Goal: Task Accomplishment & Management: Use online tool/utility

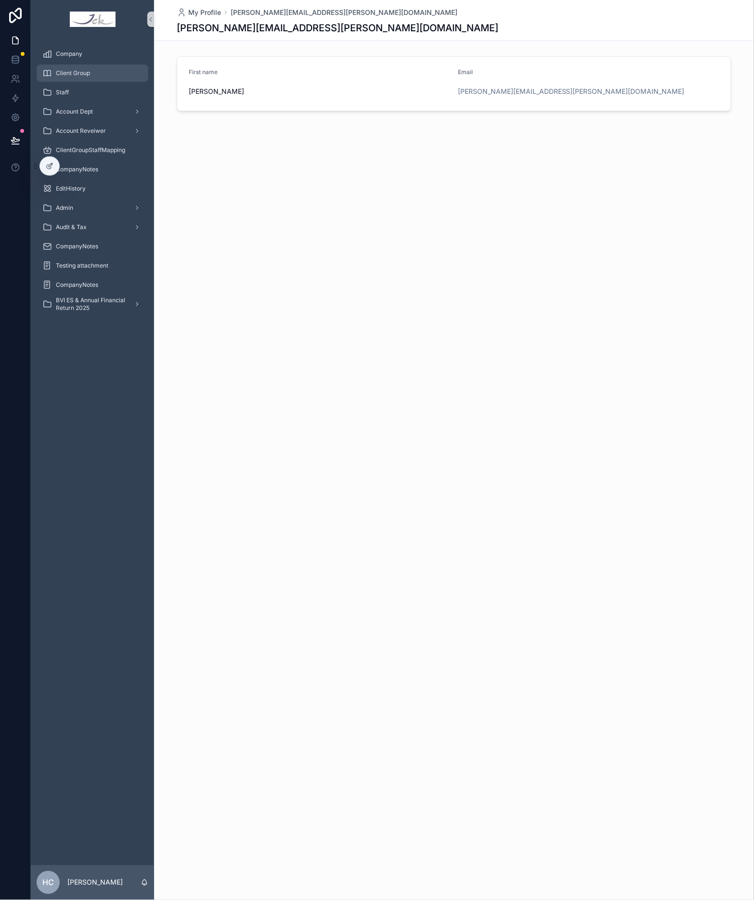
click at [74, 64] on link "Client Group" at bounding box center [93, 72] width 112 height 17
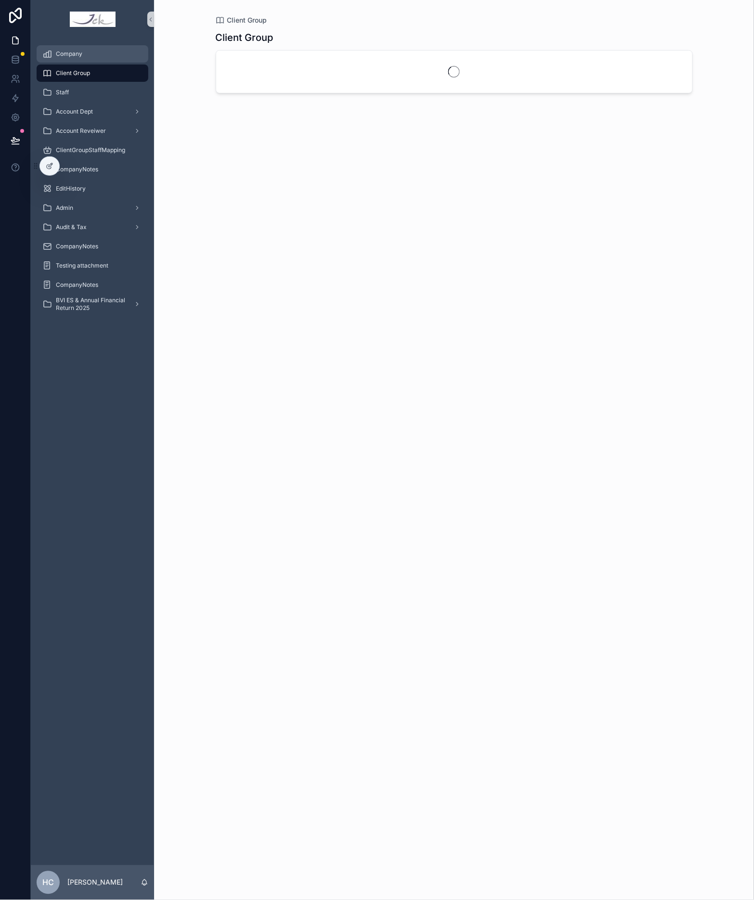
click at [80, 52] on span "Company" at bounding box center [69, 54] width 26 height 8
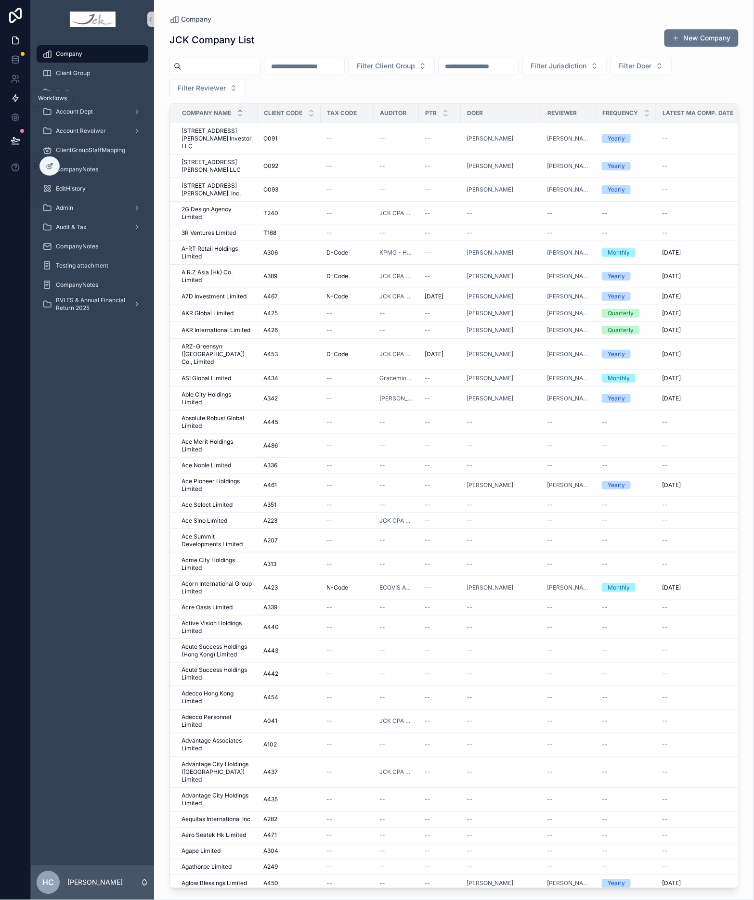
click at [11, 100] on icon at bounding box center [16, 98] width 10 height 10
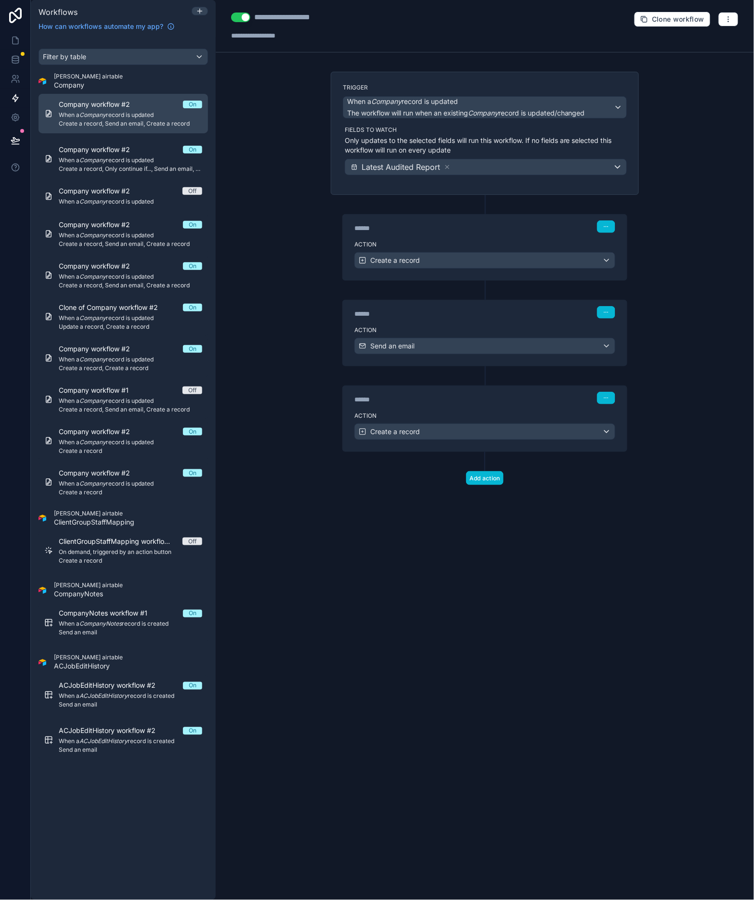
click at [103, 127] on span "Create a record, Send an email, Create a record" at bounding box center [130, 124] width 143 height 8
drag, startPoint x: 470, startPoint y: 405, endPoint x: 474, endPoint y: 411, distance: 6.9
click at [470, 404] on div "******" at bounding box center [426, 400] width 144 height 10
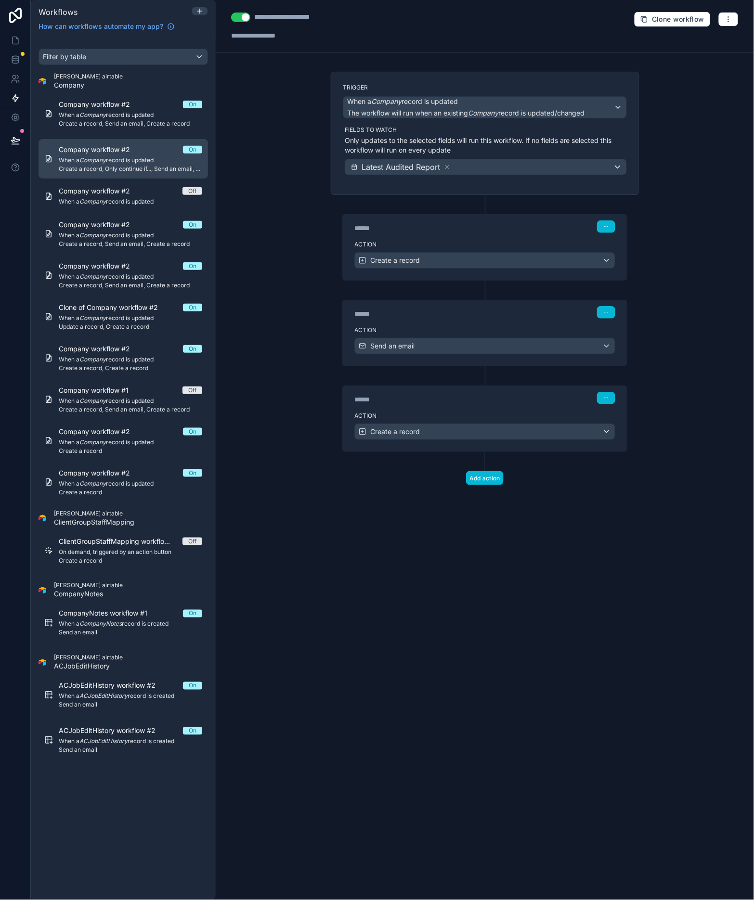
click at [83, 162] on em "Company" at bounding box center [92, 159] width 26 height 7
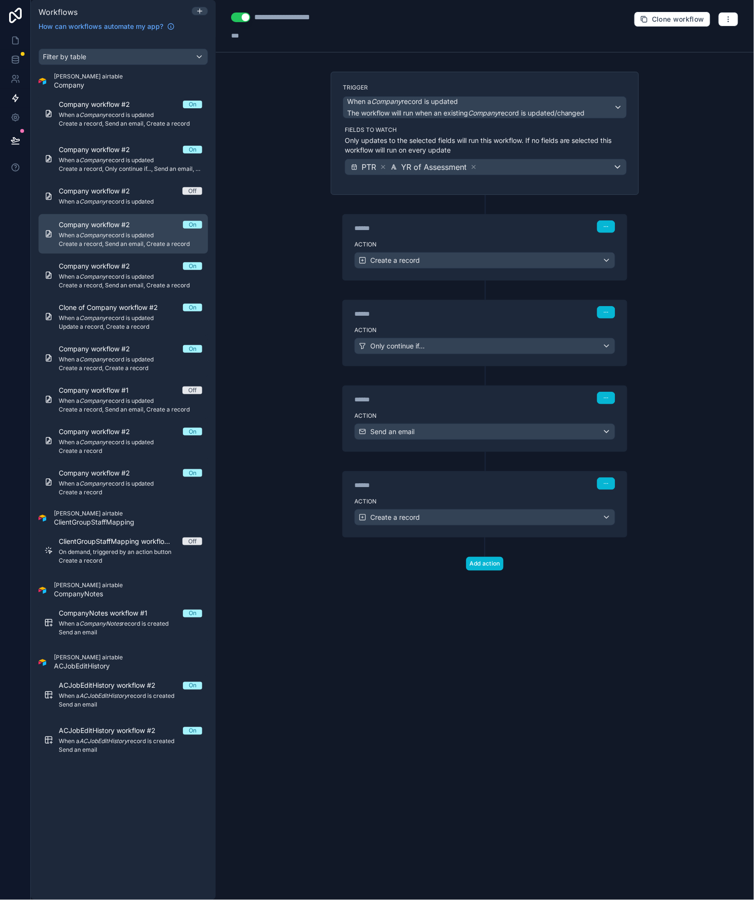
click at [109, 227] on span "Company workflow #2" at bounding box center [100, 225] width 83 height 10
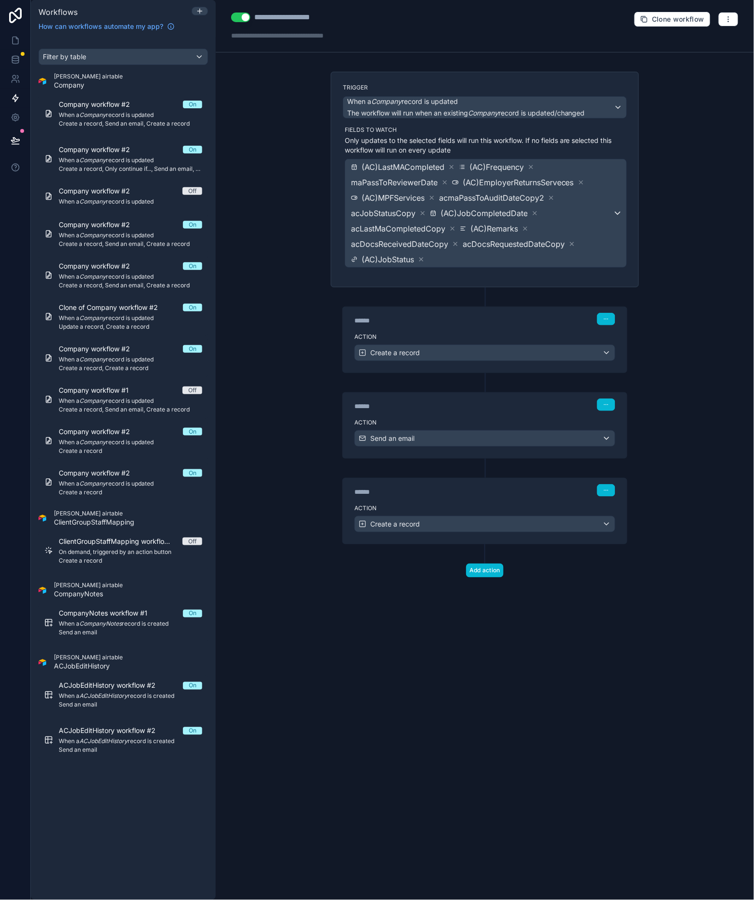
click at [444, 503] on div "Action Create a record" at bounding box center [485, 522] width 284 height 43
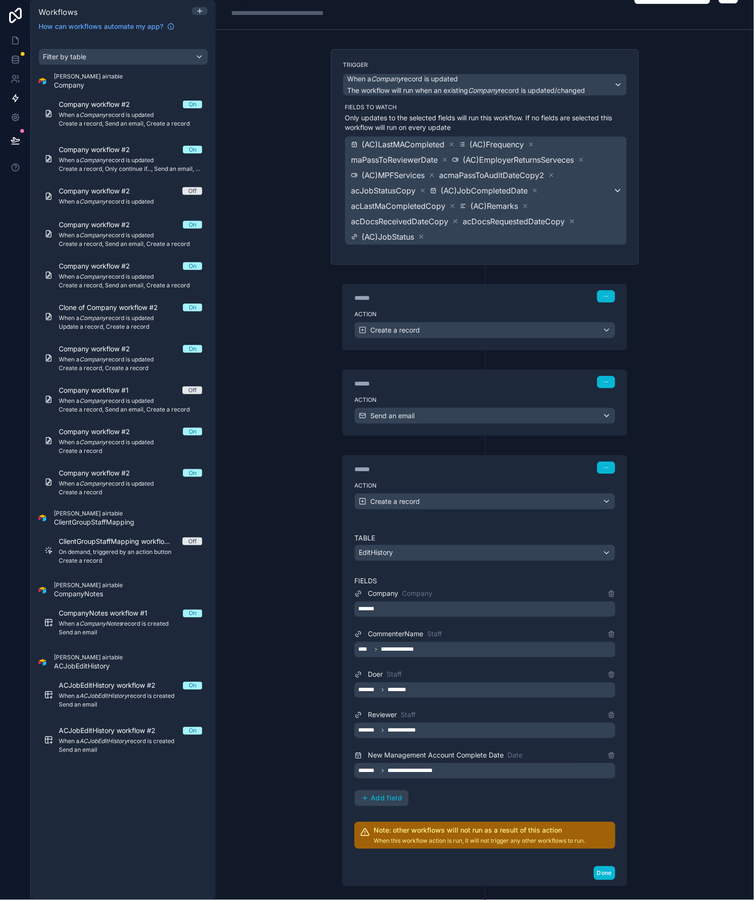
scroll to position [75, 0]
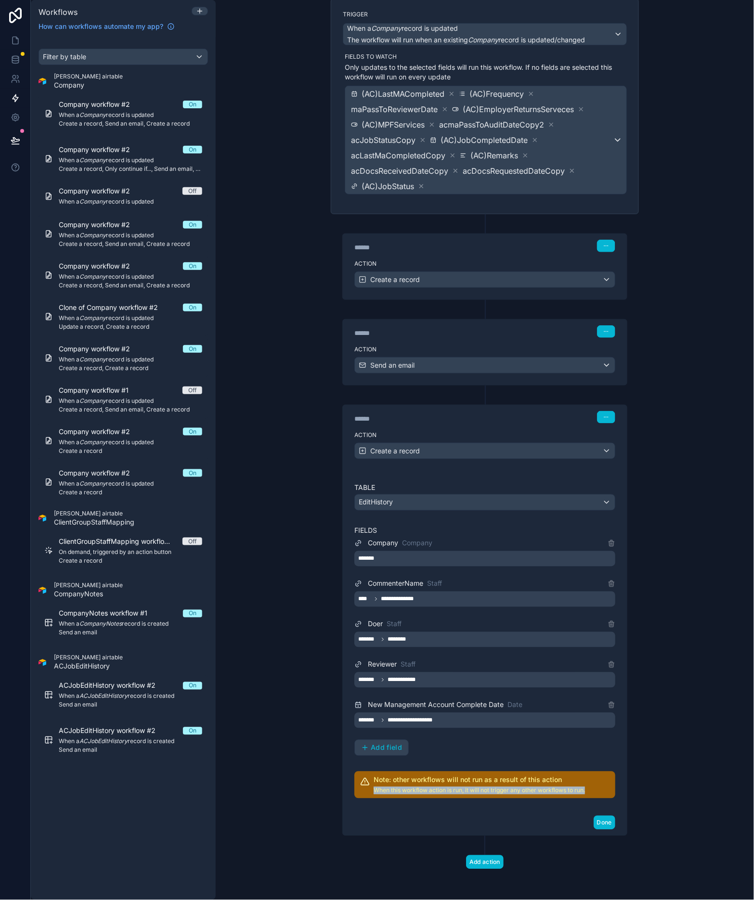
drag, startPoint x: 585, startPoint y: 788, endPoint x: 370, endPoint y: 790, distance: 215.2
click at [370, 790] on div "Note: other workflows will not run as a result of this action When this workflo…" at bounding box center [484, 785] width 261 height 27
drag, startPoint x: 573, startPoint y: 777, endPoint x: 367, endPoint y: 780, distance: 206.0
click at [367, 780] on div "Note: other workflows will not run as a result of this action When this workflo…" at bounding box center [484, 785] width 261 height 27
click at [672, 690] on div "**********" at bounding box center [485, 450] width 538 height 900
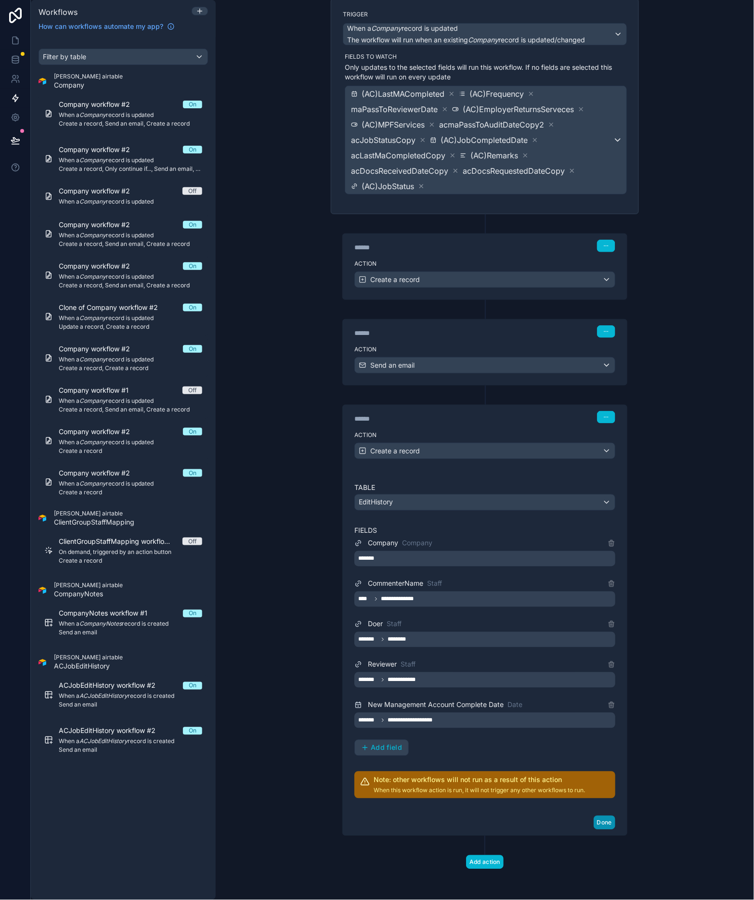
click at [598, 826] on button "Done" at bounding box center [604, 823] width 22 height 14
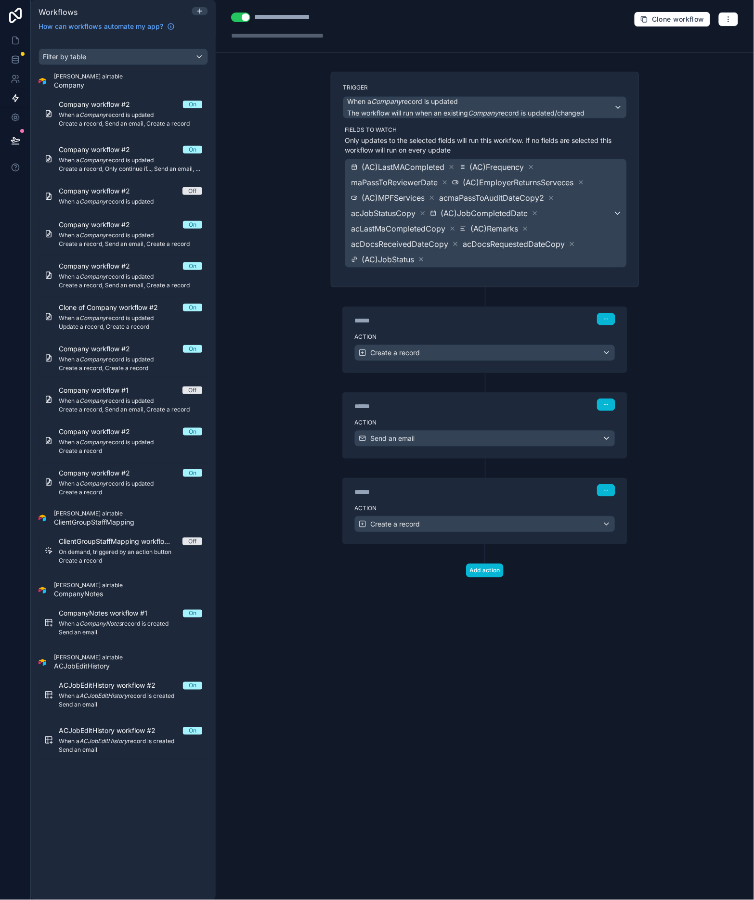
click at [517, 415] on div "Action Send an email" at bounding box center [485, 436] width 284 height 43
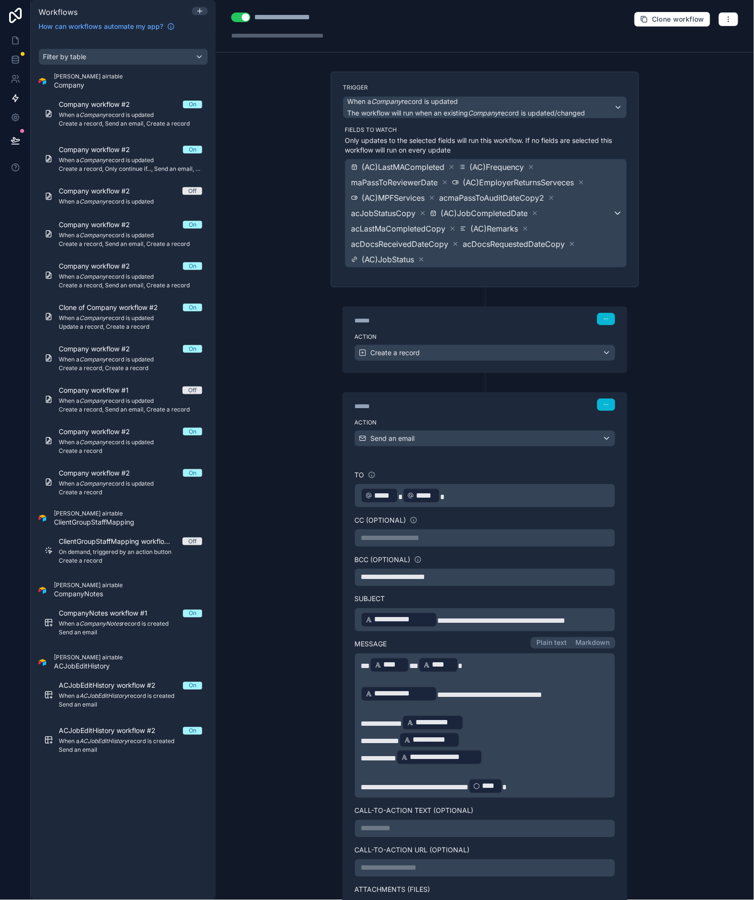
click at [519, 407] on div "****** Step 2" at bounding box center [484, 405] width 261 height 13
click at [679, 410] on div "**********" at bounding box center [485, 450] width 538 height 900
click at [711, 409] on div "**********" at bounding box center [485, 450] width 538 height 900
drag, startPoint x: 530, startPoint y: 410, endPoint x: 483, endPoint y: 388, distance: 51.3
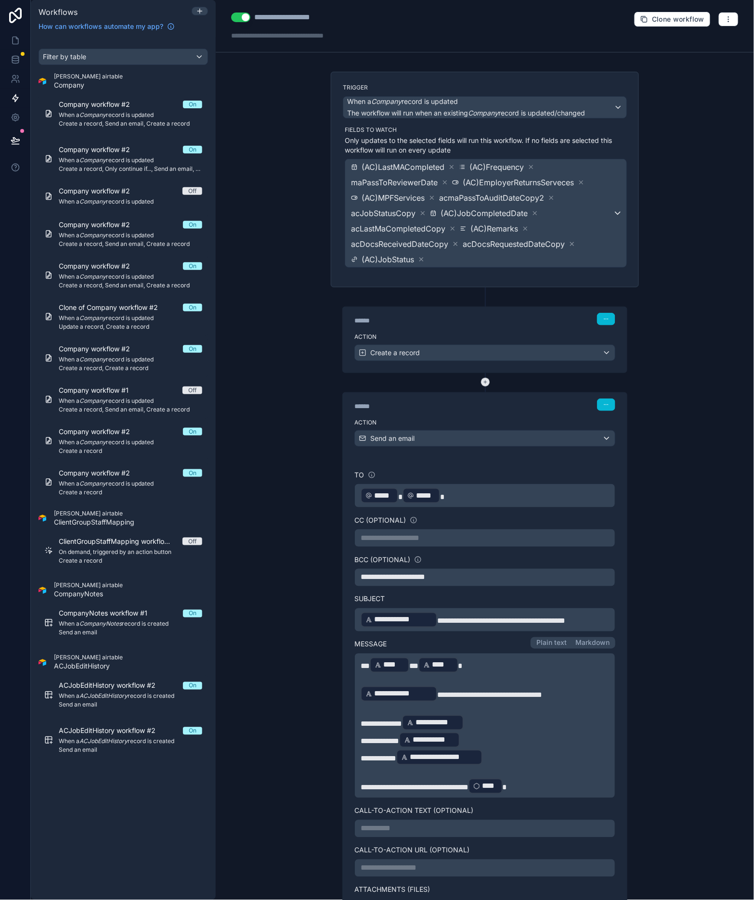
click at [529, 410] on div "****** Step 2" at bounding box center [484, 405] width 261 height 13
drag, startPoint x: 728, startPoint y: 400, endPoint x: 699, endPoint y: 392, distance: 30.0
click at [726, 400] on div "**********" at bounding box center [485, 450] width 538 height 900
click at [695, 382] on div "**********" at bounding box center [485, 450] width 538 height 900
drag, startPoint x: 277, startPoint y: 543, endPoint x: 455, endPoint y: 321, distance: 284.8
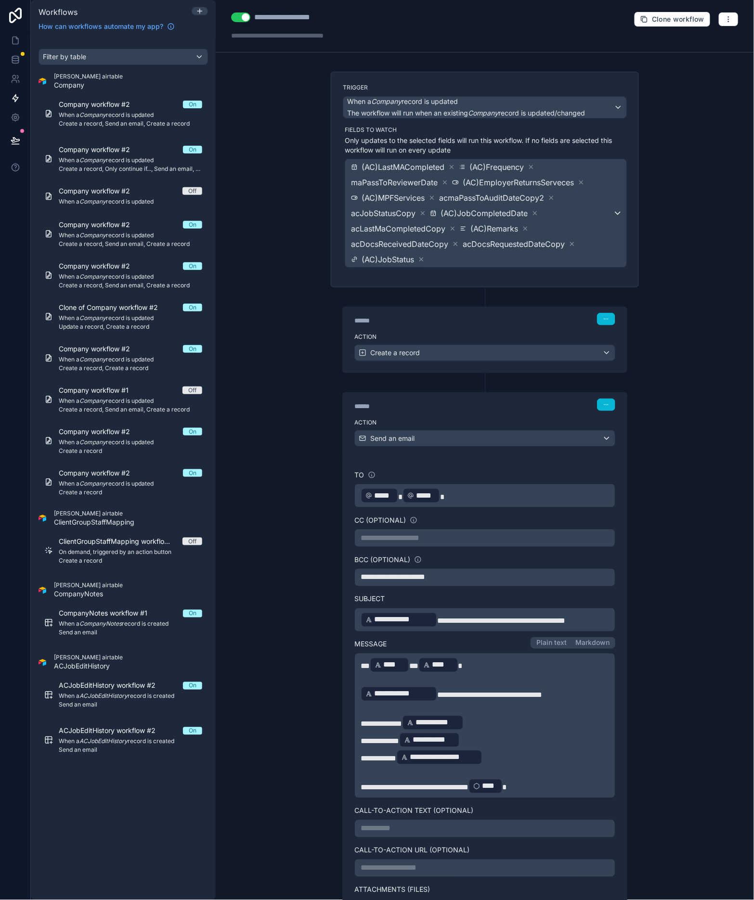
click at [277, 538] on div "**********" at bounding box center [485, 450] width 538 height 900
click at [725, 14] on button "button" at bounding box center [728, 19] width 20 height 14
click at [690, 56] on span "Run history" at bounding box center [694, 57] width 46 height 8
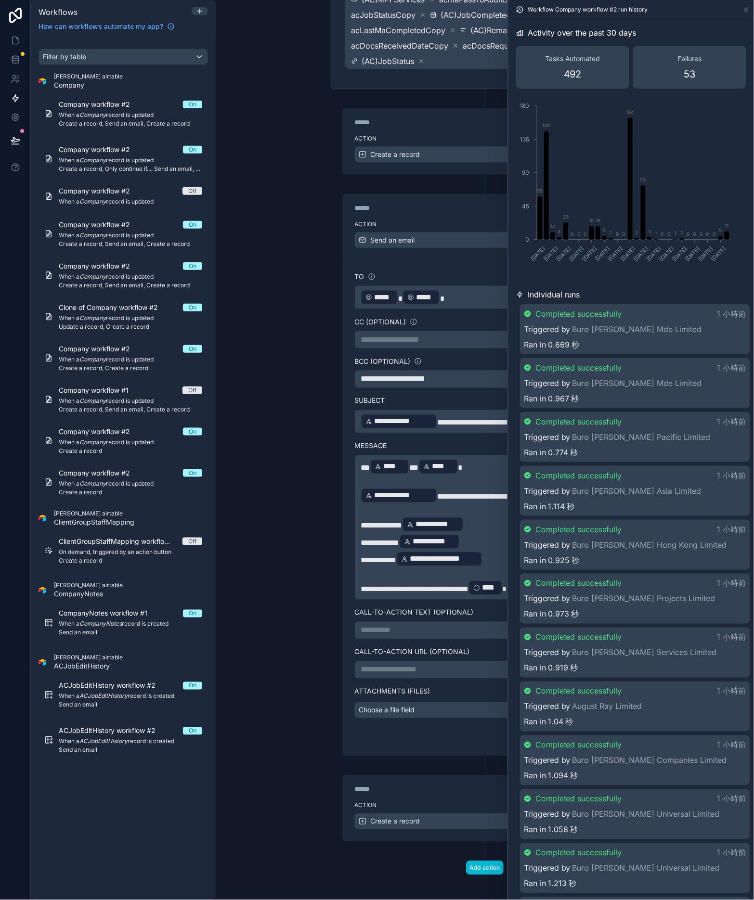
scroll to position [199, 0]
click at [277, 517] on div "**********" at bounding box center [485, 450] width 538 height 900
click at [406, 789] on div "****** Step 3" at bounding box center [485, 786] width 284 height 22
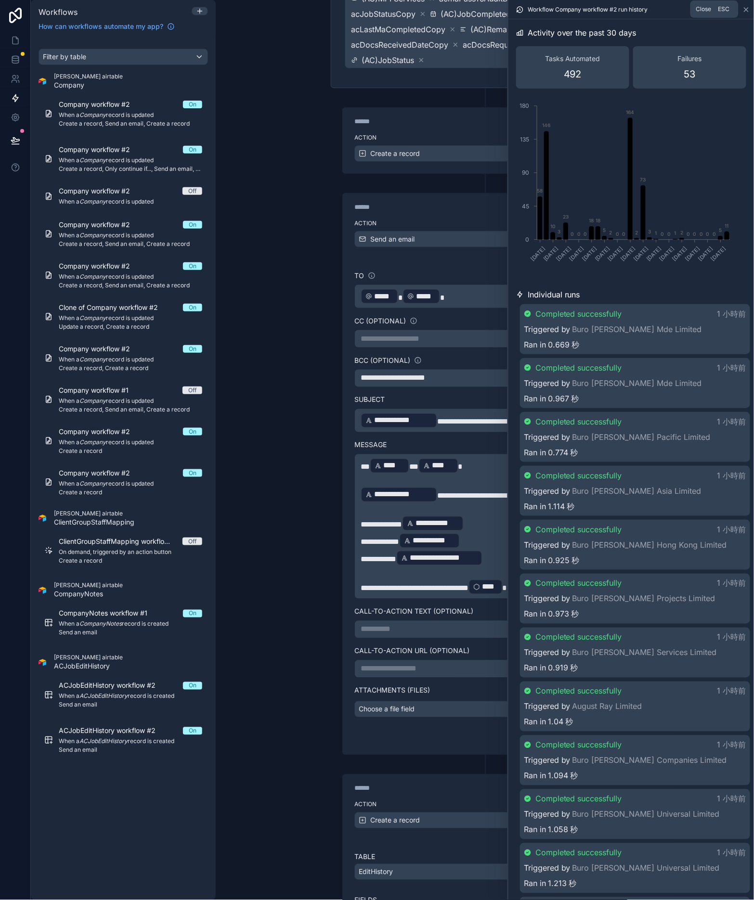
click at [748, 8] on icon at bounding box center [746, 10] width 4 height 4
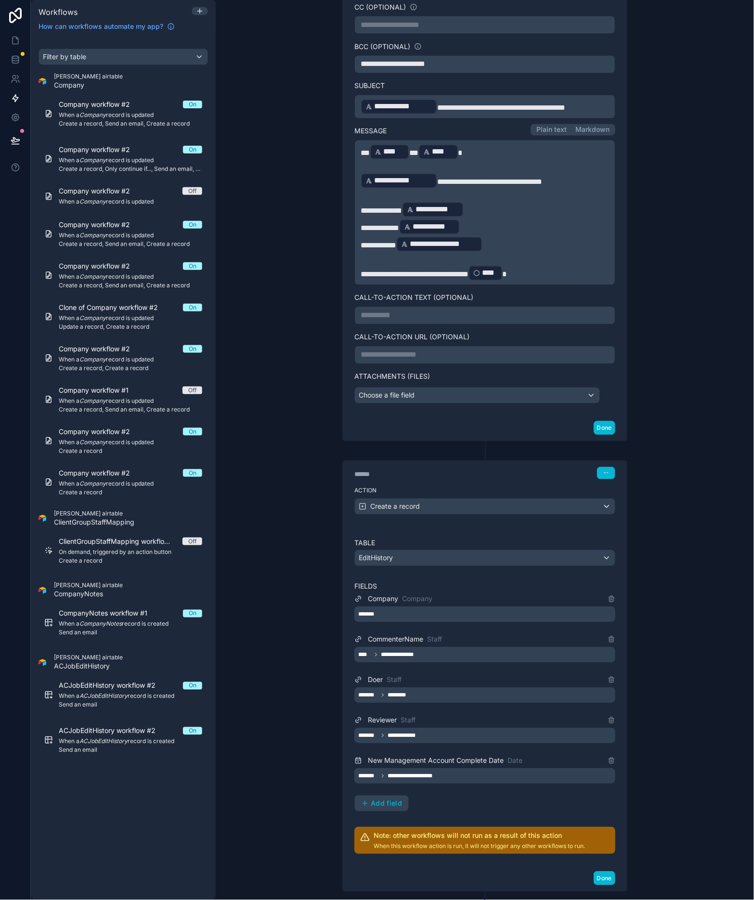
scroll to position [511, 0]
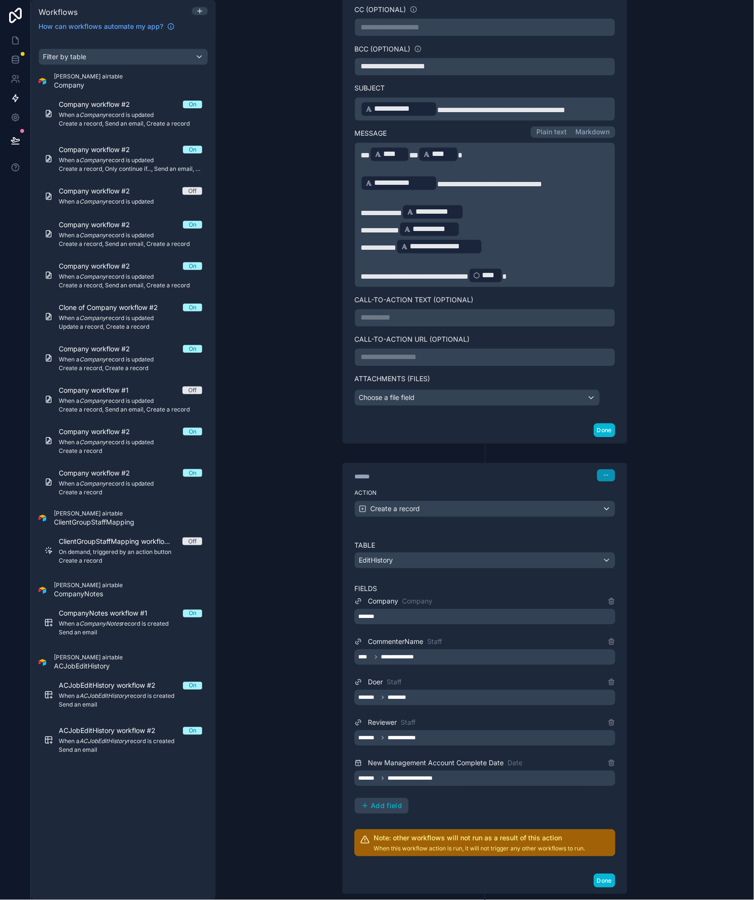
click at [605, 474] on button "button" at bounding box center [606, 475] width 18 height 13
drag, startPoint x: 687, startPoint y: 428, endPoint x: 549, endPoint y: 451, distance: 140.5
click at [685, 429] on div "**********" at bounding box center [485, 450] width 538 height 900
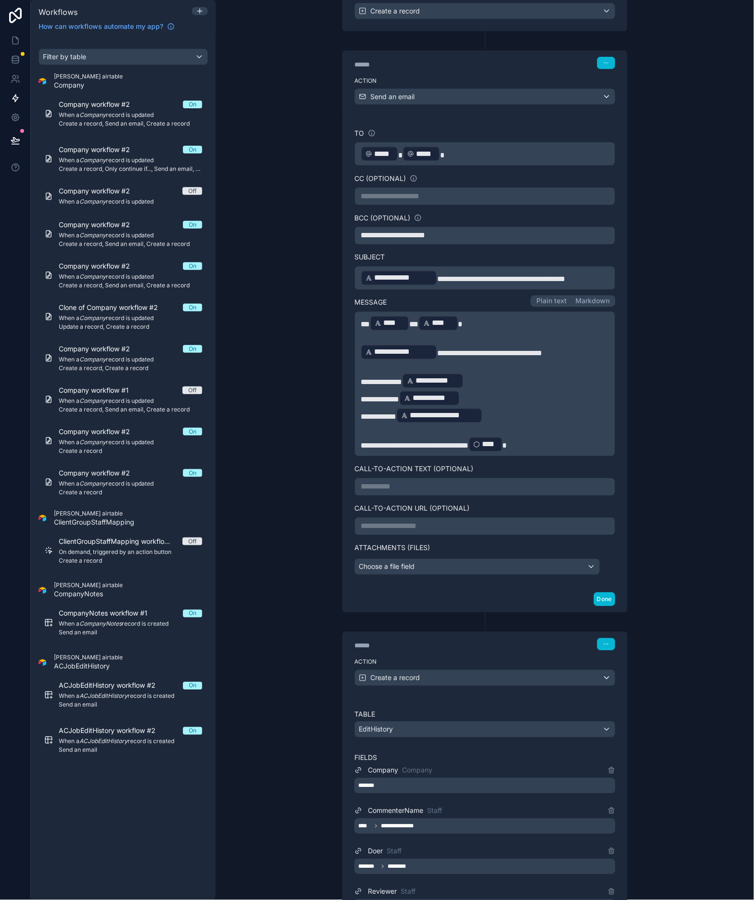
scroll to position [297, 0]
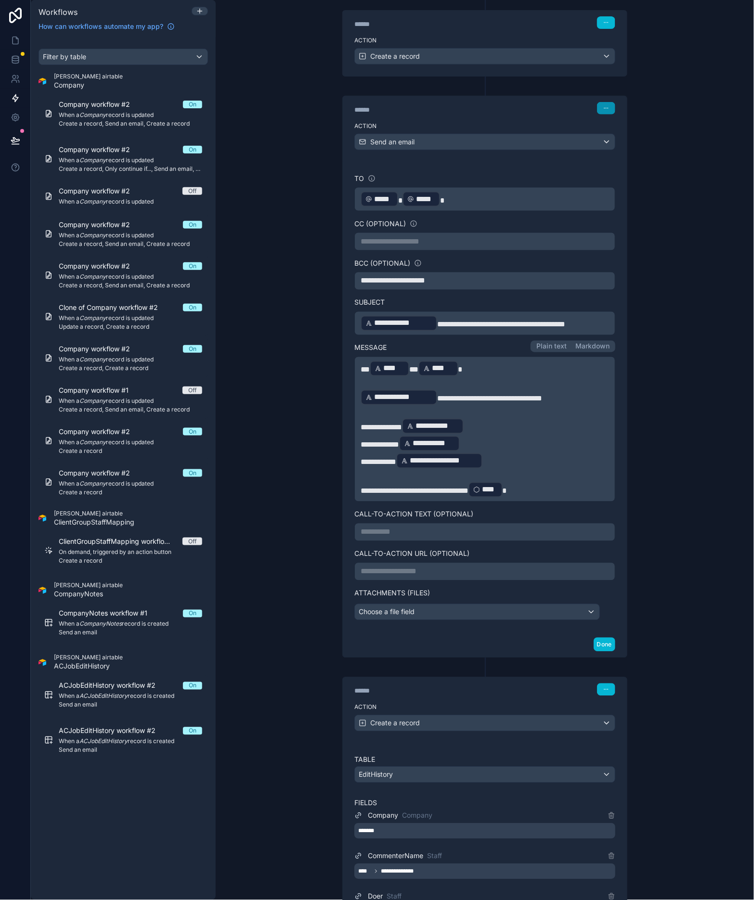
click at [603, 111] on icon "button" at bounding box center [606, 108] width 6 height 6
click at [675, 87] on div "**********" at bounding box center [485, 450] width 538 height 900
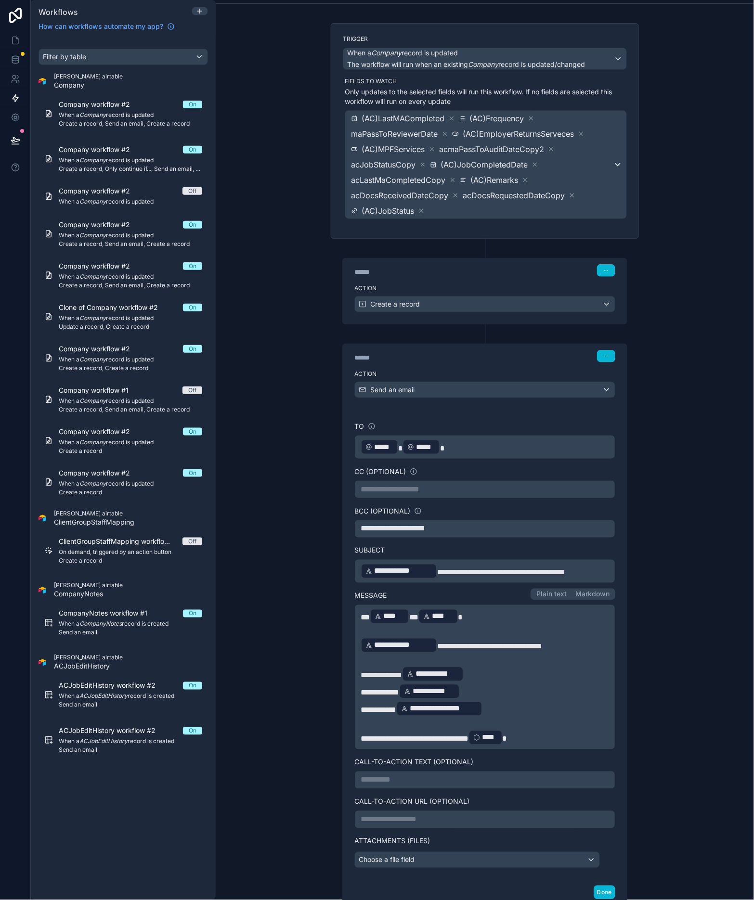
scroll to position [0, 0]
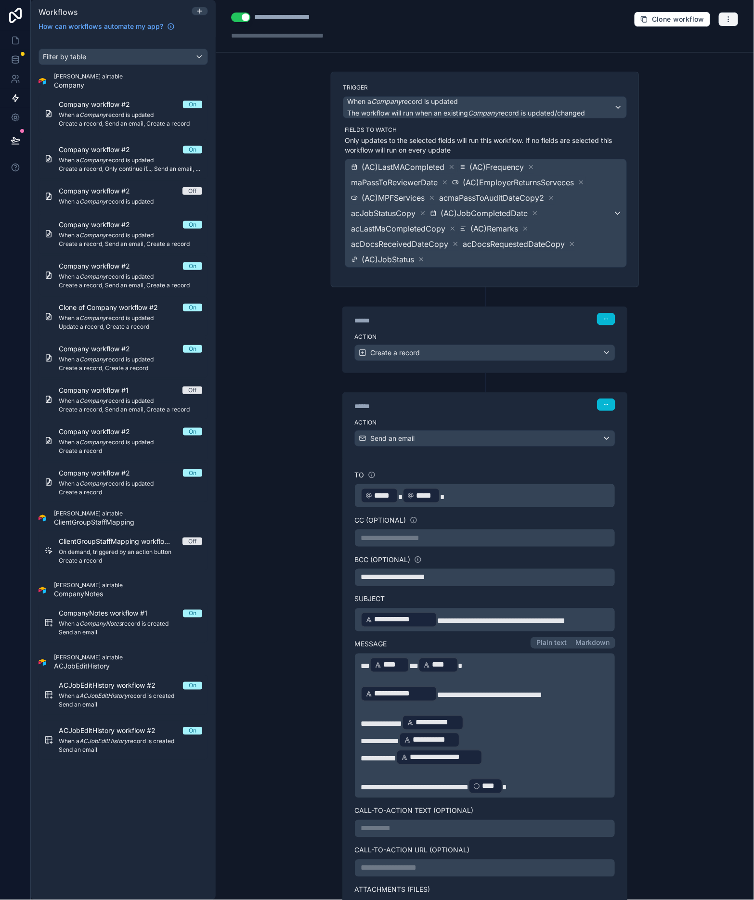
click at [724, 19] on button "button" at bounding box center [728, 19] width 20 height 14
click at [685, 60] on span "Run history" at bounding box center [694, 57] width 46 height 8
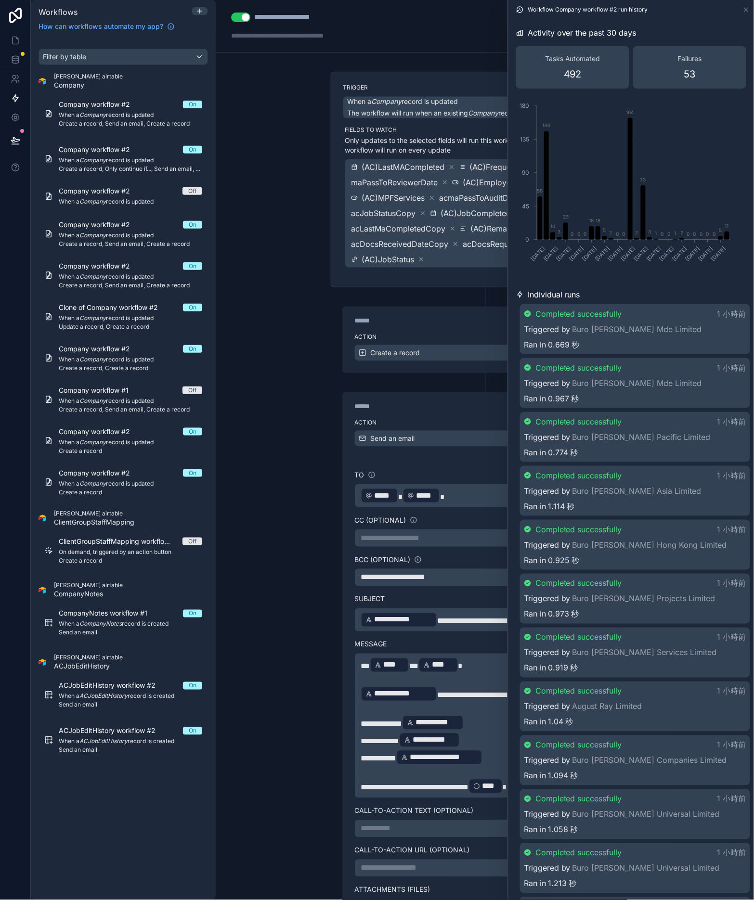
click at [668, 341] on div "Ran in 0.669 秒" at bounding box center [635, 345] width 222 height 12
click at [668, 341] on div "Ran in 0.669 秒" at bounding box center [635, 346] width 220 height 12
click at [668, 341] on div "Ran in 0.669 秒" at bounding box center [635, 345] width 222 height 12
click at [668, 341] on div "Ran in 0.669 秒" at bounding box center [635, 346] width 220 height 12
click at [668, 341] on div "Ran in 0.669 秒" at bounding box center [635, 345] width 222 height 12
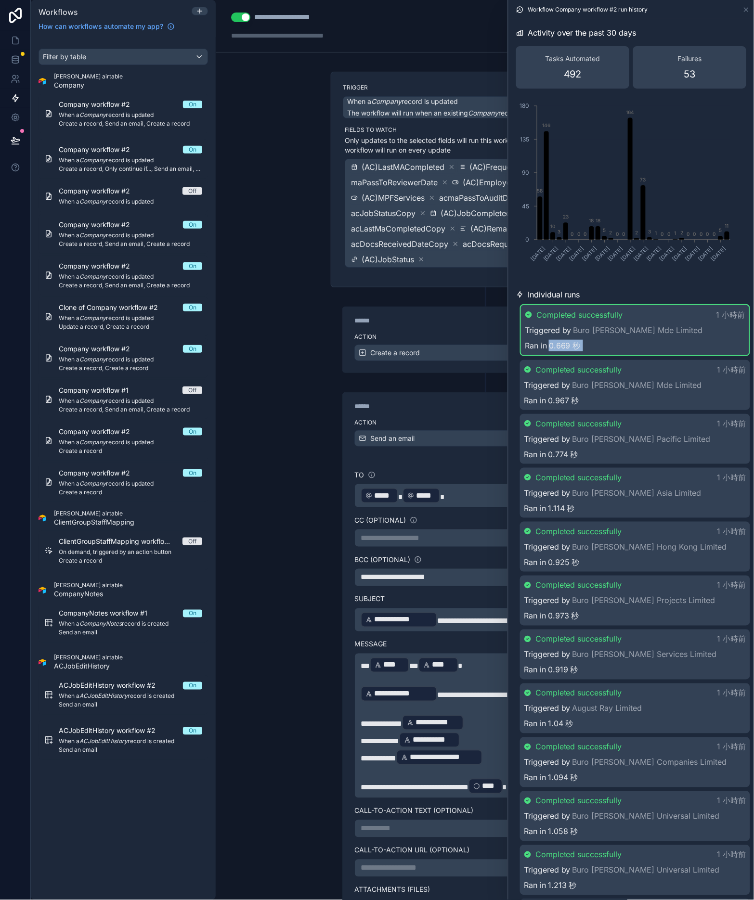
click at [668, 341] on div "Ran in 0.669 秒" at bounding box center [635, 346] width 220 height 12
click at [668, 341] on div "Ran in 0.669 秒" at bounding box center [635, 345] width 222 height 12
click at [668, 341] on div "Ran in 0.669 秒" at bounding box center [635, 346] width 220 height 12
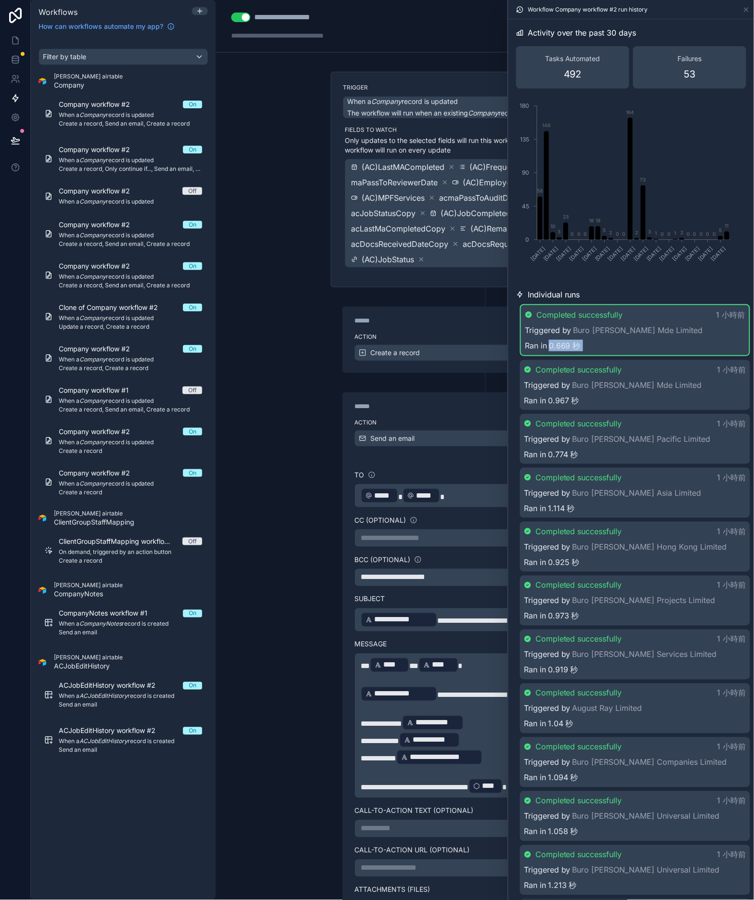
click at [668, 341] on div "Ran in 0.669 秒" at bounding box center [635, 346] width 220 height 12
click at [668, 341] on div "Ran in 0.669 秒" at bounding box center [635, 345] width 222 height 12
drag, startPoint x: 668, startPoint y: 341, endPoint x: 656, endPoint y: 328, distance: 17.7
click at [656, 325] on link "Buro [PERSON_NAME] Mde Limited" at bounding box center [637, 330] width 129 height 12
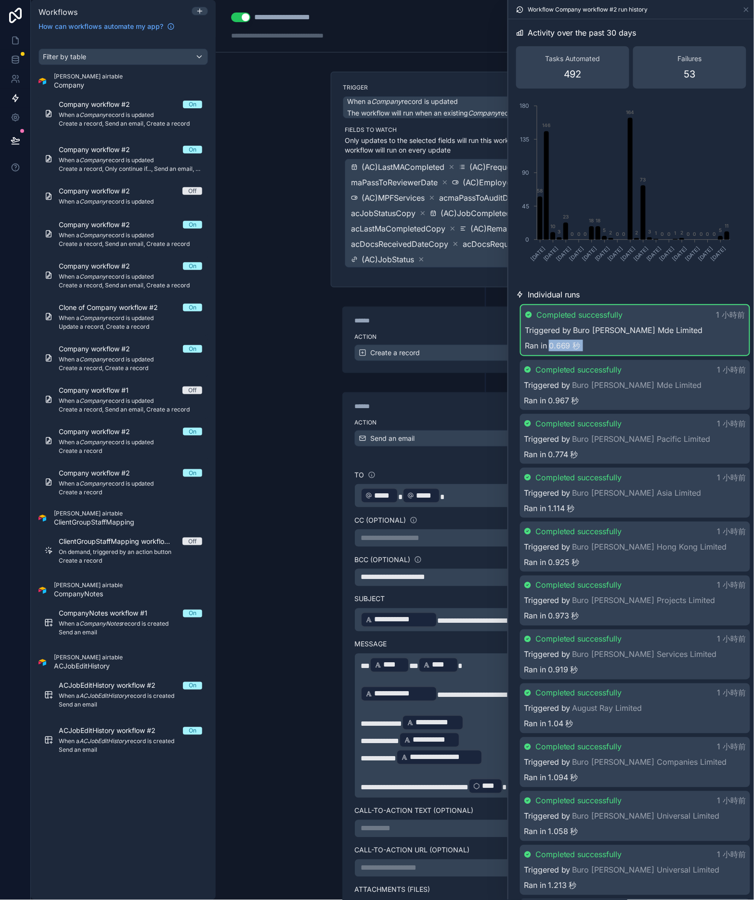
click at [656, 325] on link "Buro [PERSON_NAME] Mde Limited" at bounding box center [637, 330] width 129 height 12
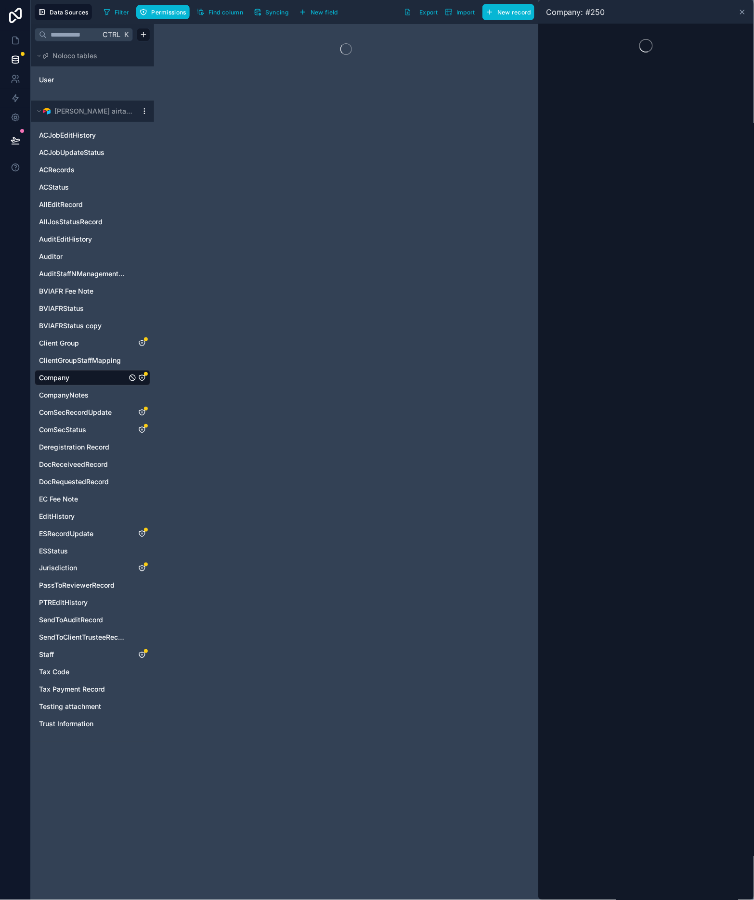
click at [745, 11] on icon at bounding box center [742, 12] width 8 height 8
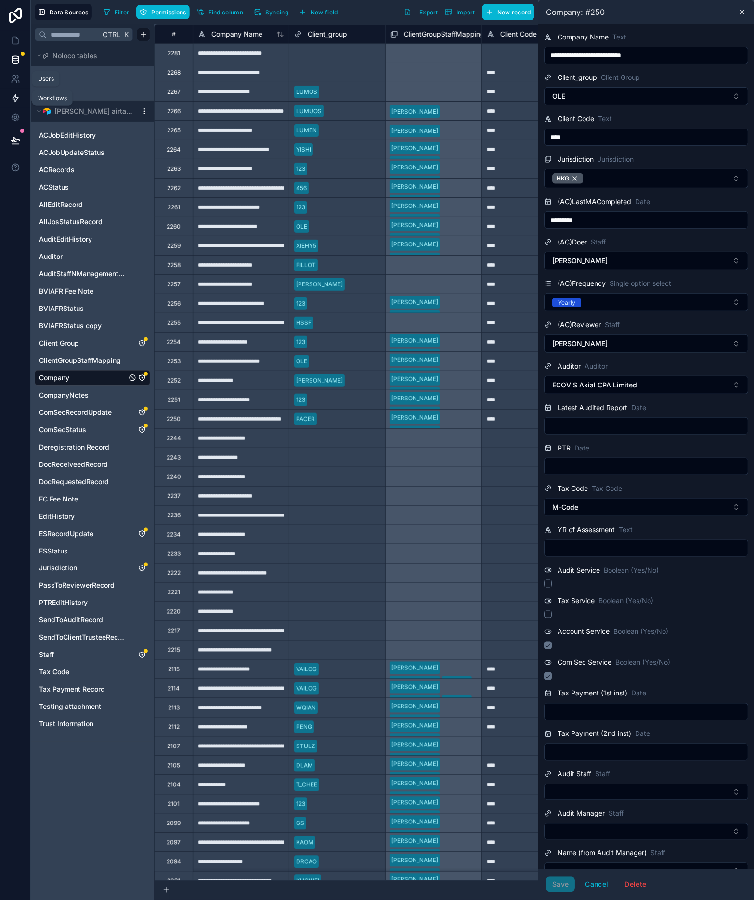
click at [17, 97] on icon at bounding box center [16, 98] width 6 height 7
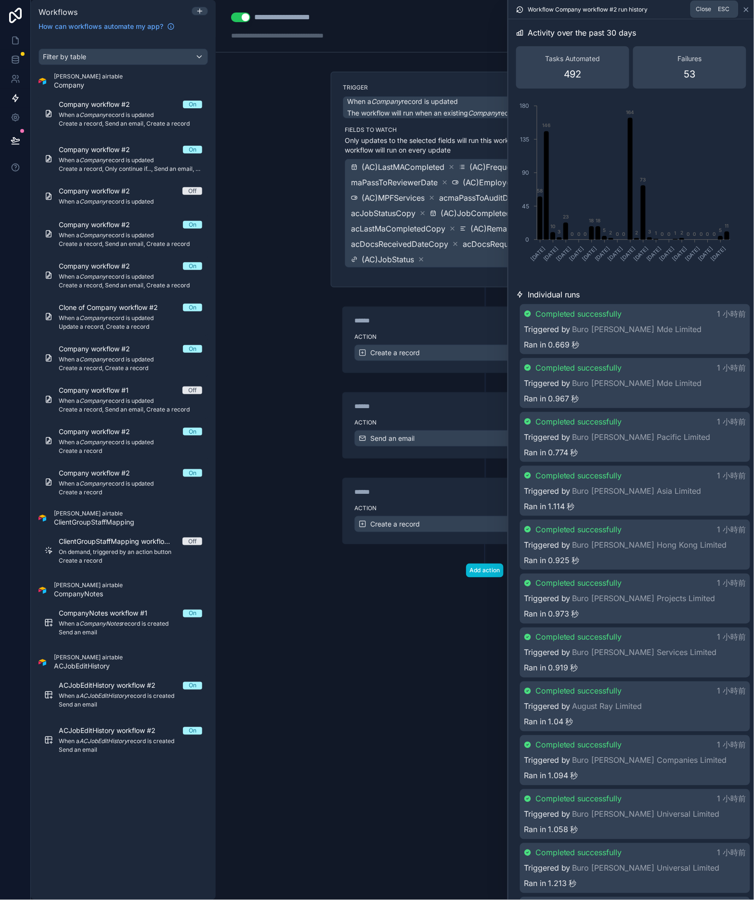
click at [747, 8] on icon at bounding box center [746, 10] width 4 height 4
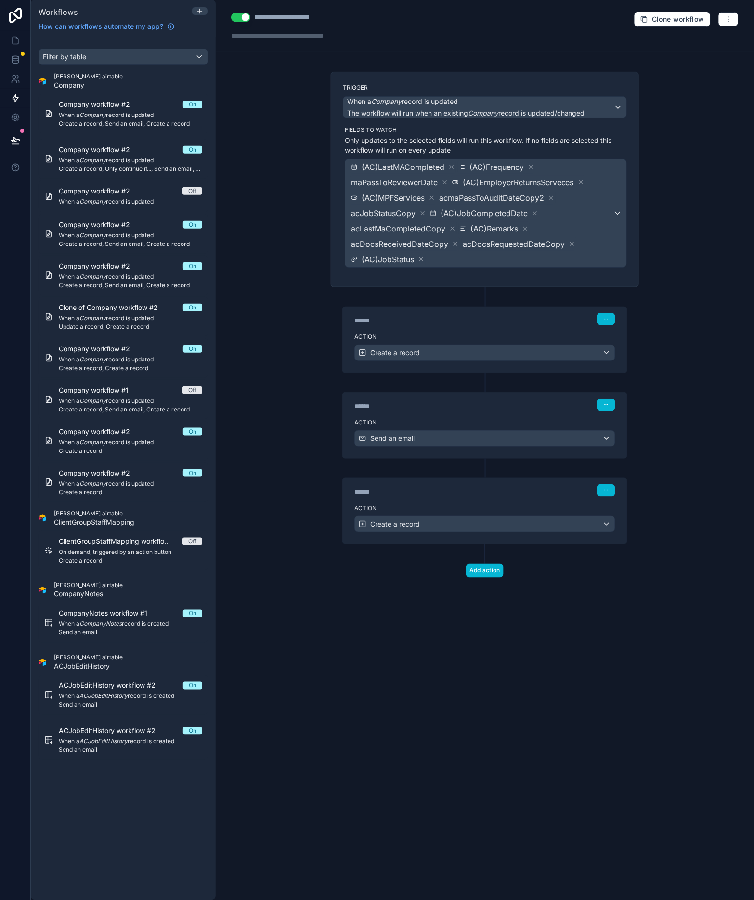
click at [497, 504] on div "Action Create a record" at bounding box center [485, 522] width 284 height 43
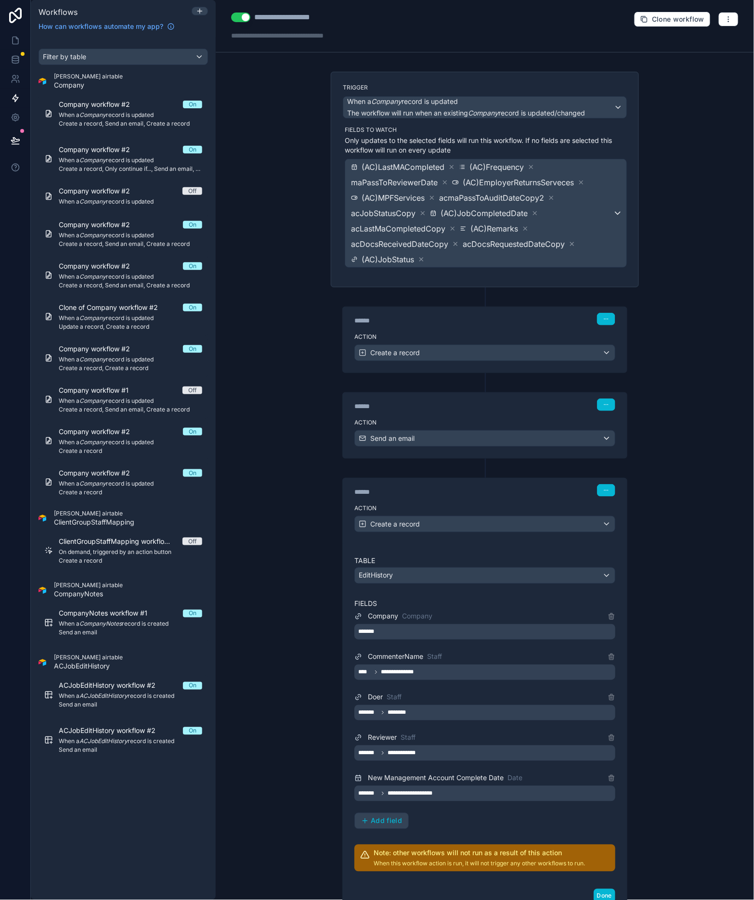
click at [731, 18] on div "**********" at bounding box center [485, 26] width 538 height 52
click at [724, 17] on button "button" at bounding box center [728, 19] width 20 height 14
click at [700, 39] on span "Test workflow" at bounding box center [694, 42] width 46 height 8
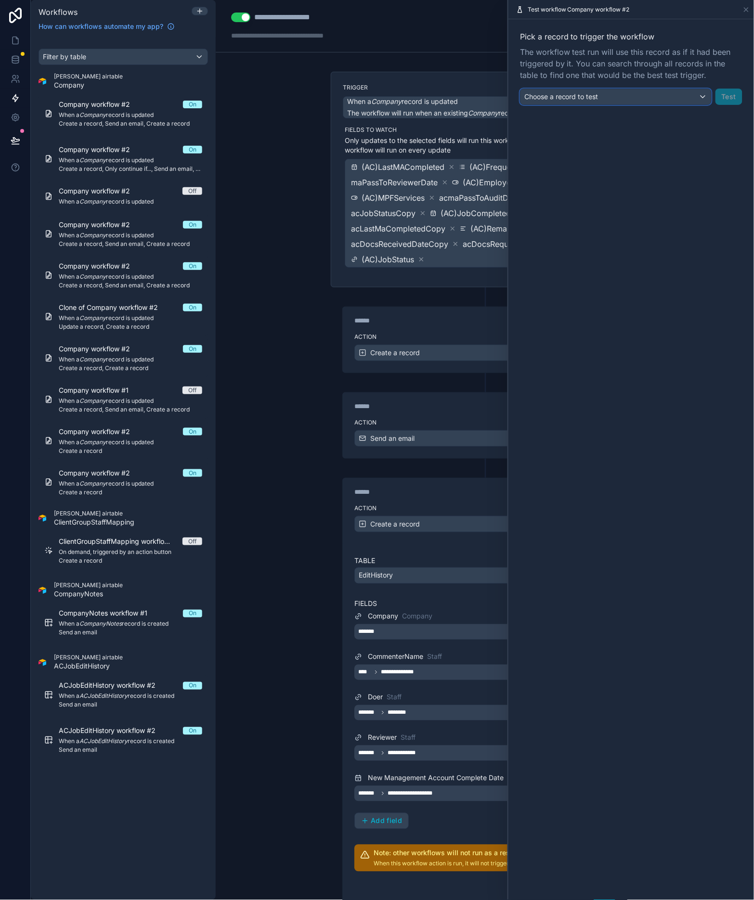
click at [657, 94] on div "Choose a record to test" at bounding box center [615, 96] width 191 height 15
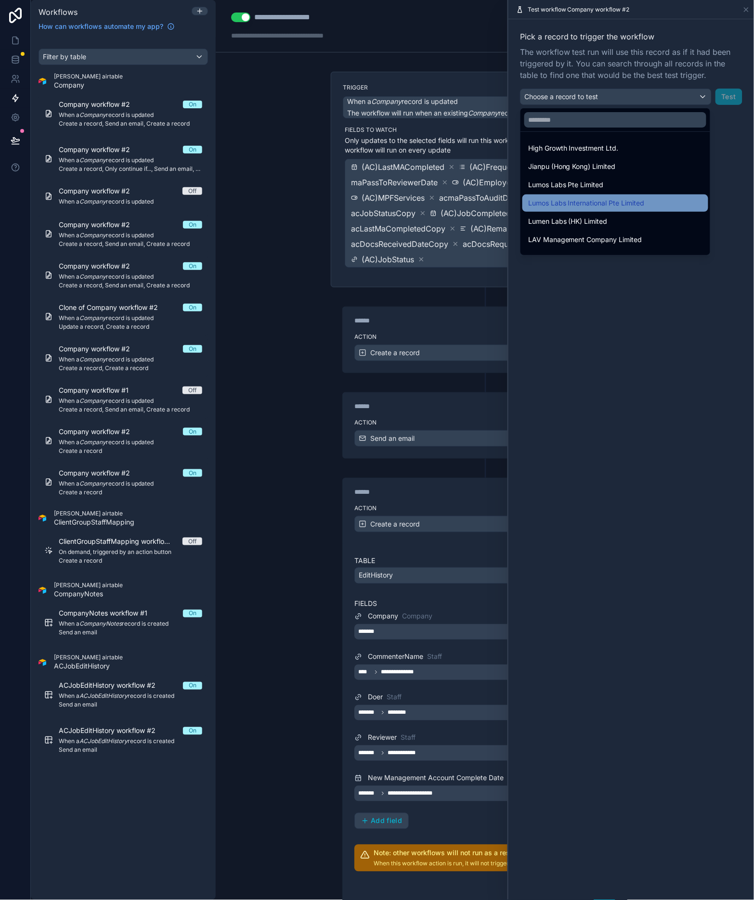
click at [618, 204] on span "Lumos Labs International Pte Limited" at bounding box center [586, 203] width 116 height 12
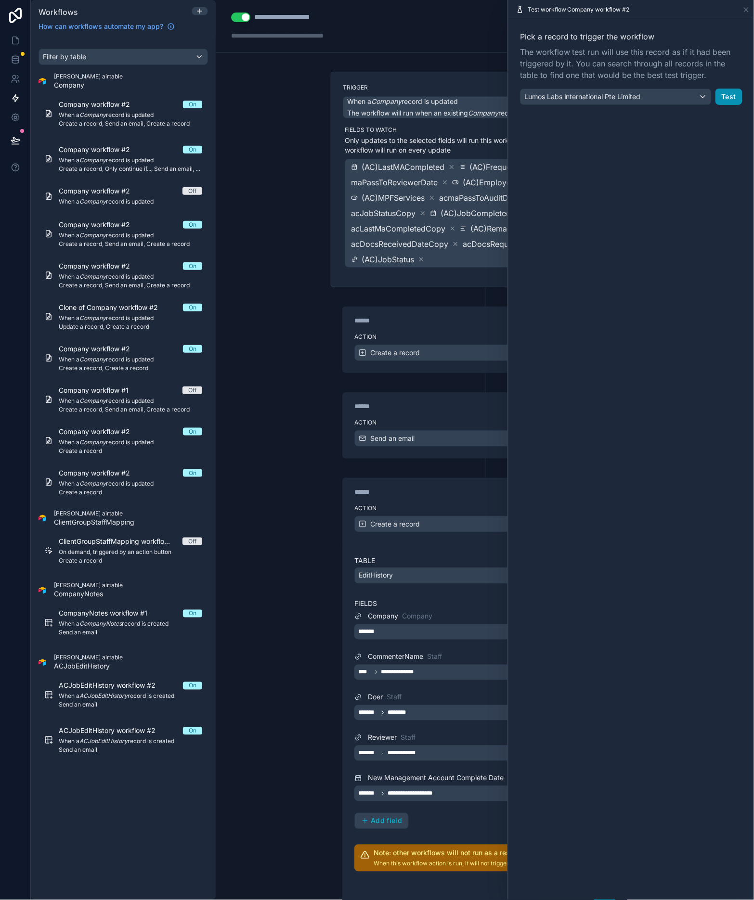
click at [730, 89] on button "Test" at bounding box center [728, 97] width 27 height 16
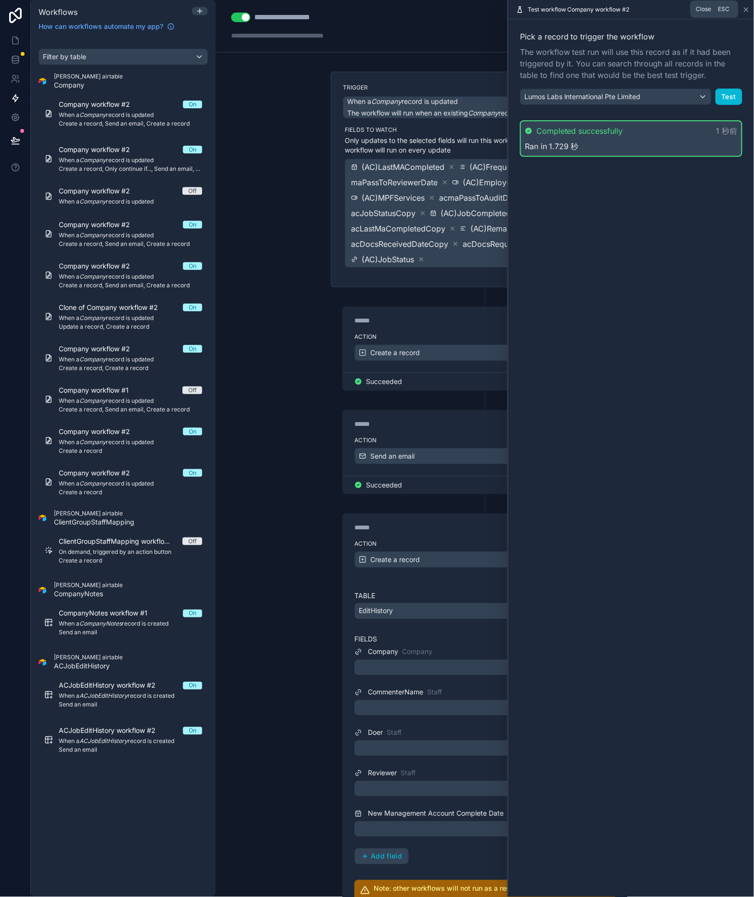
click at [748, 9] on icon at bounding box center [746, 10] width 8 height 8
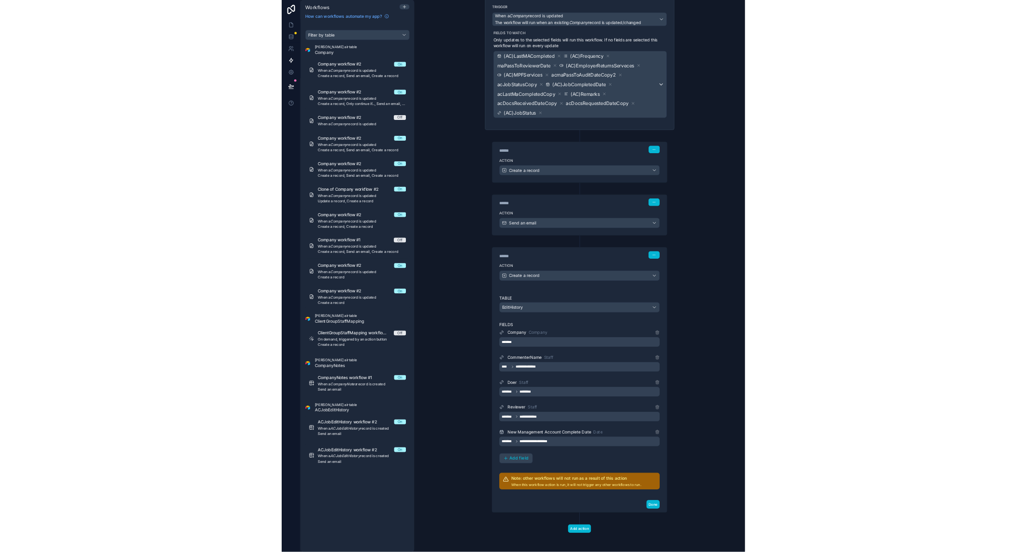
scroll to position [71, 0]
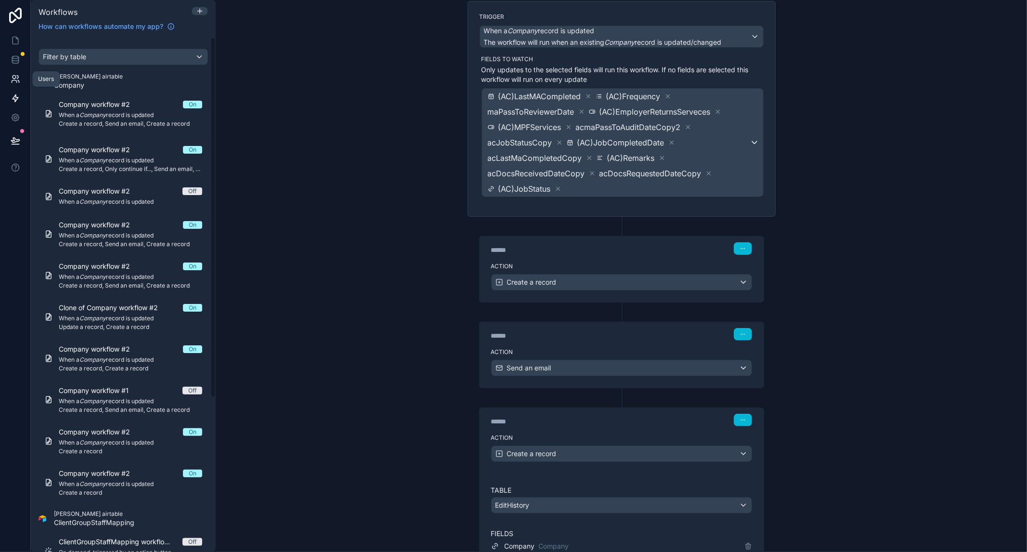
click at [19, 76] on icon at bounding box center [16, 79] width 10 height 10
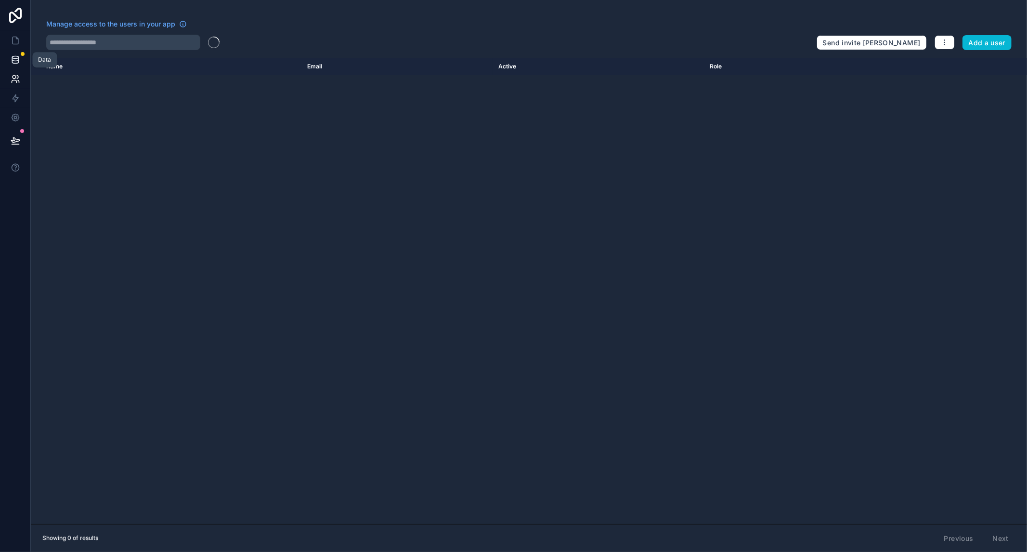
click at [15, 64] on icon at bounding box center [16, 60] width 10 height 10
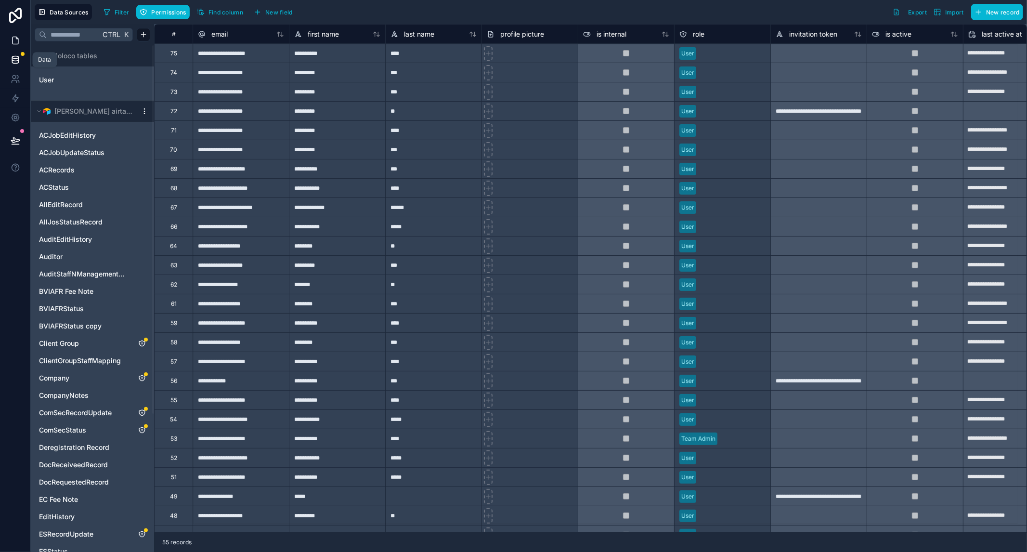
click at [20, 41] on link at bounding box center [15, 40] width 30 height 19
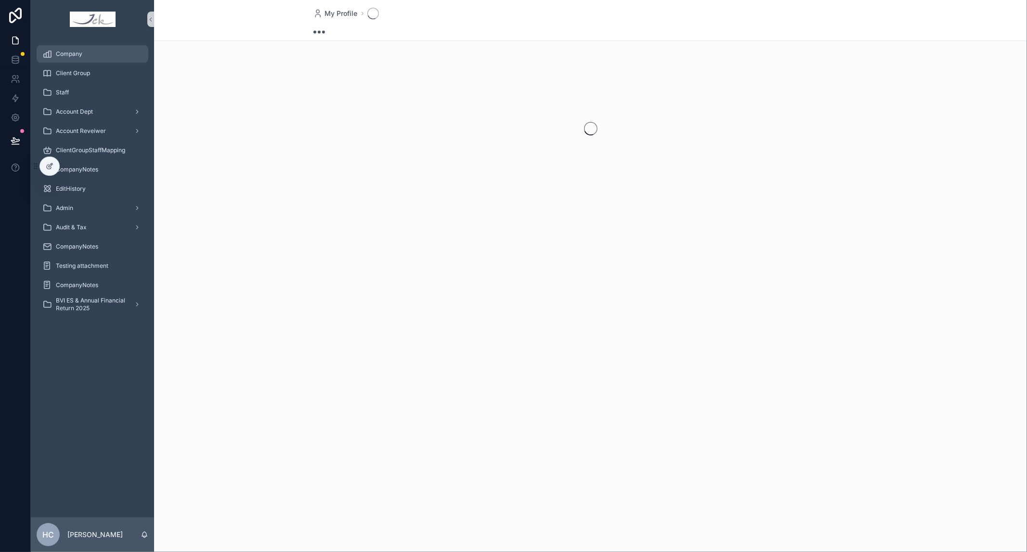
click at [96, 56] on div "Company" at bounding box center [92, 53] width 100 height 15
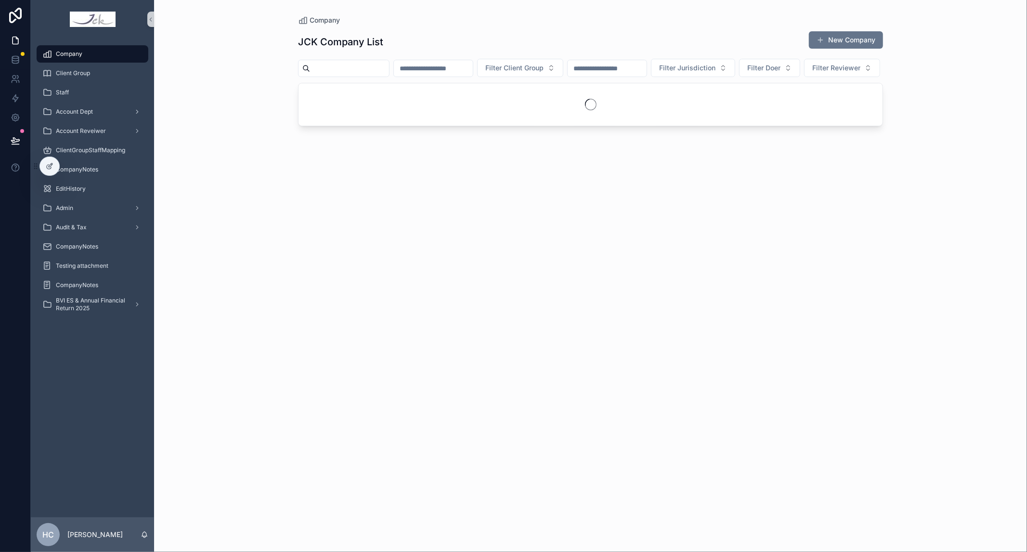
click at [360, 72] on input "scrollable content" at bounding box center [349, 68] width 79 height 13
type input "*"
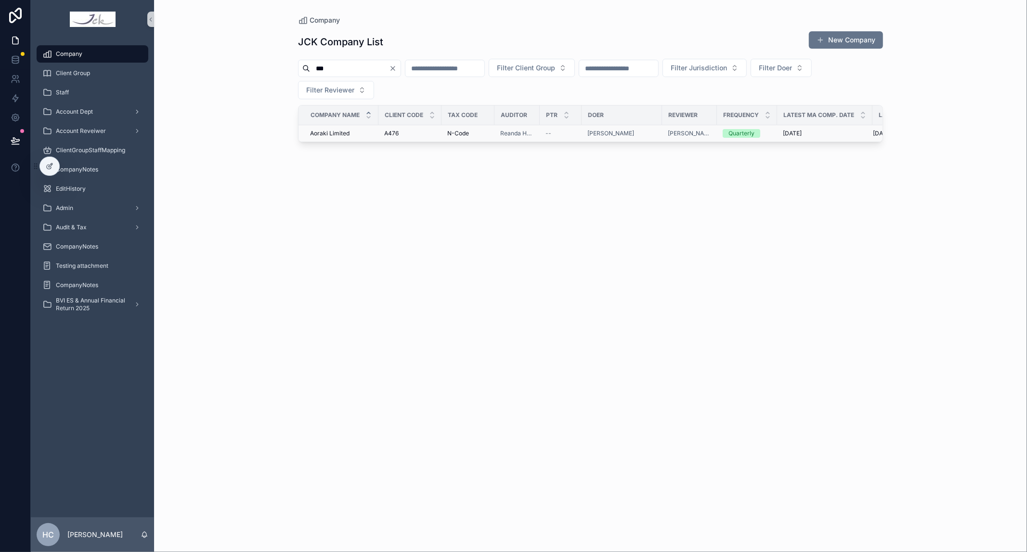
type input "***"
click at [335, 135] on span "Aoraki Limited" at bounding box center [329, 133] width 39 height 8
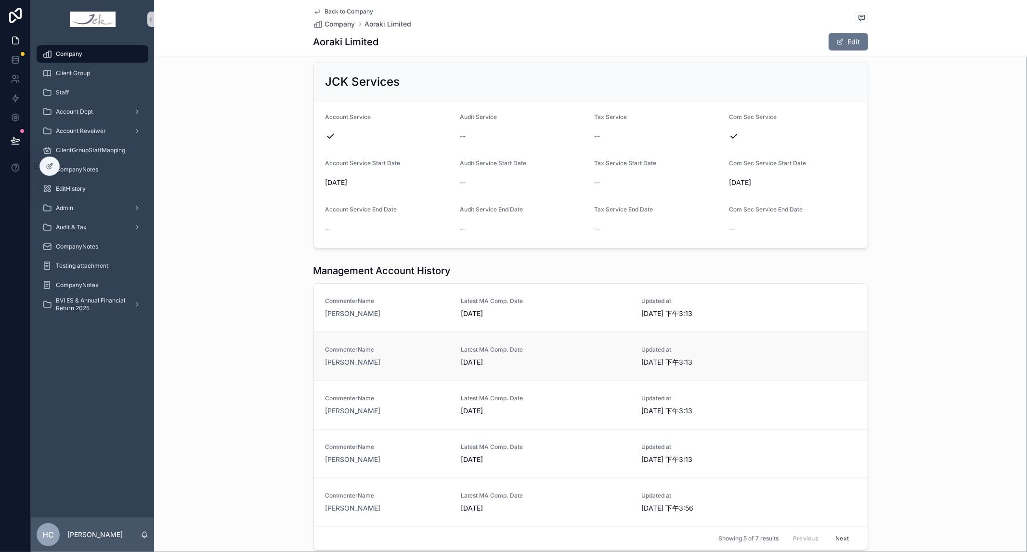
scroll to position [1123, 0]
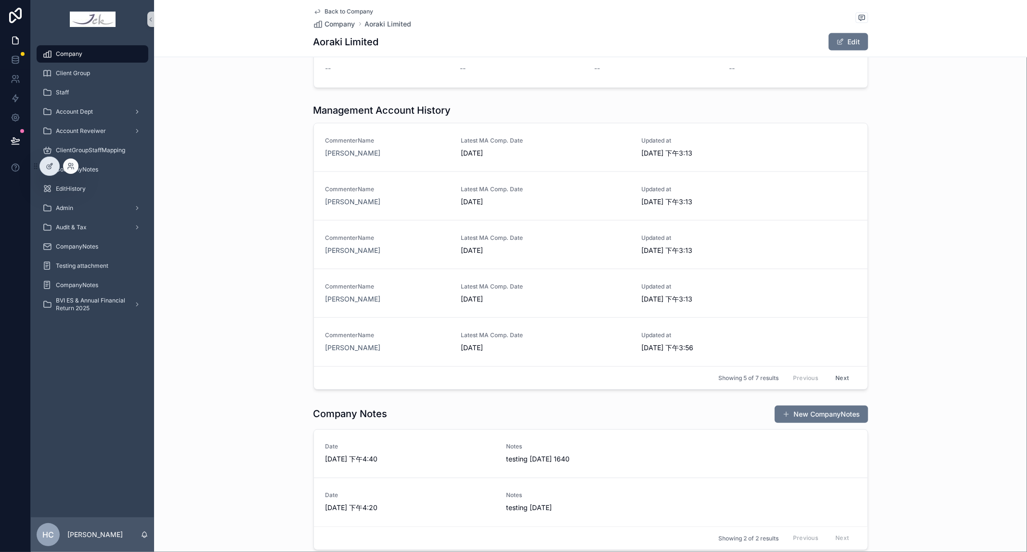
click at [43, 172] on div at bounding box center [49, 166] width 19 height 18
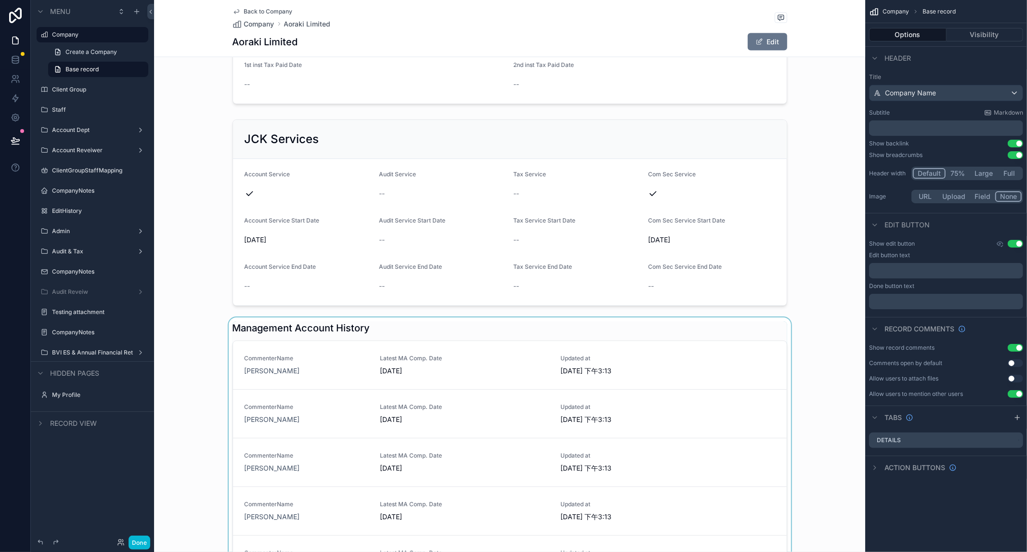
scroll to position [1444, 0]
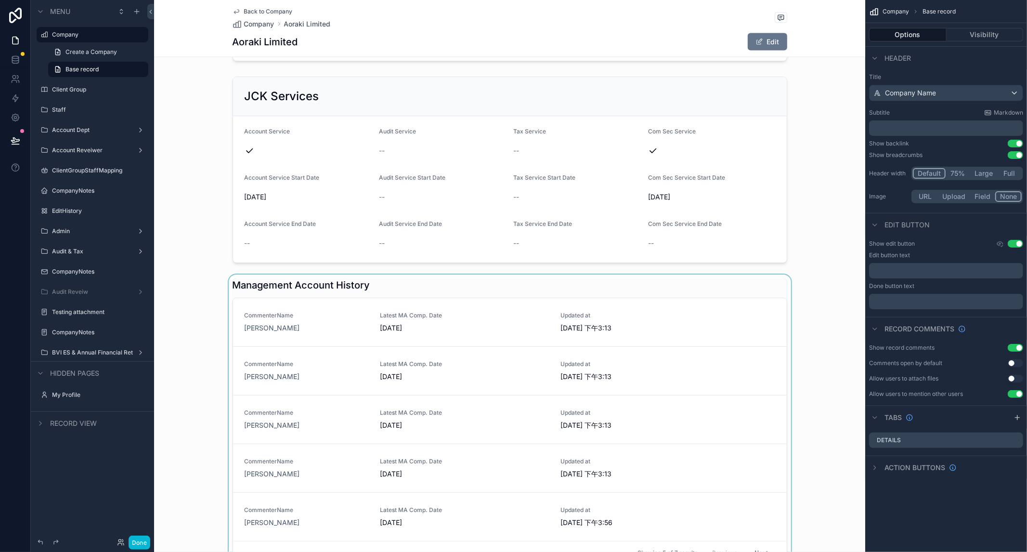
click at [719, 310] on div "scrollable content" at bounding box center [509, 421] width 711 height 294
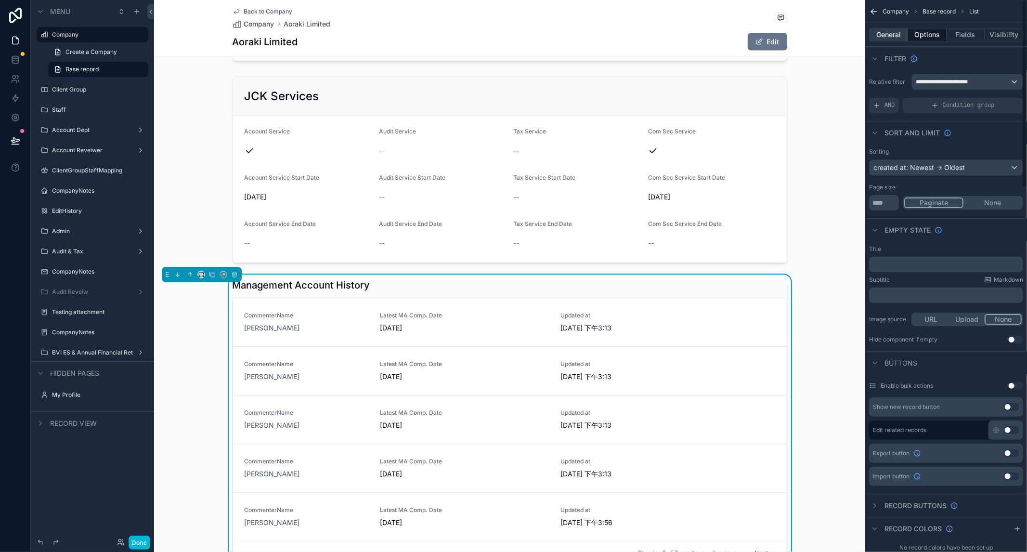
click at [753, 35] on button "General" at bounding box center [888, 34] width 39 height 13
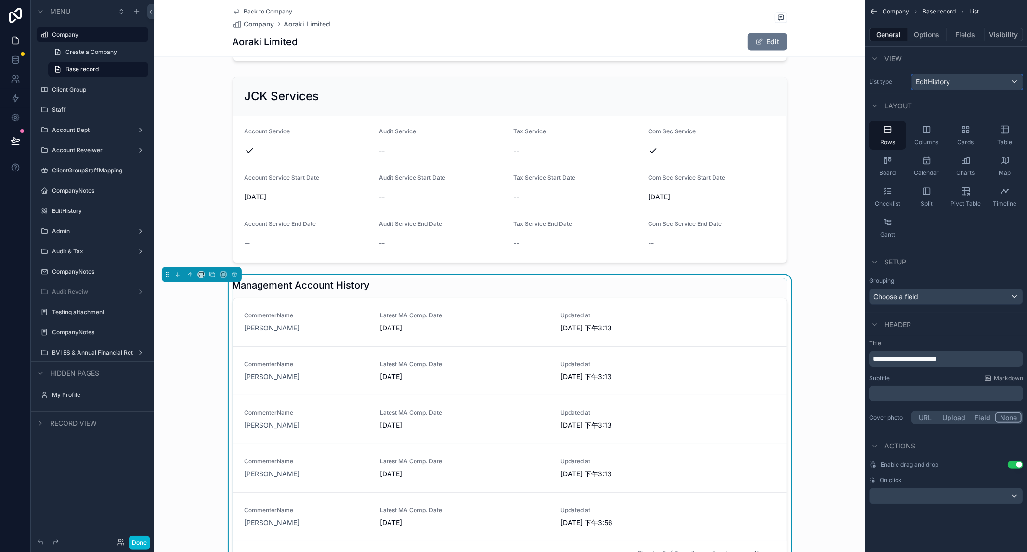
click at [753, 83] on div "EditHistory" at bounding box center [967, 81] width 111 height 15
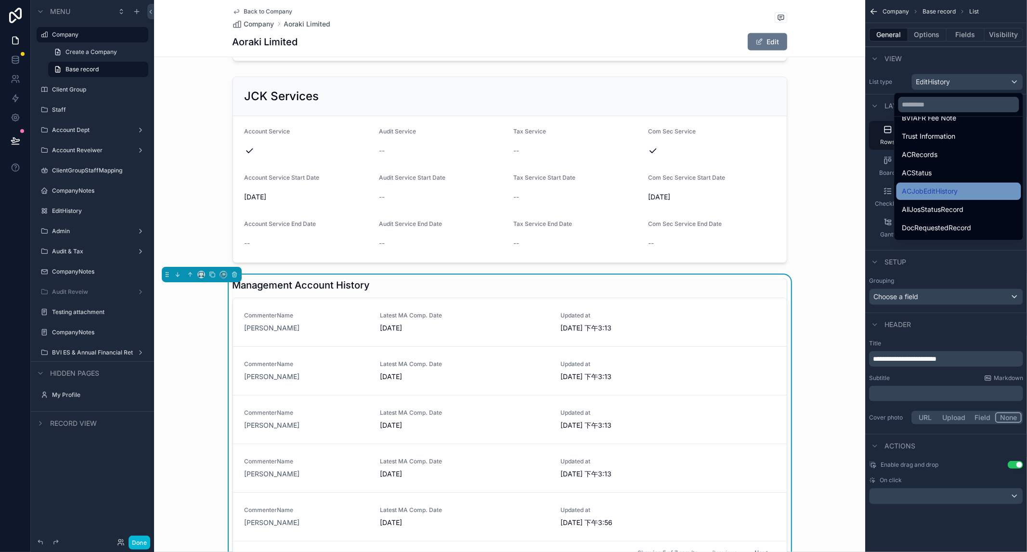
scroll to position [427, 0]
click at [753, 109] on input "text" at bounding box center [958, 104] width 121 height 15
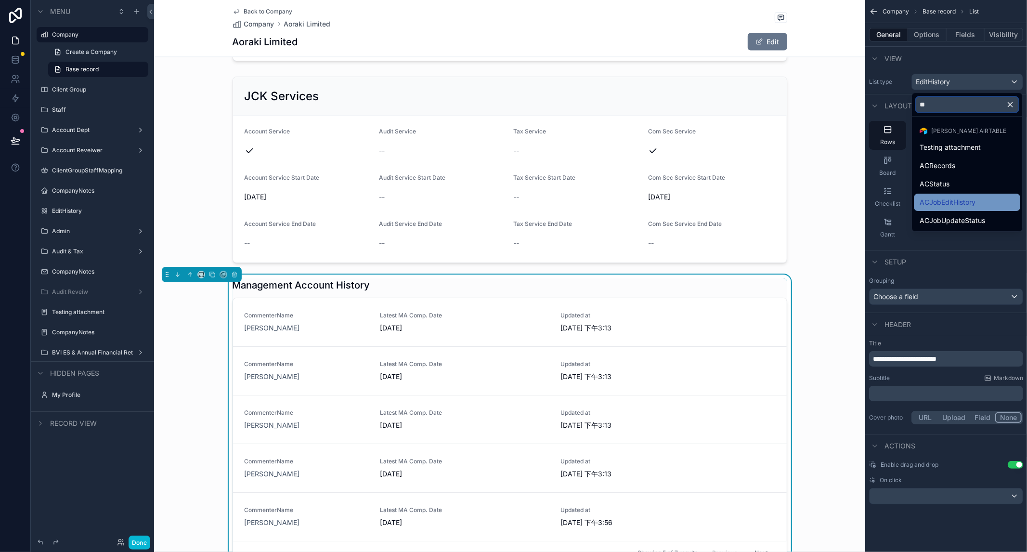
type input "**"
click at [753, 206] on div "ACJobEditHistory" at bounding box center [966, 202] width 95 height 12
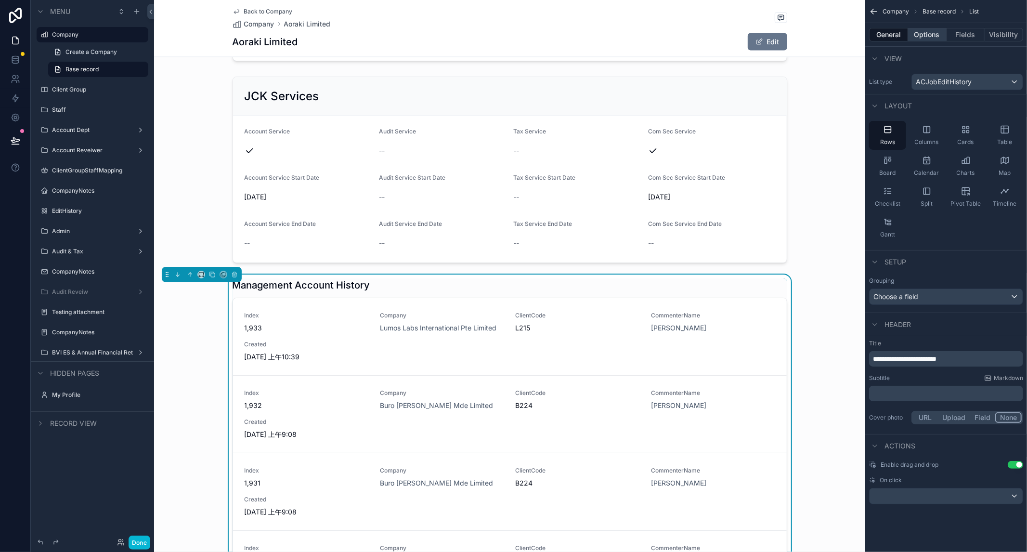
click at [753, 35] on button "Options" at bounding box center [927, 34] width 39 height 13
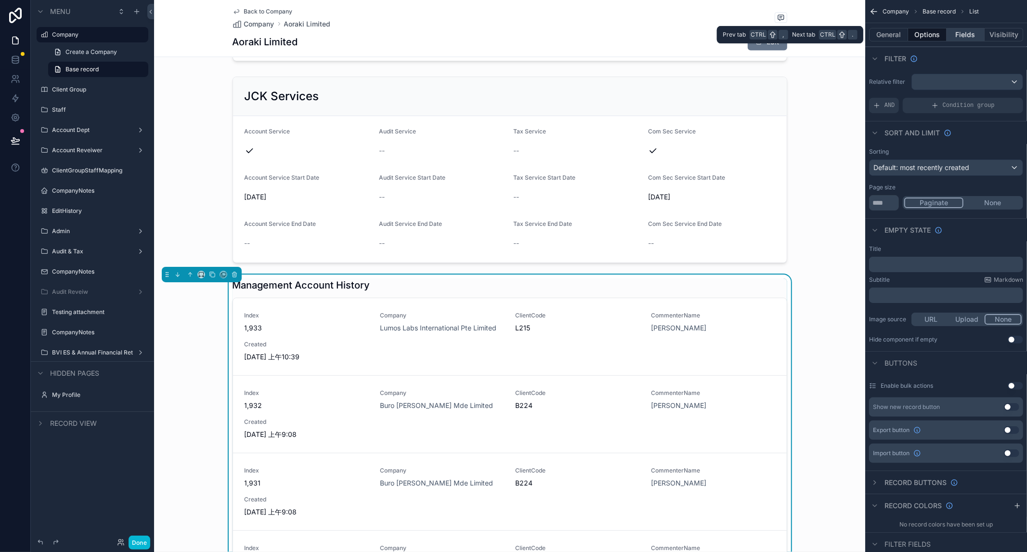
click at [753, 36] on button "Fields" at bounding box center [965, 34] width 39 height 13
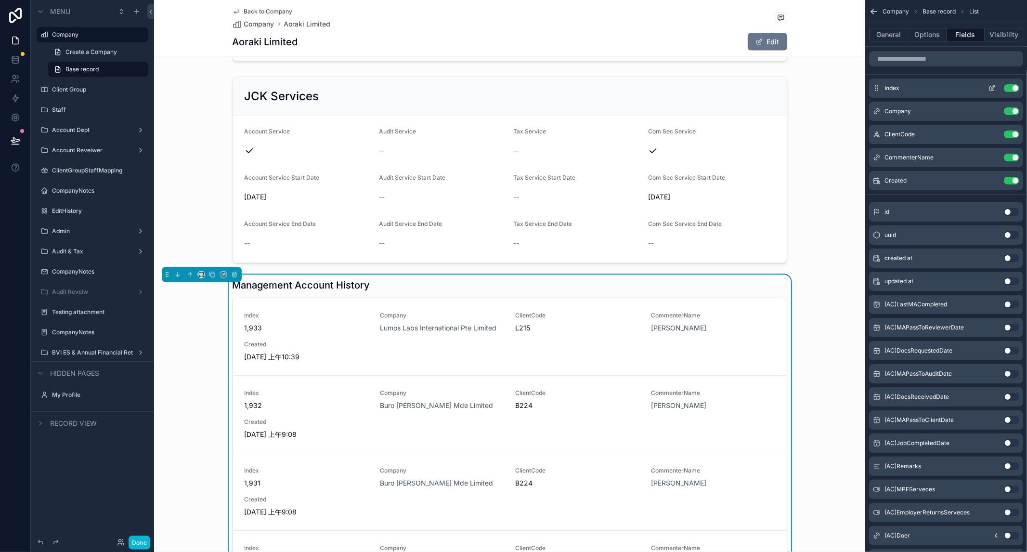
click at [753, 87] on button "Use setting" at bounding box center [1011, 88] width 15 height 8
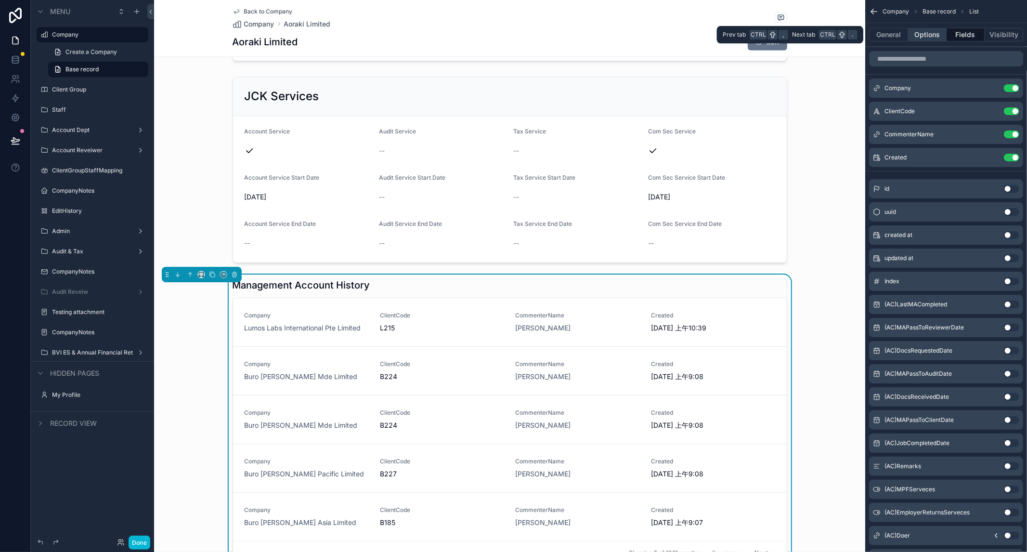
click at [753, 33] on button "Options" at bounding box center [927, 34] width 39 height 13
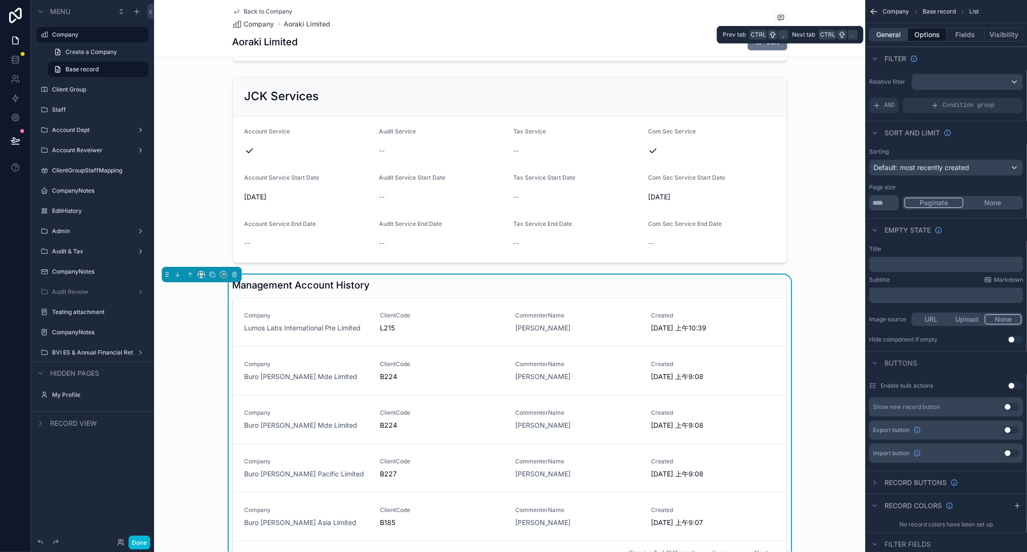
click at [753, 36] on button "General" at bounding box center [888, 34] width 39 height 13
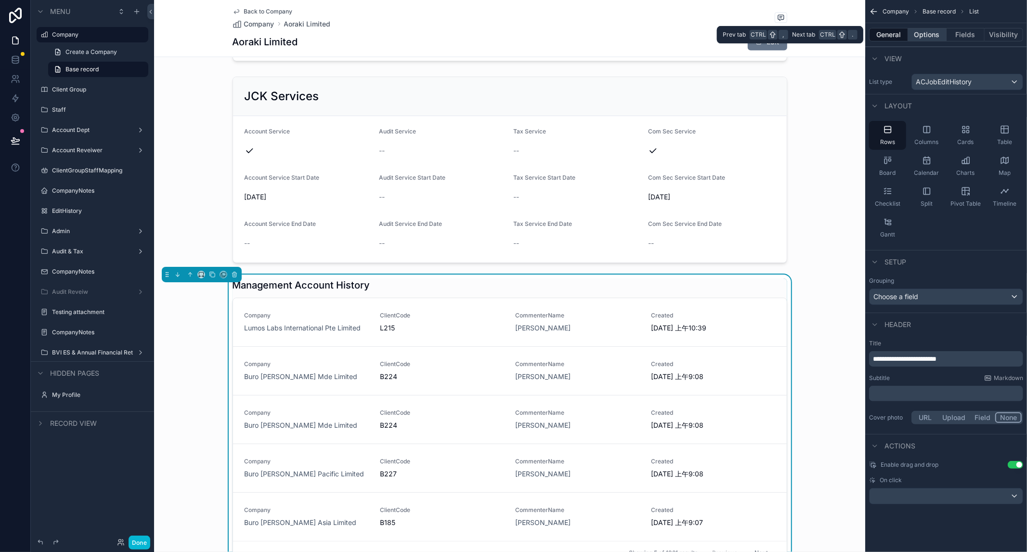
click at [753, 36] on button "Options" at bounding box center [927, 34] width 39 height 13
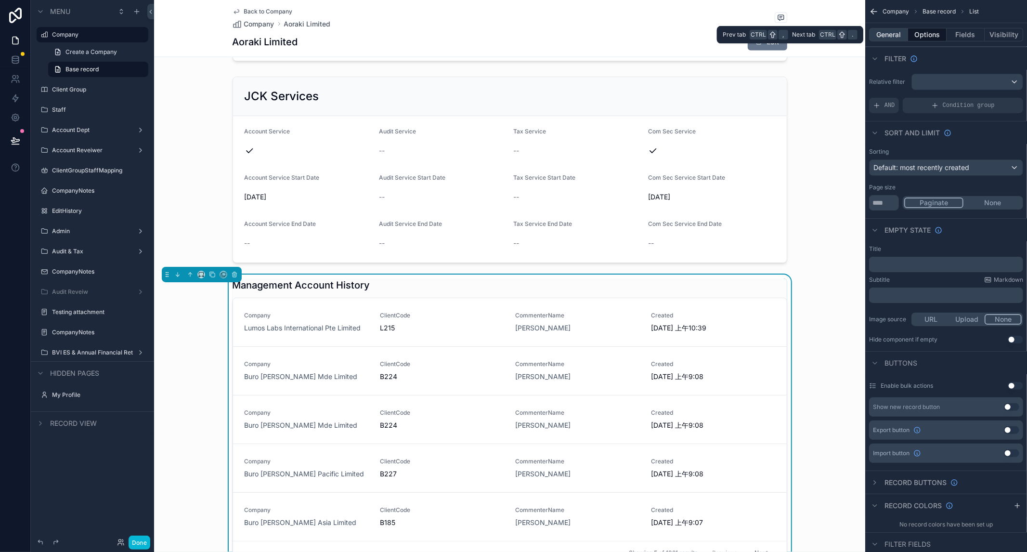
click at [753, 36] on button "General" at bounding box center [888, 34] width 39 height 13
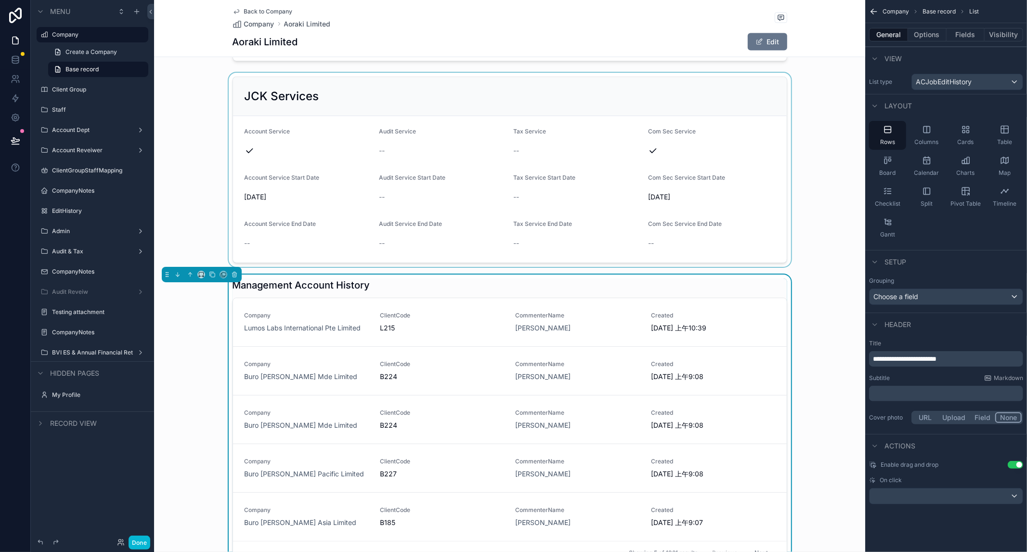
click at [753, 109] on div "scrollable content" at bounding box center [509, 170] width 711 height 194
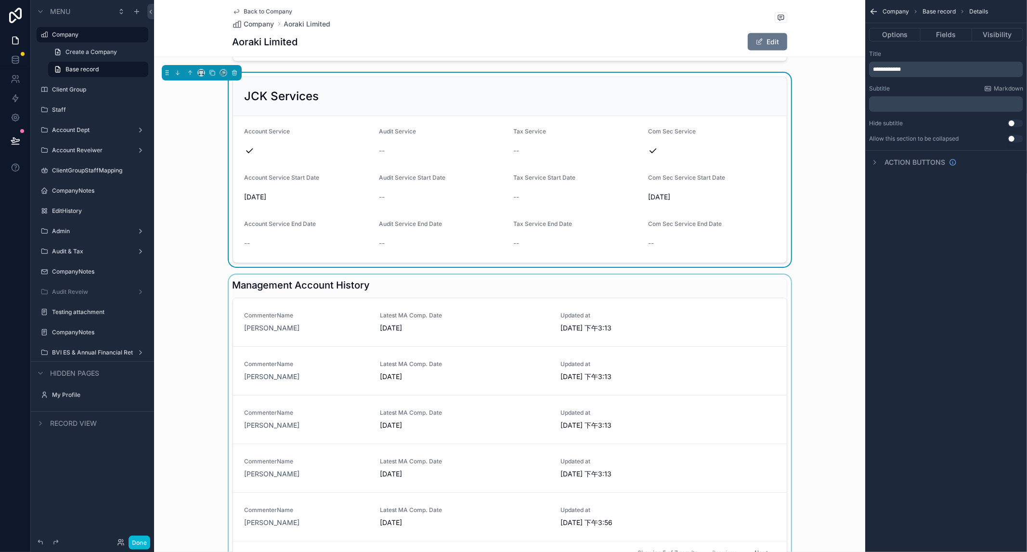
click at [706, 324] on div "scrollable content" at bounding box center [509, 421] width 711 height 294
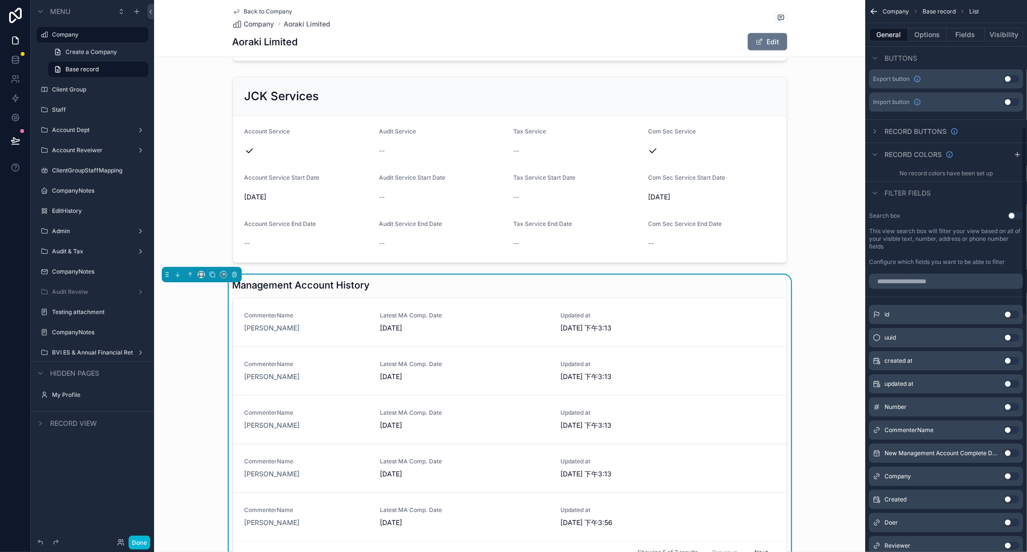
scroll to position [160, 0]
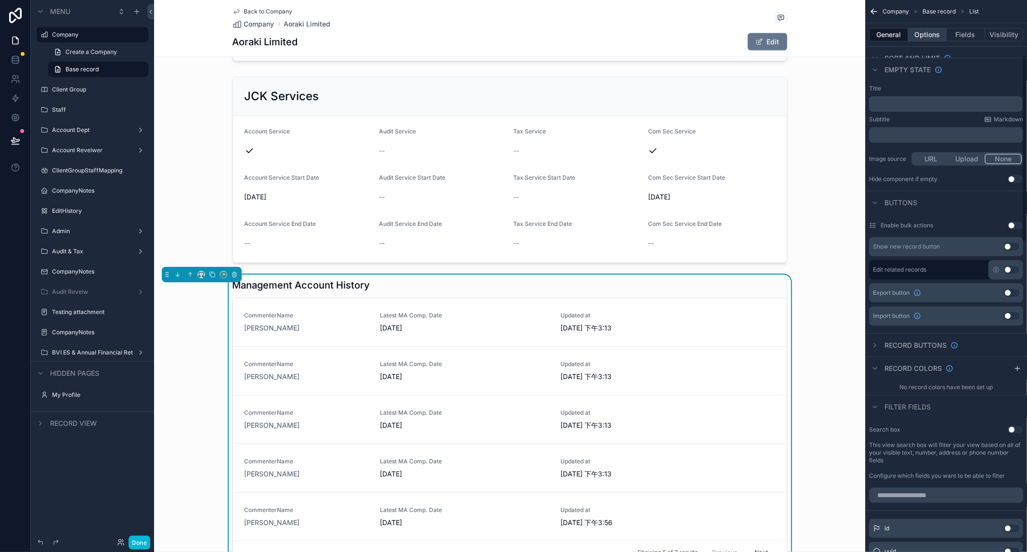
click at [753, 36] on button "Options" at bounding box center [927, 34] width 39 height 13
click at [753, 34] on button "Fields" at bounding box center [965, 34] width 39 height 13
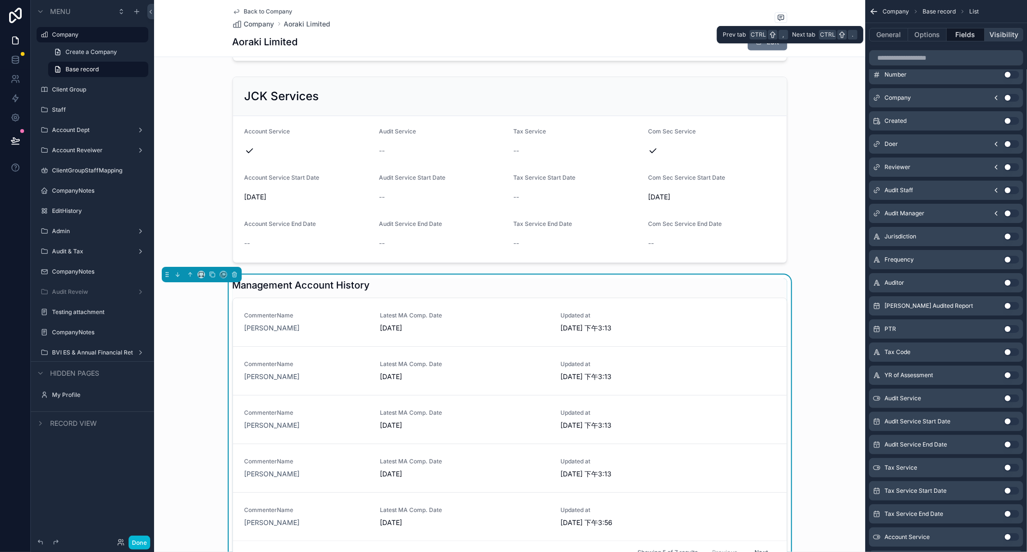
click at [753, 33] on button "Visibility" at bounding box center [1003, 34] width 39 height 13
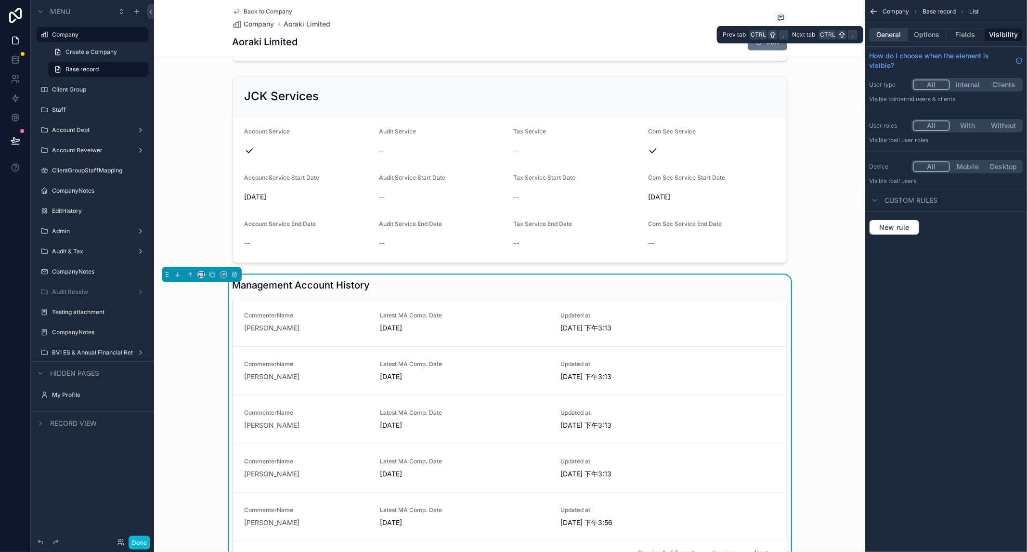
click at [753, 34] on button "General" at bounding box center [888, 34] width 39 height 13
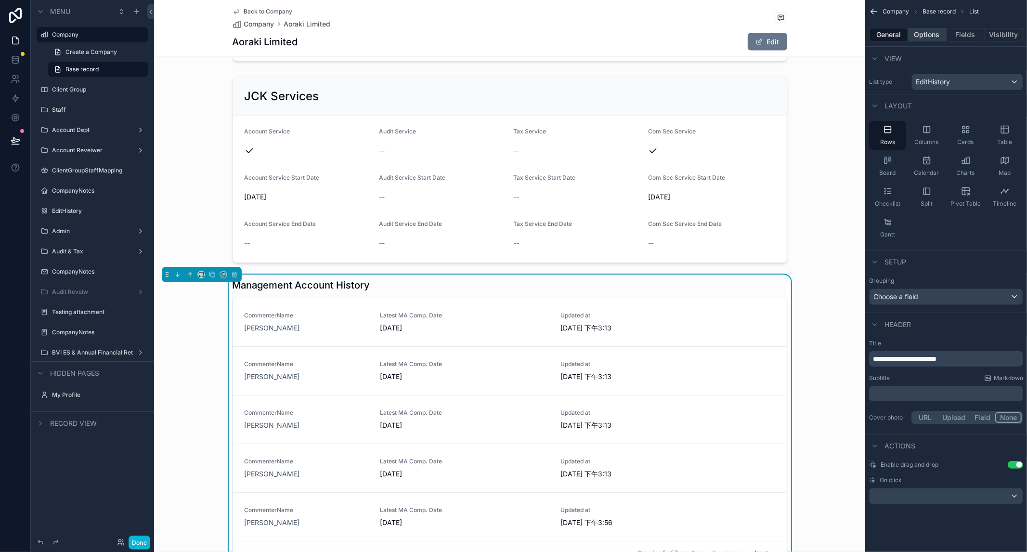
click at [753, 38] on button "Options" at bounding box center [927, 34] width 39 height 13
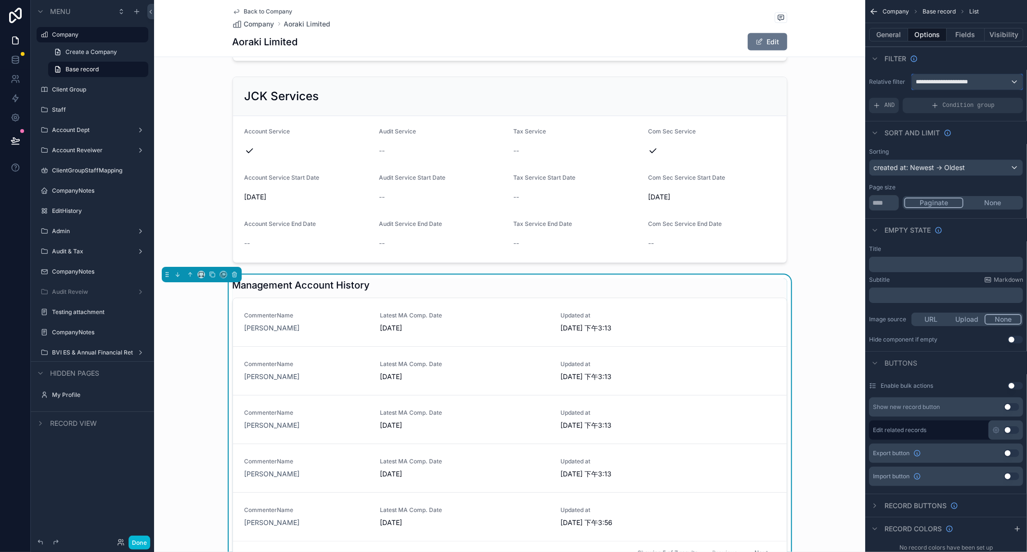
click at [753, 81] on div "**********" at bounding box center [967, 81] width 111 height 15
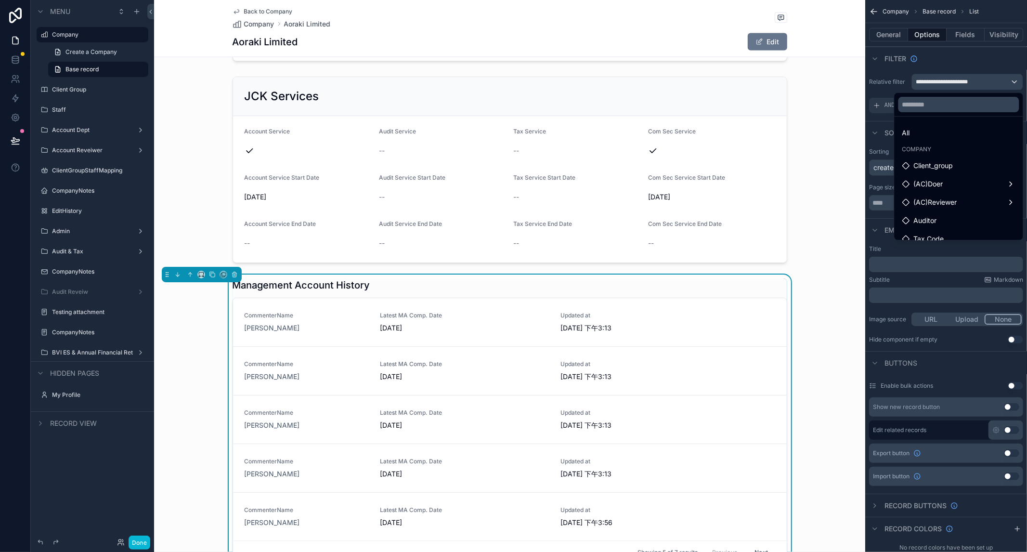
click at [753, 81] on div "scrollable content" at bounding box center [513, 276] width 1027 height 552
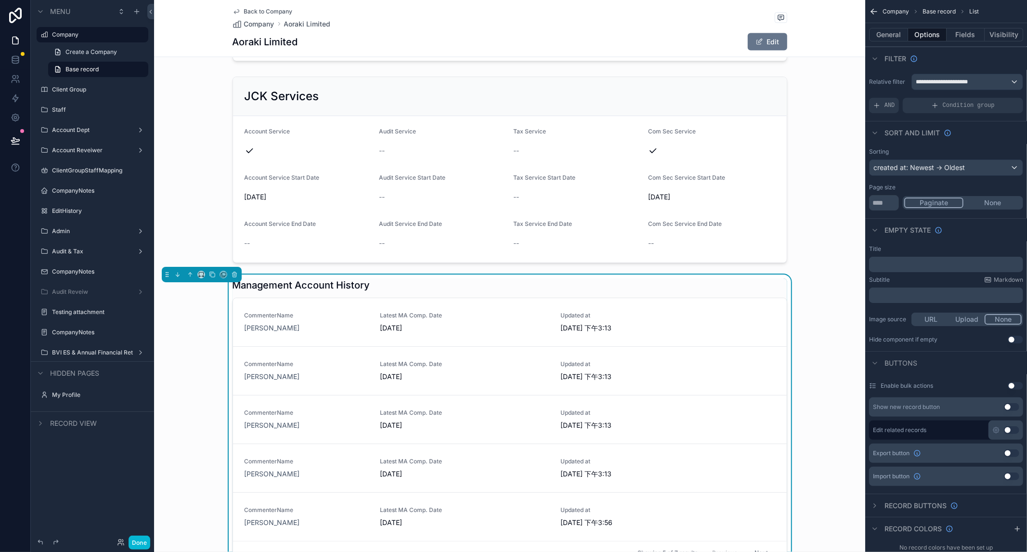
click at [753, 142] on div "Sort And Limit" at bounding box center [946, 132] width 162 height 23
click at [753, 32] on button "General" at bounding box center [888, 34] width 39 height 13
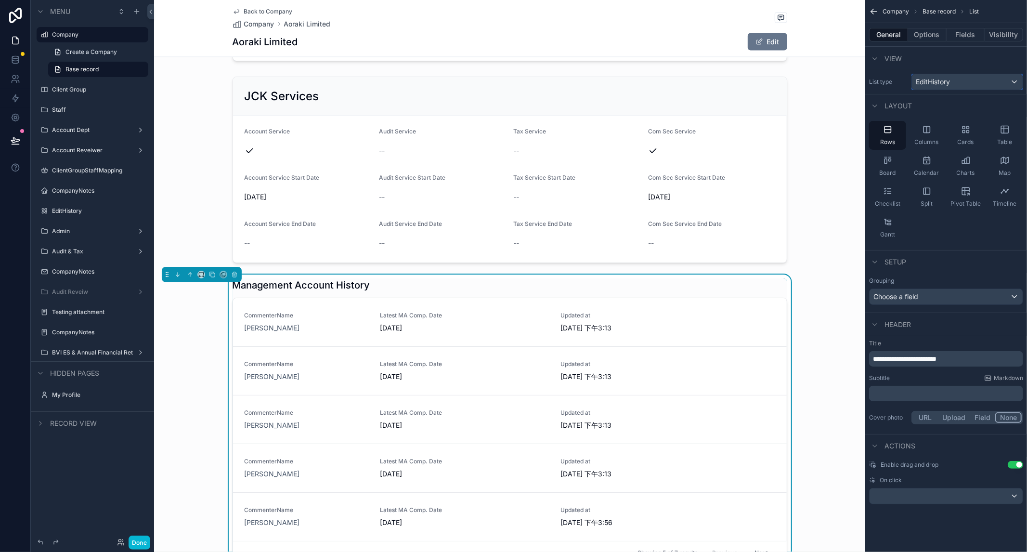
click at [753, 79] on span "EditHistory" at bounding box center [933, 82] width 34 height 10
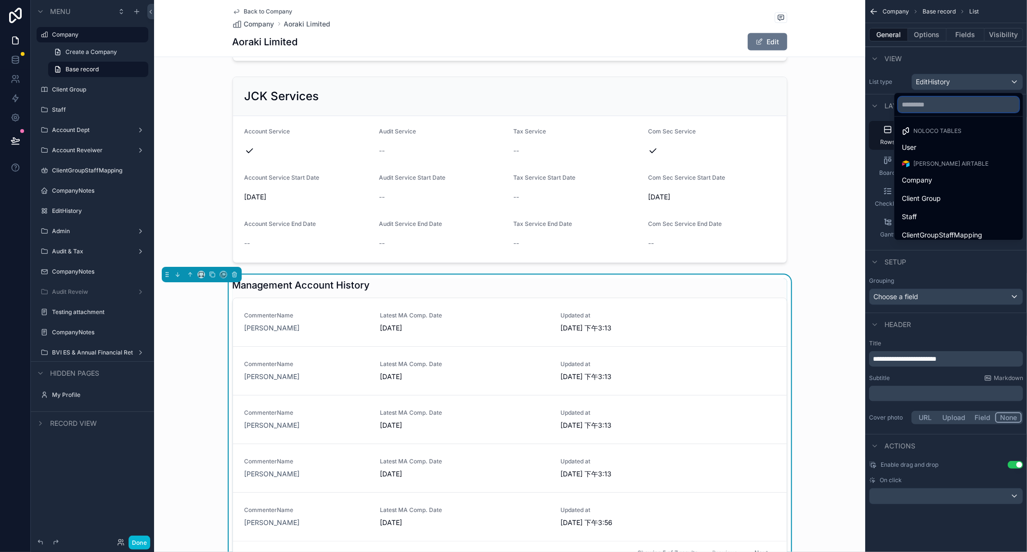
click at [753, 103] on input "text" at bounding box center [958, 104] width 121 height 15
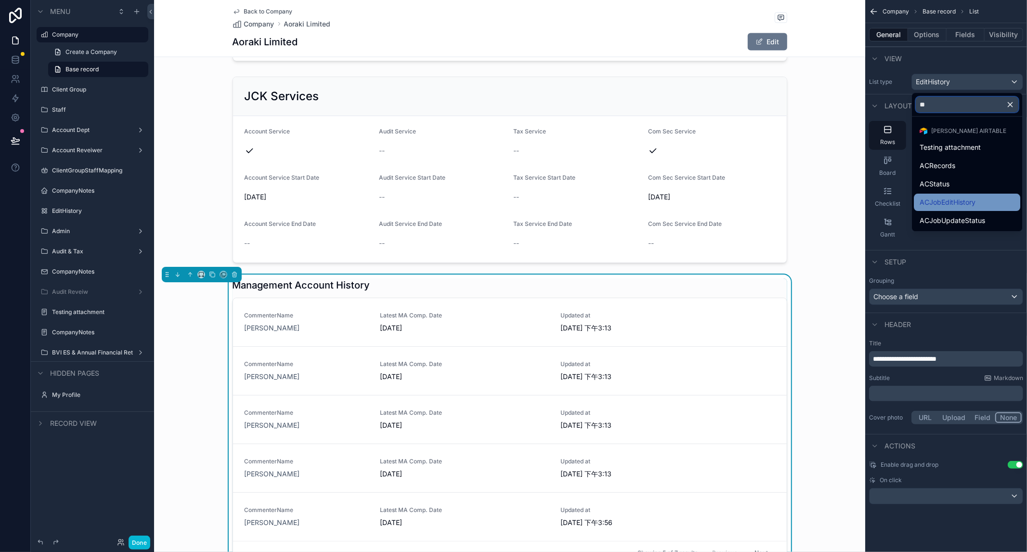
type input "**"
click at [753, 203] on span "ACJobEditHistory" at bounding box center [947, 202] width 56 height 12
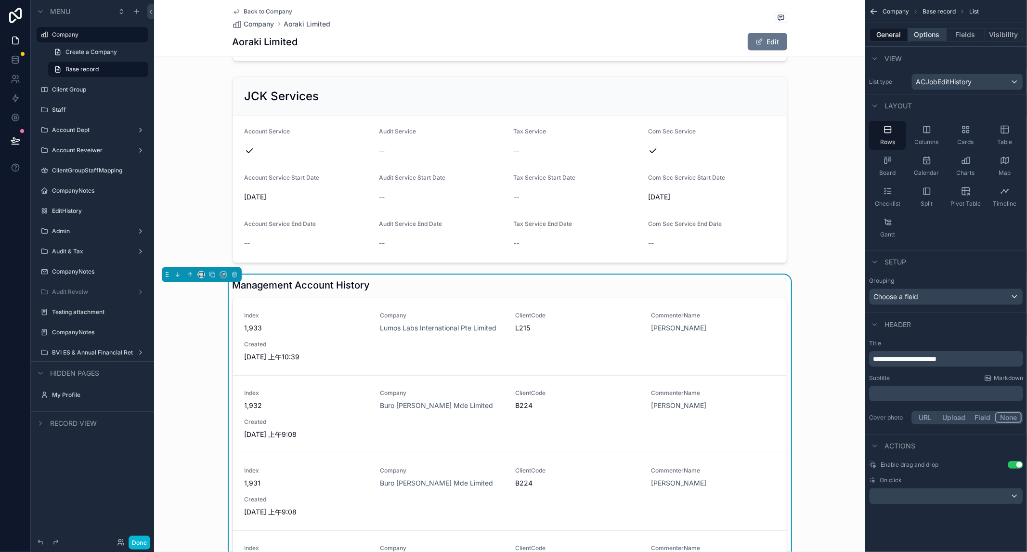
click at [753, 32] on button "Options" at bounding box center [927, 34] width 39 height 13
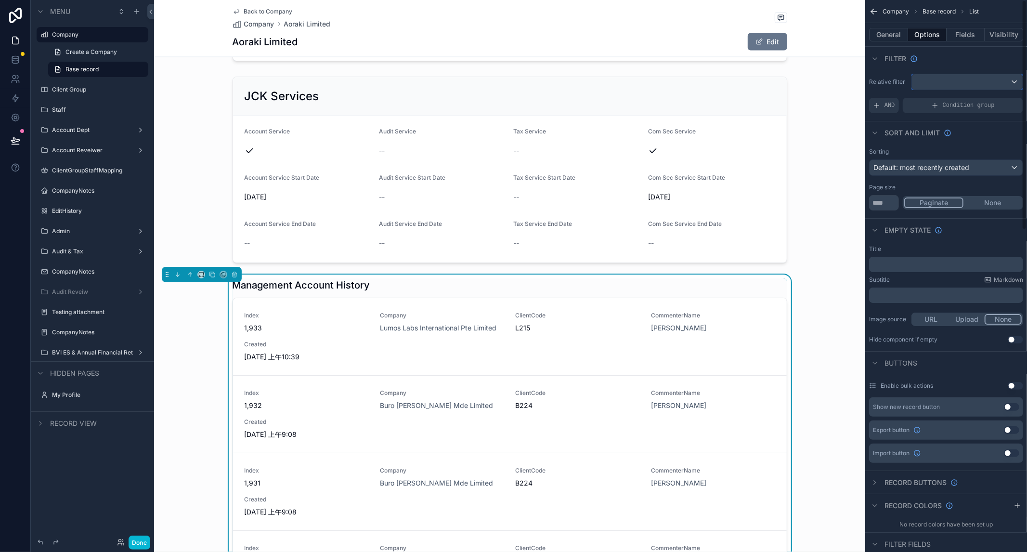
click at [753, 78] on div "scrollable content" at bounding box center [967, 81] width 111 height 15
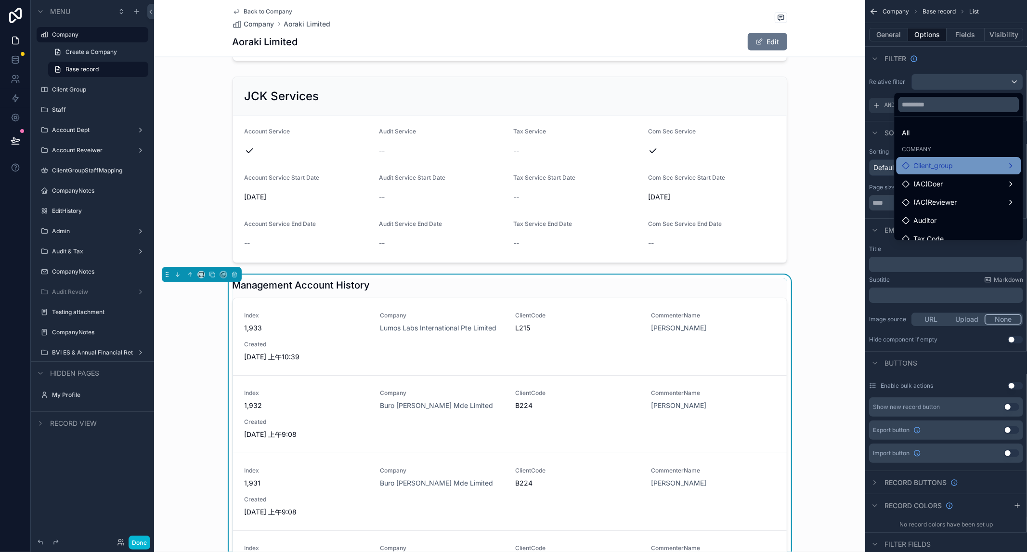
click at [753, 168] on div "Client_group" at bounding box center [958, 166] width 113 height 12
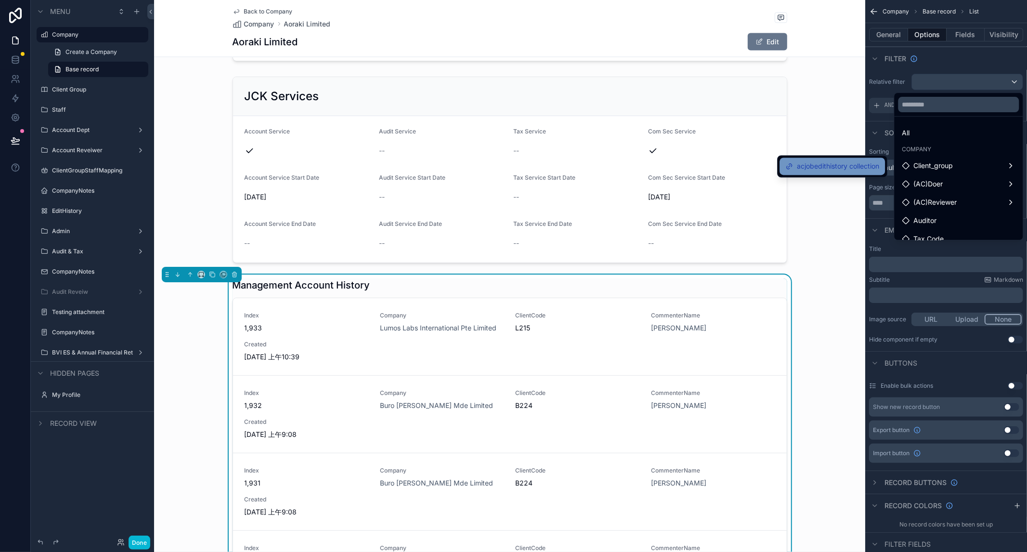
click at [753, 171] on span "acjobedithistory collection" at bounding box center [838, 167] width 82 height 12
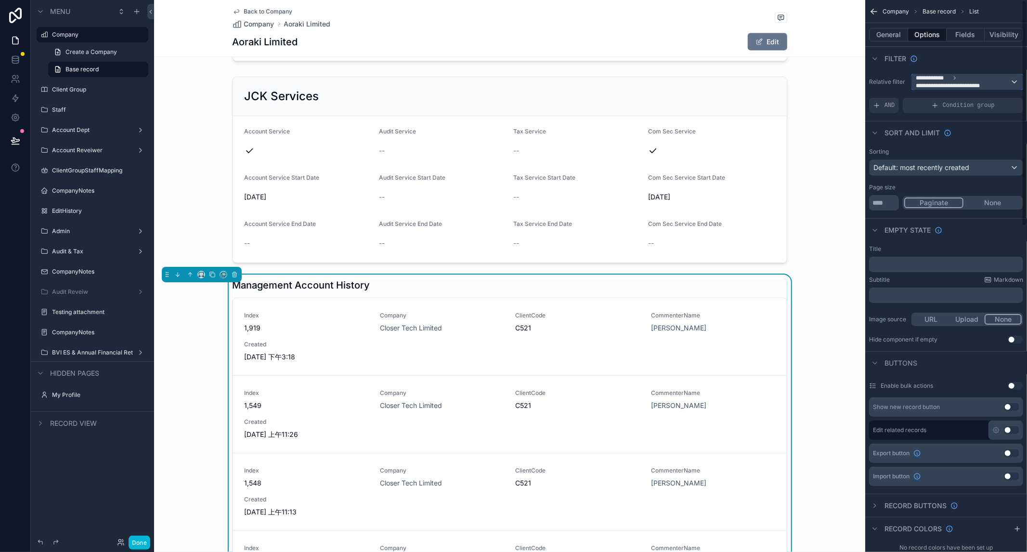
click at [753, 83] on span "**********" at bounding box center [963, 81] width 94 height 15
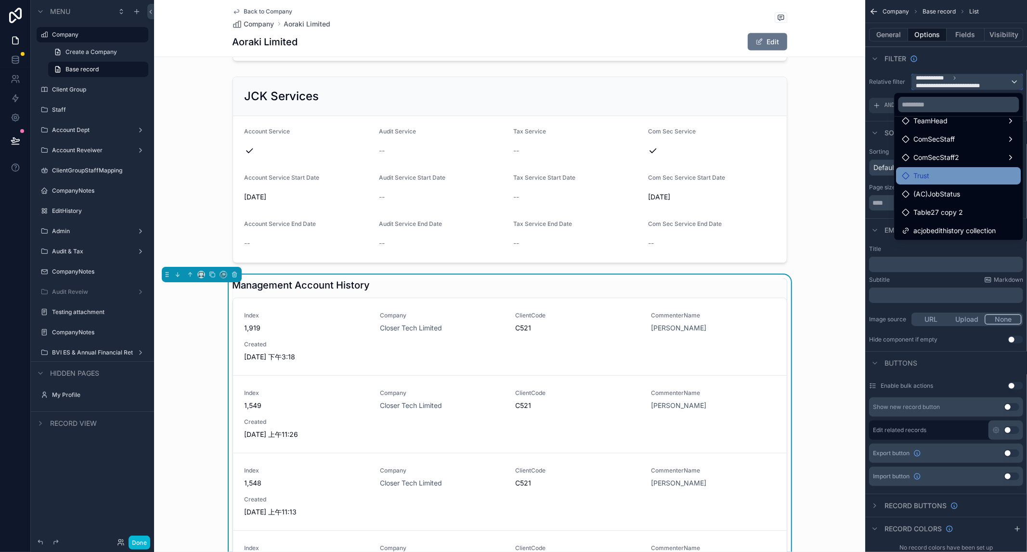
scroll to position [192, 0]
click at [753, 194] on div "(AC)JobStatus" at bounding box center [958, 193] width 113 height 12
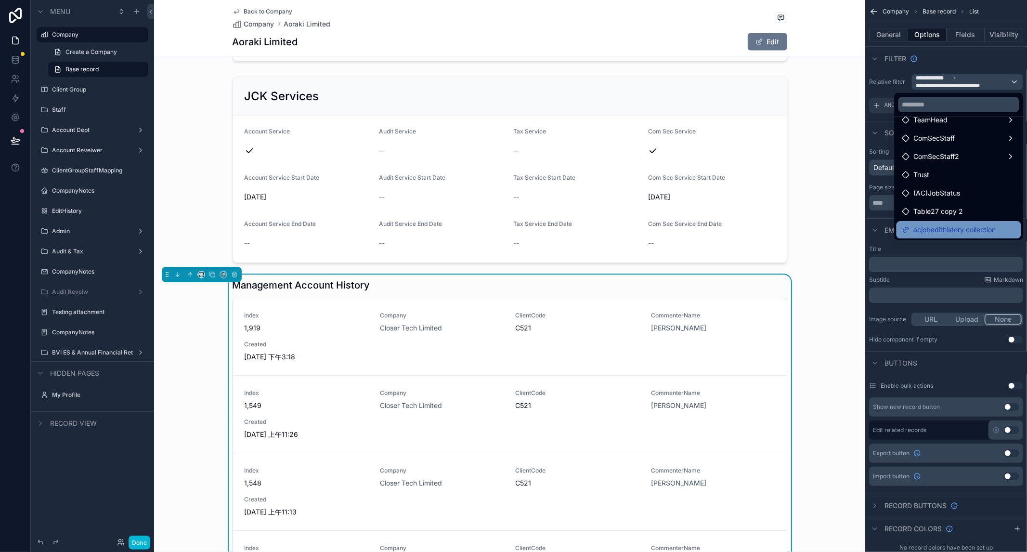
click at [753, 232] on span "acjobedithistory collection" at bounding box center [955, 230] width 82 height 12
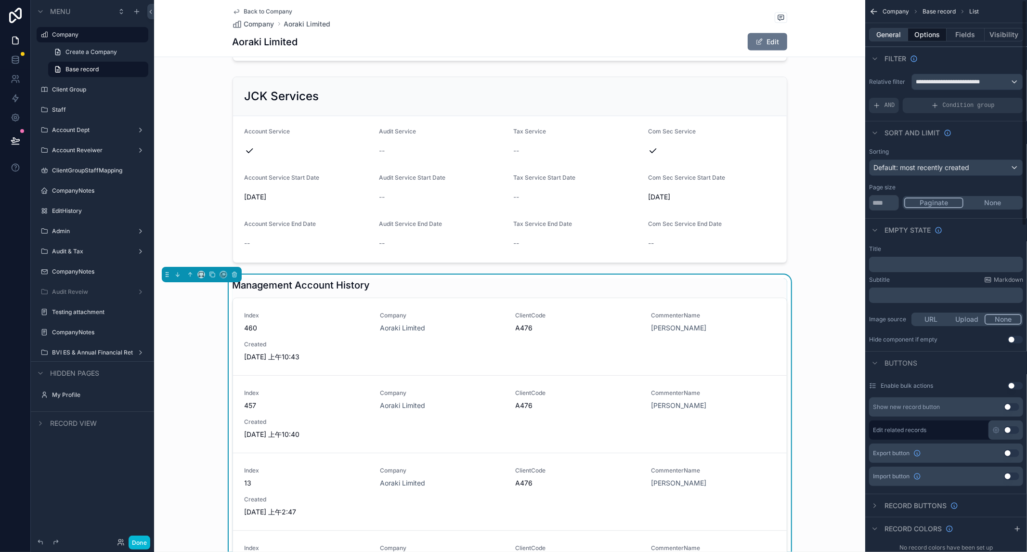
click at [753, 36] on button "General" at bounding box center [888, 34] width 39 height 13
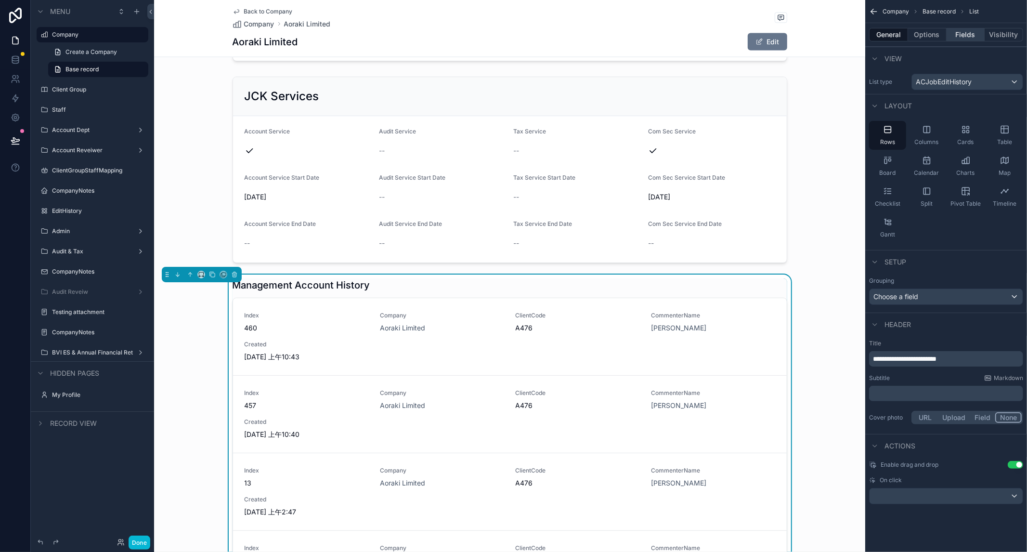
click at [753, 39] on button "Fields" at bounding box center [965, 34] width 39 height 13
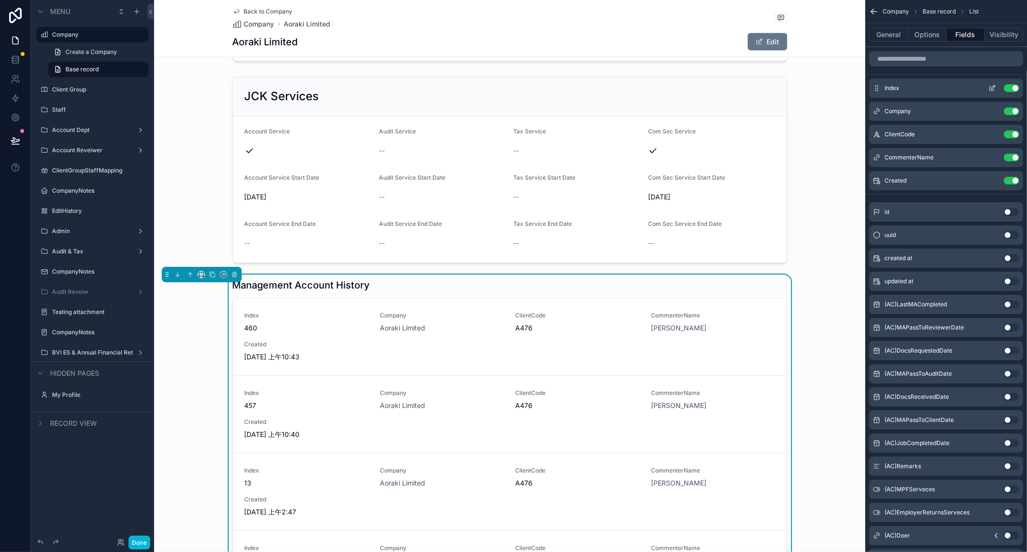
click at [753, 87] on button "Use setting" at bounding box center [1011, 88] width 15 height 8
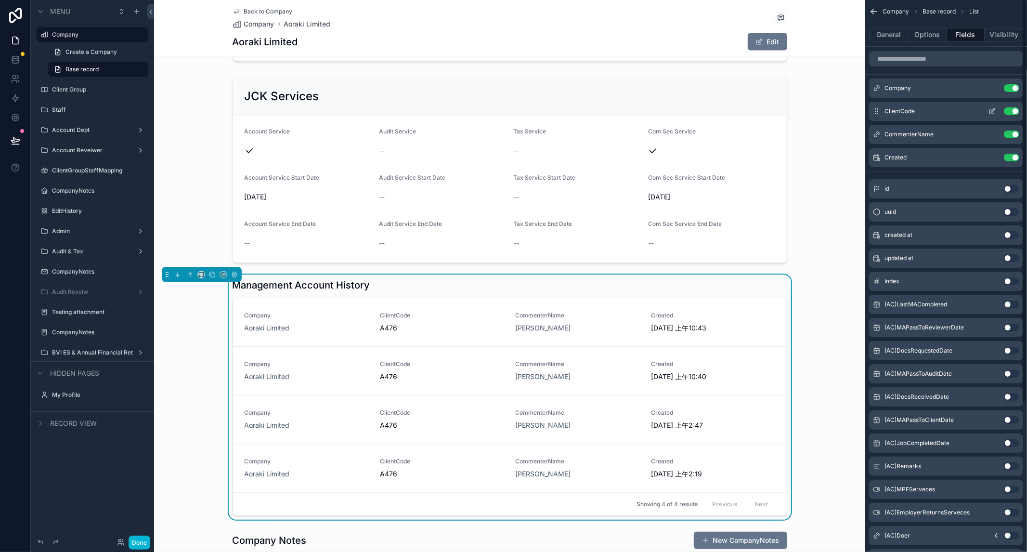
click at [753, 109] on button "Use setting" at bounding box center [1011, 111] width 15 height 8
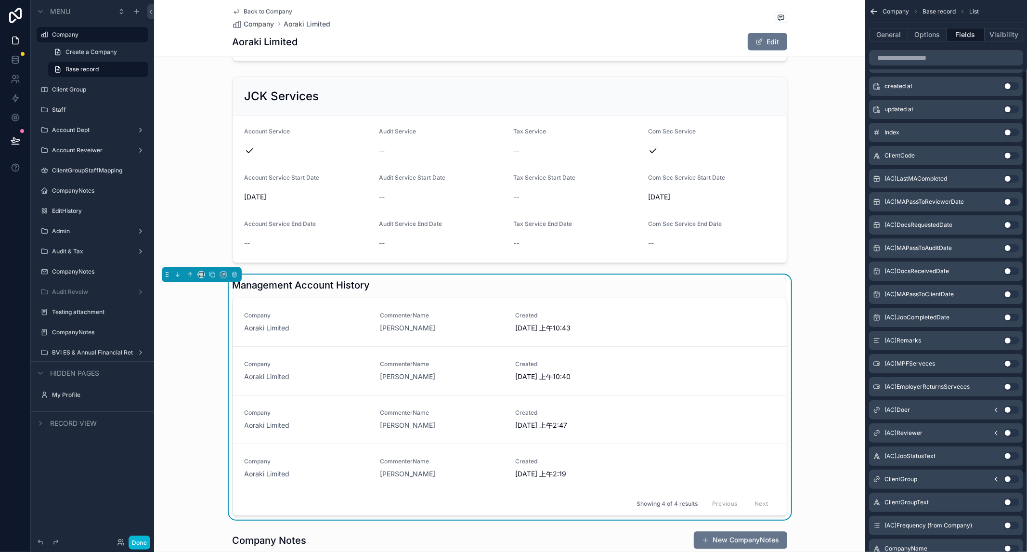
scroll to position [97, 0]
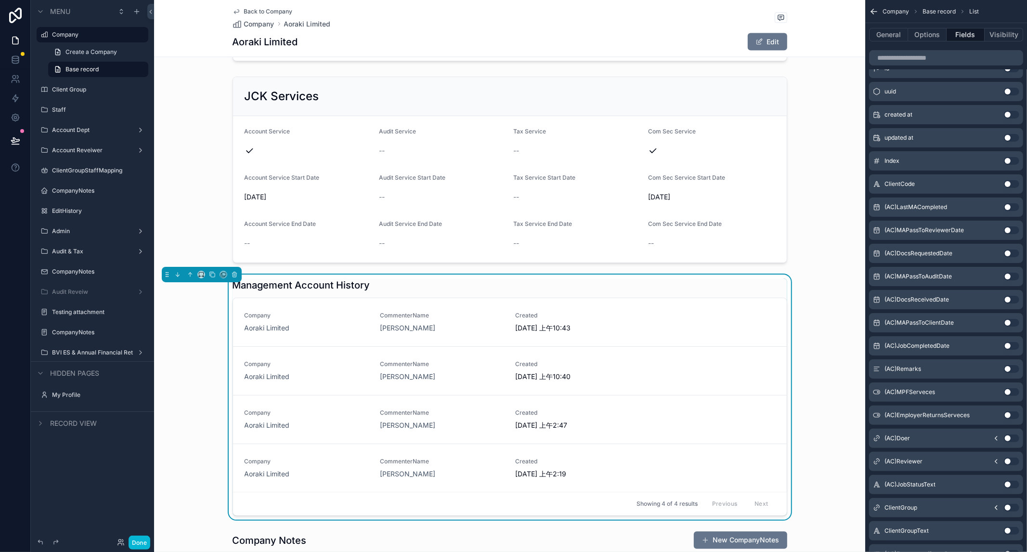
click at [753, 207] on button "Use setting" at bounding box center [1011, 207] width 15 height 8
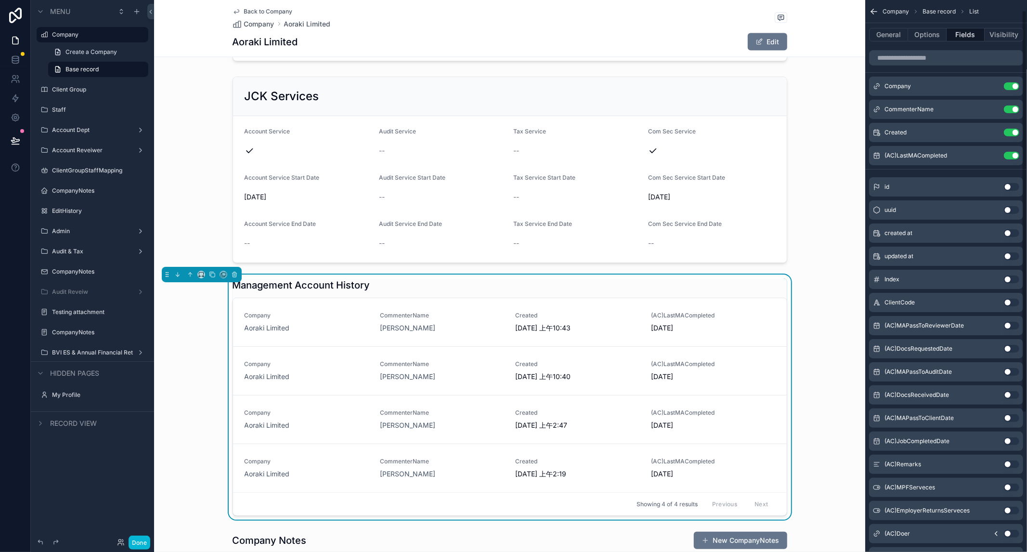
scroll to position [0, 0]
click at [753, 157] on icon "scrollable content" at bounding box center [992, 158] width 8 height 8
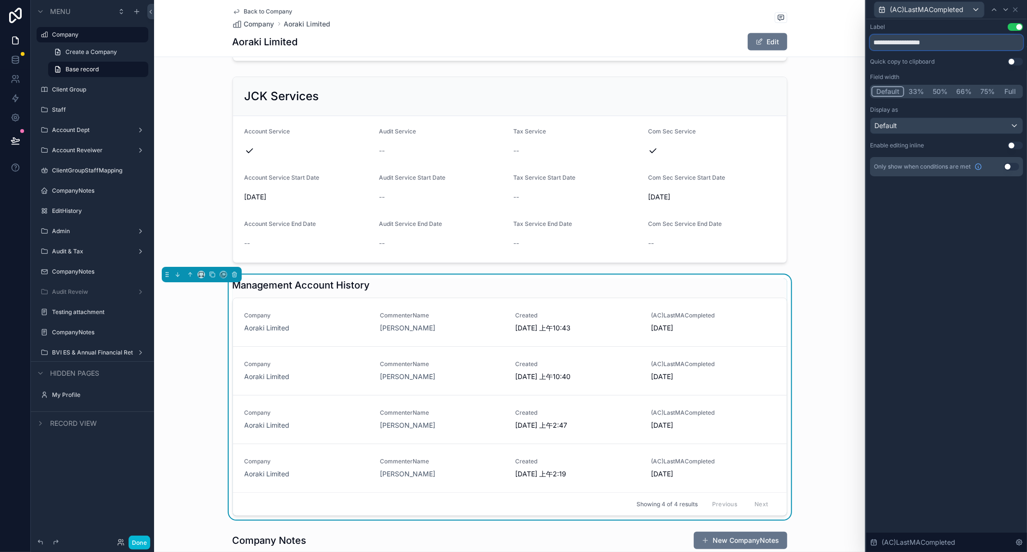
drag, startPoint x: 889, startPoint y: 43, endPoint x: 862, endPoint y: 38, distance: 26.9
click at [753, 38] on div "**********" at bounding box center [513, 276] width 1027 height 552
click at [753, 39] on input "**********" at bounding box center [946, 42] width 153 height 15
click at [753, 38] on input "**********" at bounding box center [946, 42] width 153 height 15
click at [753, 42] on input "**********" at bounding box center [946, 42] width 153 height 15
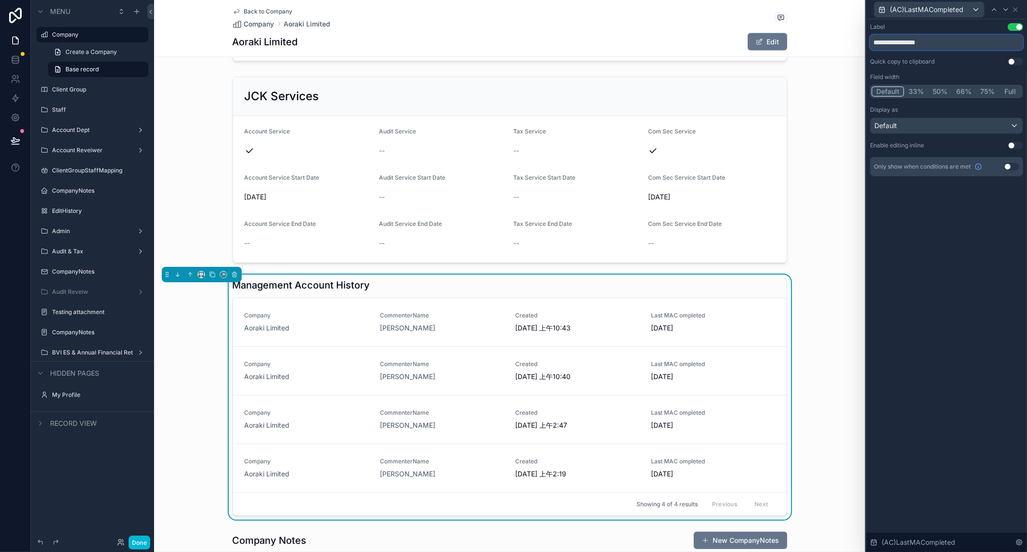
type input "**********"
drag, startPoint x: 932, startPoint y: 267, endPoint x: 950, endPoint y: 199, distance: 69.7
click at [753, 267] on div "**********" at bounding box center [946, 285] width 161 height 532
click at [753, 11] on icon at bounding box center [994, 10] width 8 height 8
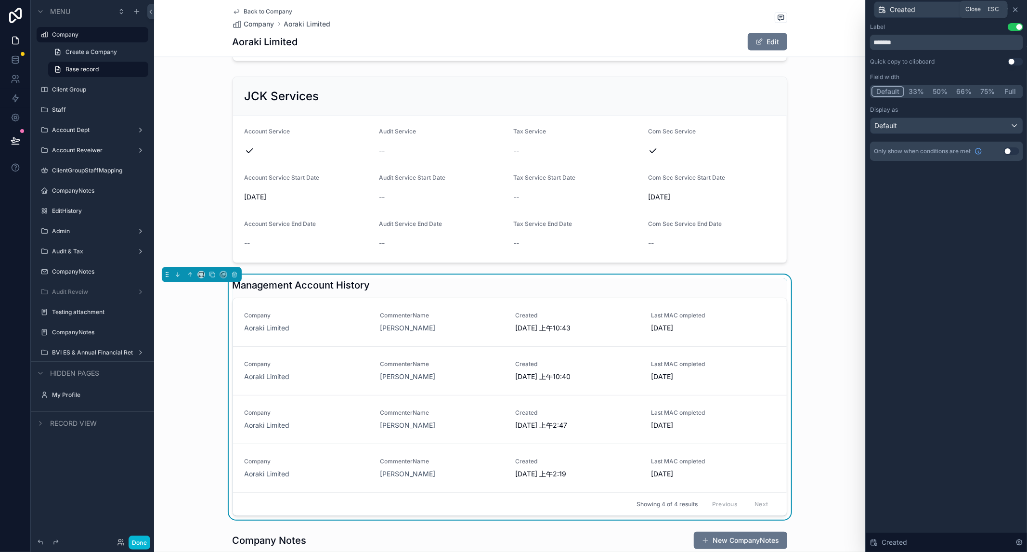
click at [753, 11] on icon at bounding box center [1015, 10] width 8 height 8
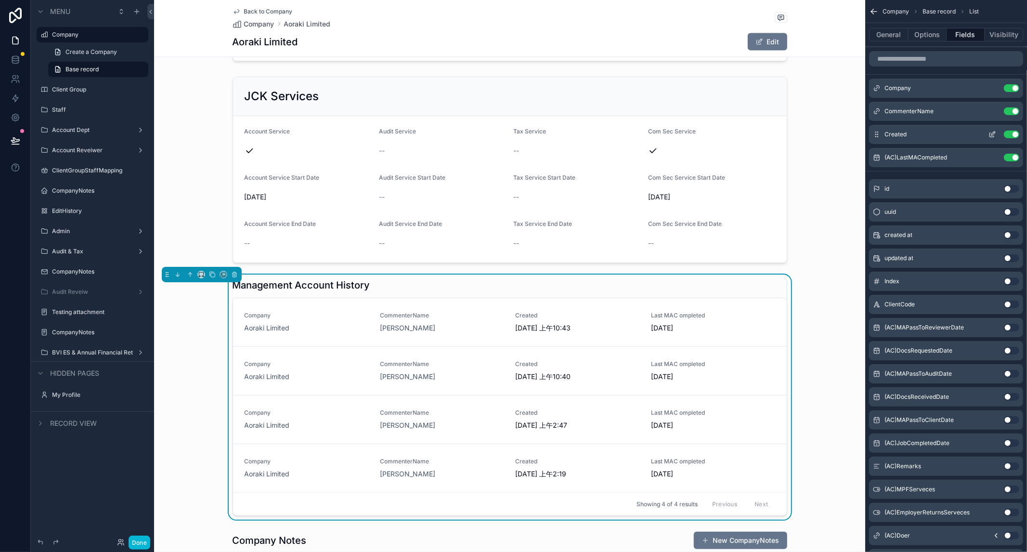
click at [753, 132] on div "Created Use setting" at bounding box center [946, 134] width 154 height 19
click at [753, 110] on icon "scrollable content" at bounding box center [992, 111] width 8 height 8
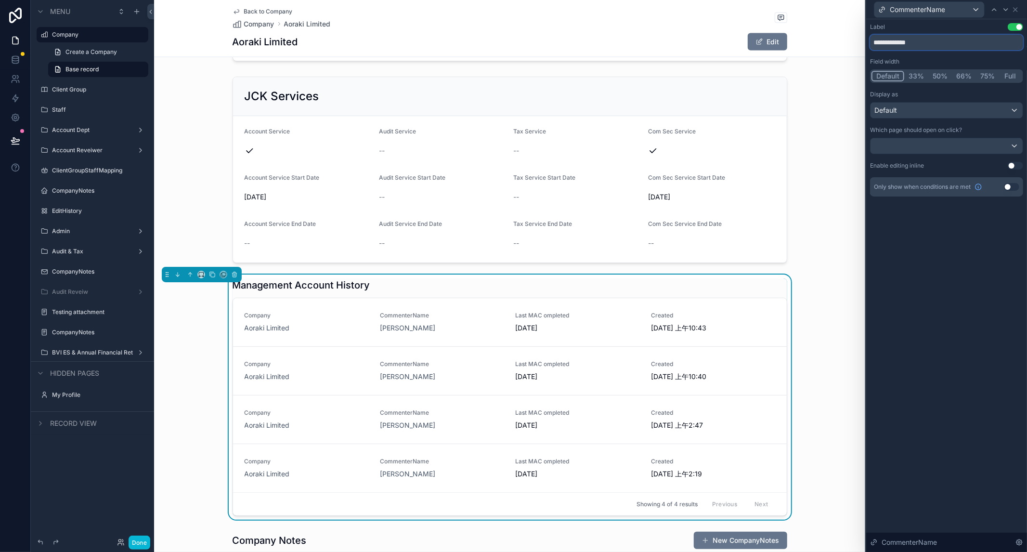
drag, startPoint x: 940, startPoint y: 46, endPoint x: 911, endPoint y: 44, distance: 29.0
click at [753, 44] on input "**********" at bounding box center [946, 42] width 153 height 15
type input "*********"
drag, startPoint x: 964, startPoint y: 322, endPoint x: 970, endPoint y: 38, distance: 283.6
click at [753, 322] on div "Label Use setting ********* Field width Default 33% 50% 66% 75% Full Display as…" at bounding box center [946, 285] width 161 height 532
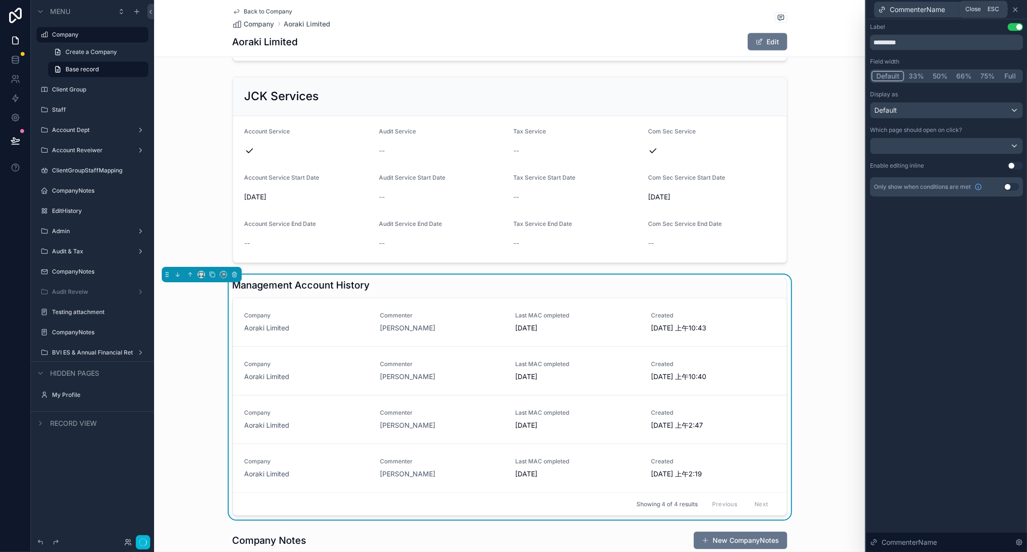
click at [753, 8] on icon at bounding box center [1015, 10] width 8 height 8
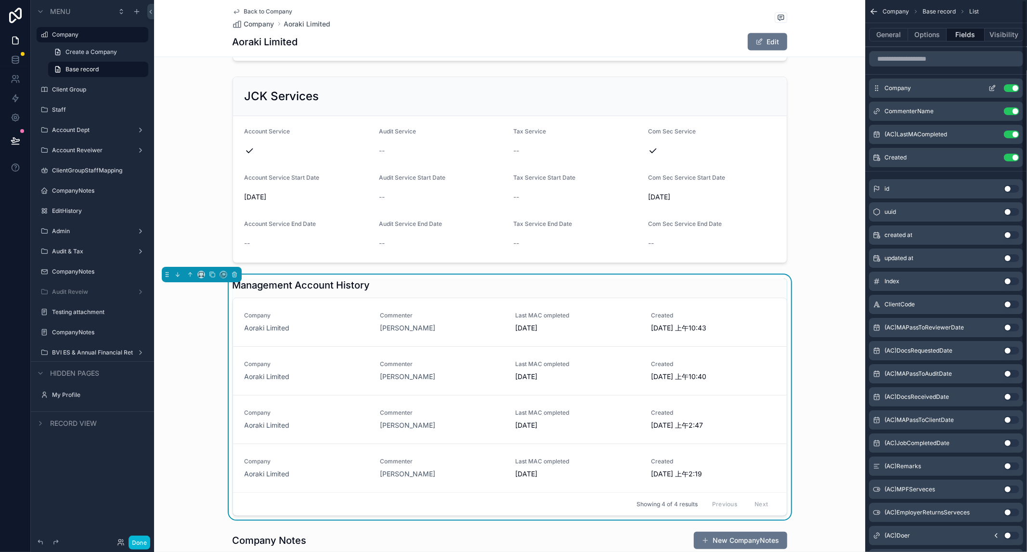
click at [753, 87] on button "Use setting" at bounding box center [1011, 88] width 15 height 8
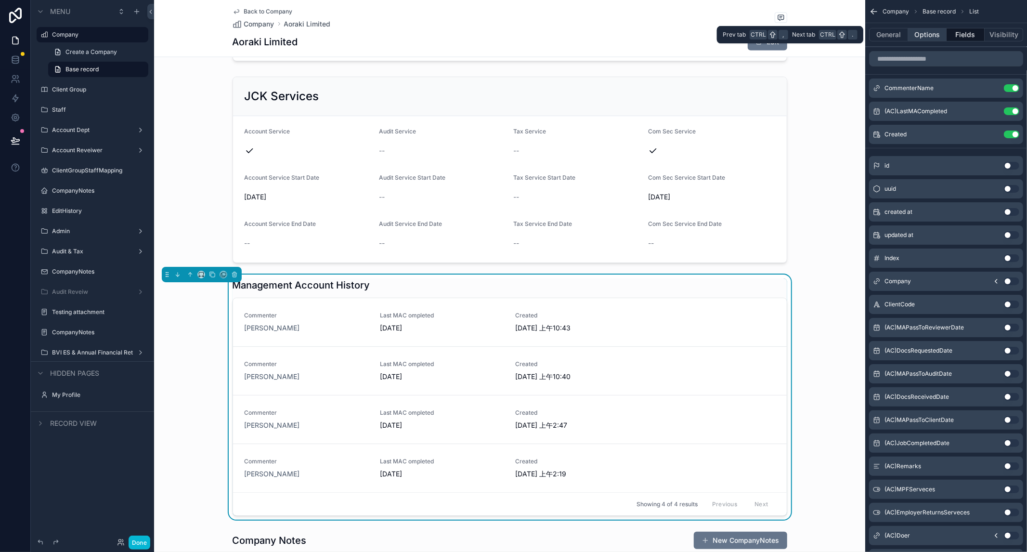
click at [753, 36] on button "Options" at bounding box center [927, 34] width 39 height 13
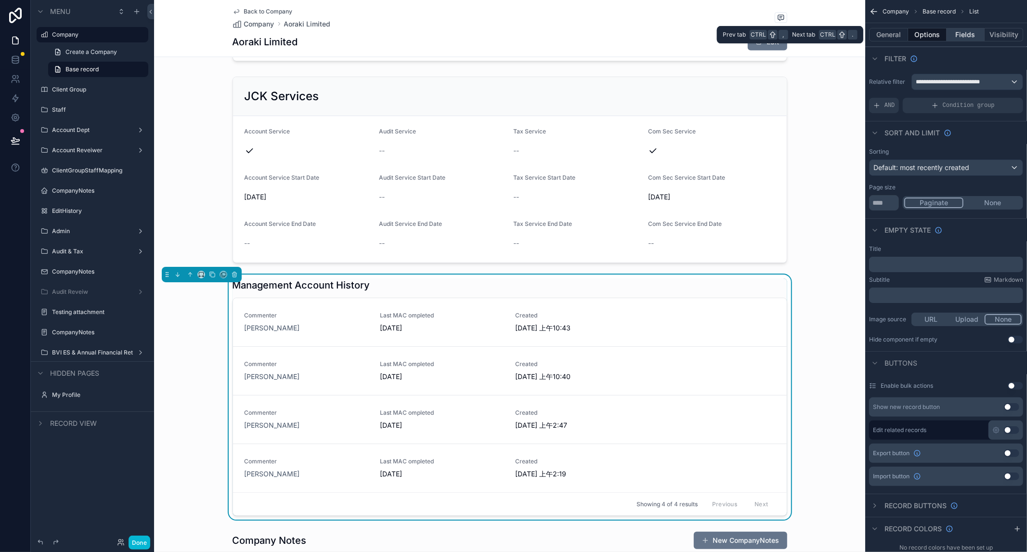
click at [753, 35] on button "Fields" at bounding box center [965, 34] width 39 height 13
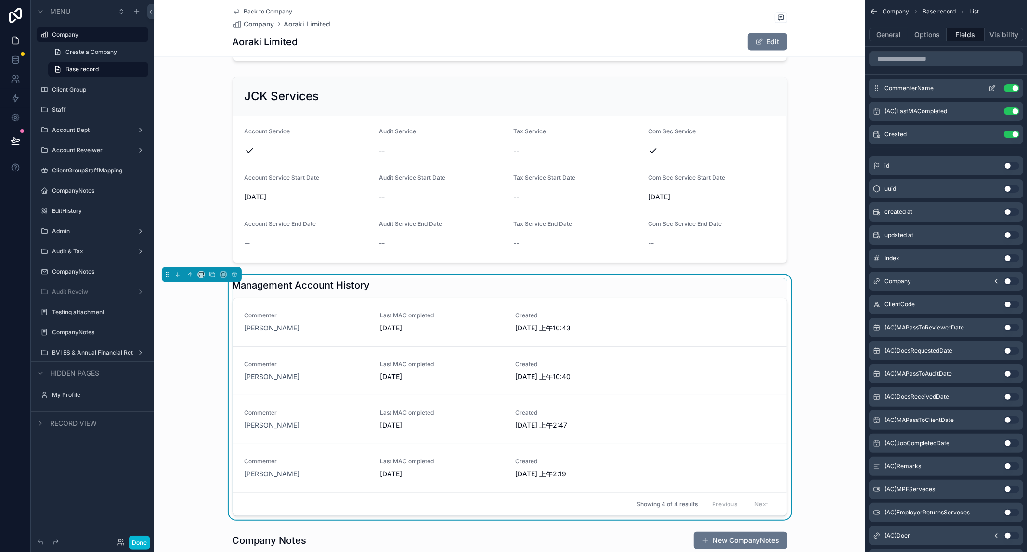
click at [753, 90] on icon "scrollable content" at bounding box center [992, 88] width 8 height 8
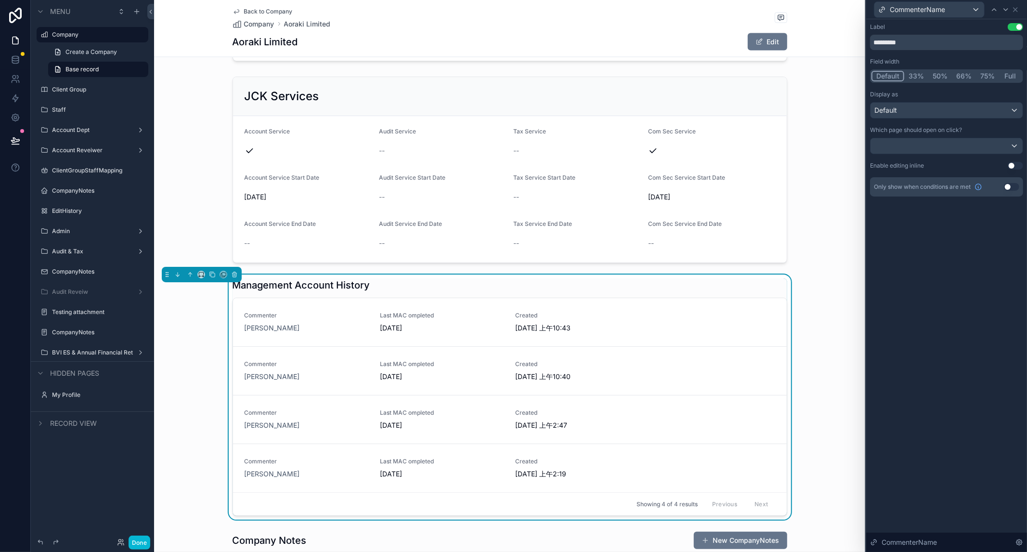
click at [753, 75] on button "33%" at bounding box center [916, 76] width 24 height 11
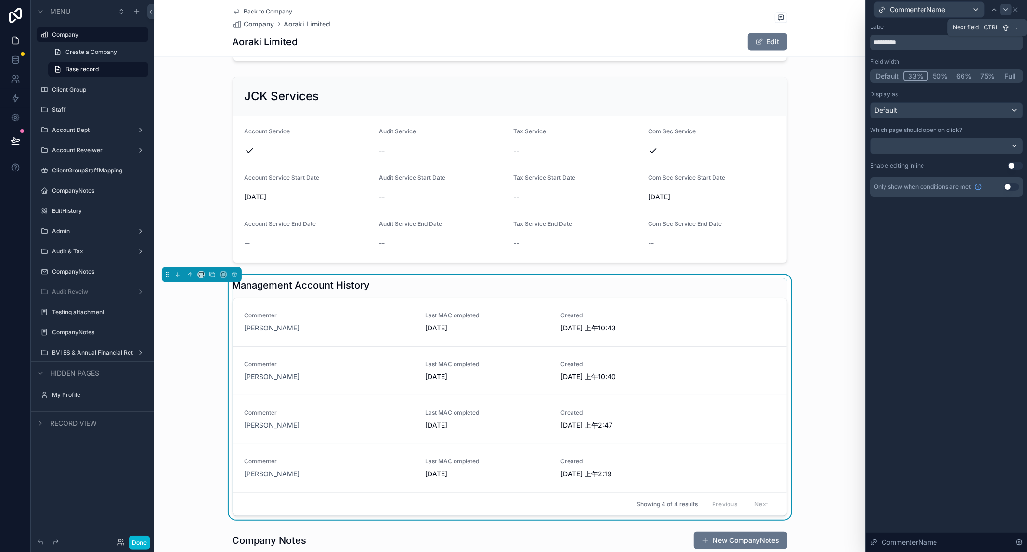
click at [753, 13] on icon at bounding box center [1006, 10] width 8 height 8
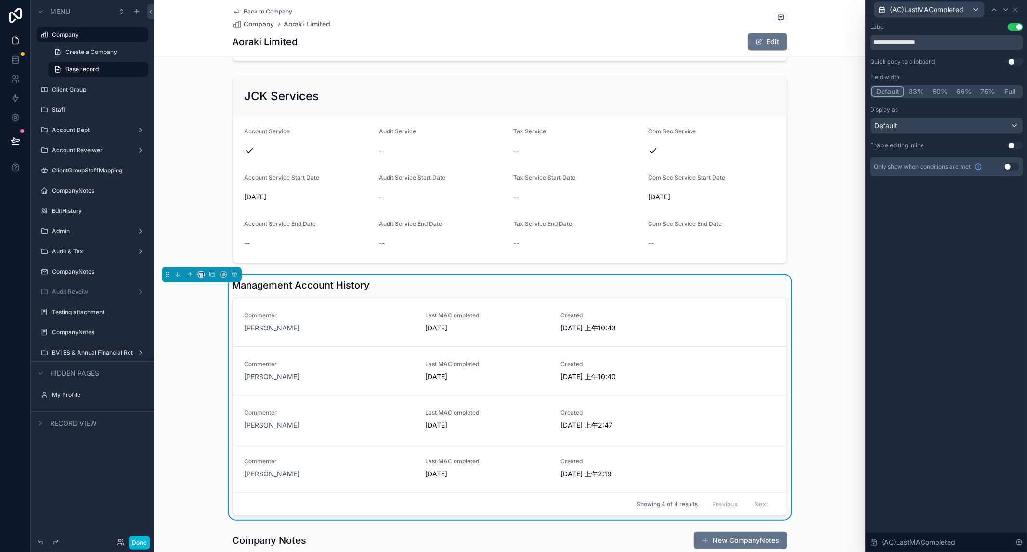
drag, startPoint x: 912, startPoint y: 87, endPoint x: 991, endPoint y: 25, distance: 100.7
click at [753, 89] on button "33%" at bounding box center [916, 91] width 24 height 11
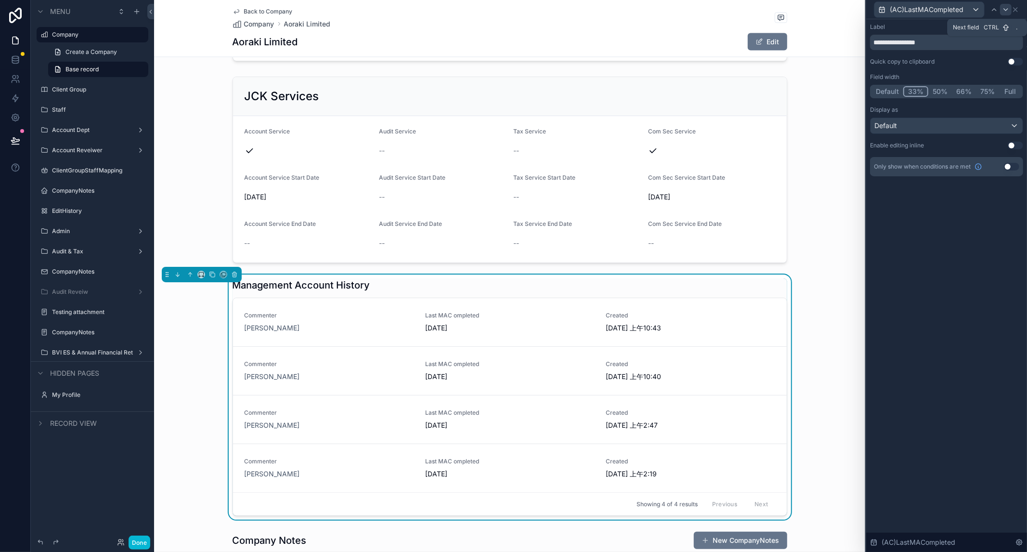
click at [753, 10] on icon at bounding box center [1006, 10] width 8 height 8
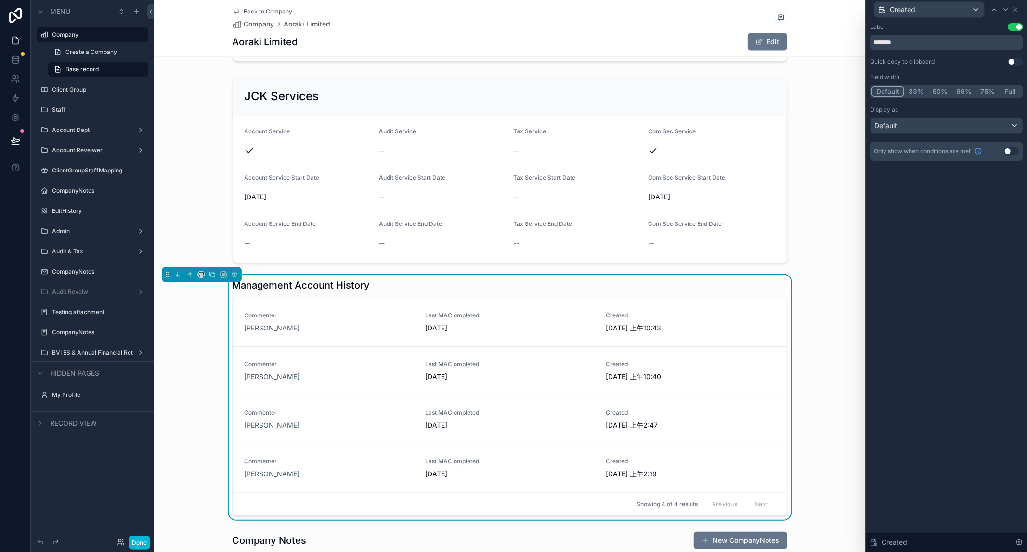
click at [753, 91] on button "33%" at bounding box center [916, 91] width 24 height 11
click at [753, 10] on icon at bounding box center [1015, 10] width 8 height 8
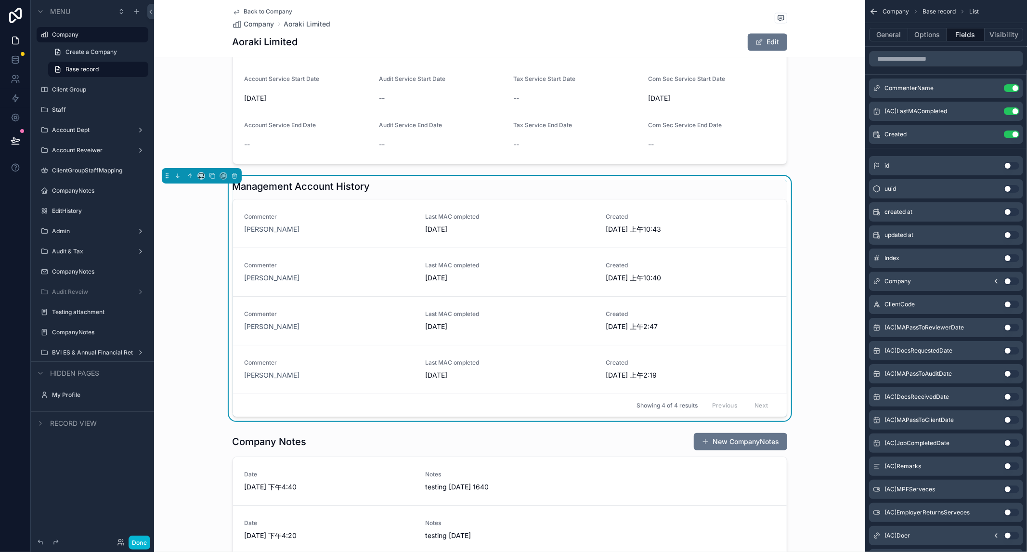
scroll to position [1551, 0]
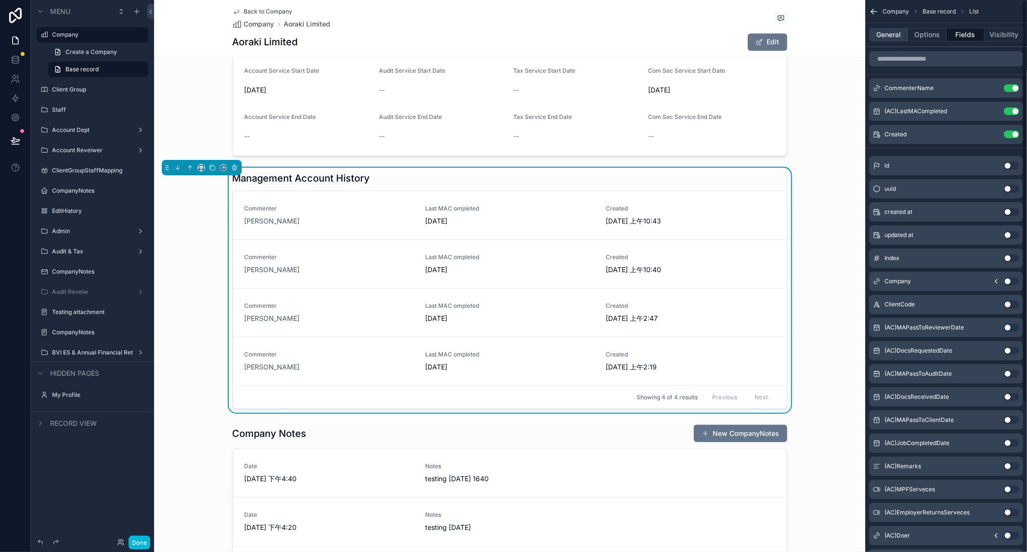
click at [753, 39] on button "General" at bounding box center [888, 34] width 39 height 13
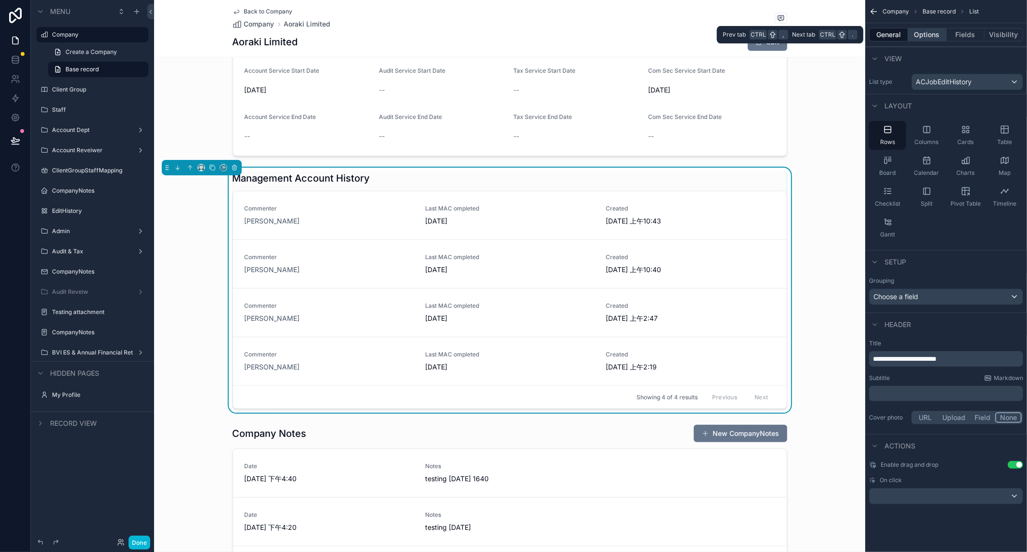
click at [753, 38] on button "Options" at bounding box center [927, 34] width 39 height 13
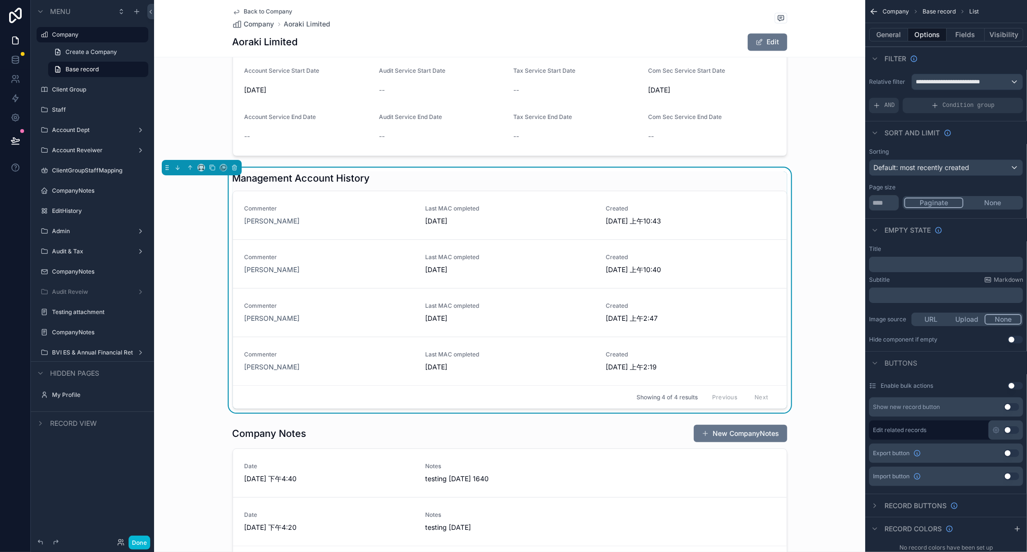
click at [753, 202] on button "None" at bounding box center [992, 202] width 58 height 11
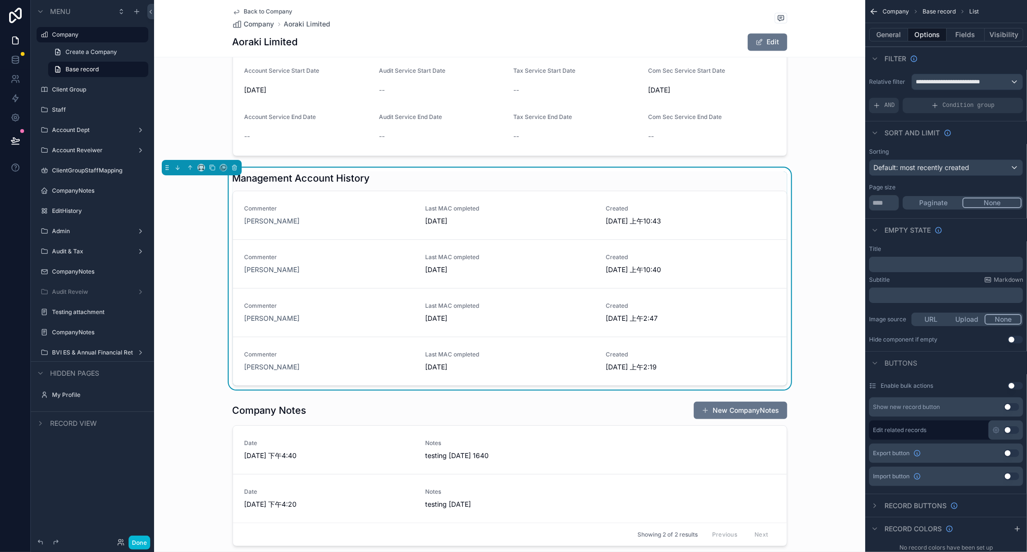
click at [753, 203] on button "Paginate" at bounding box center [933, 202] width 58 height 11
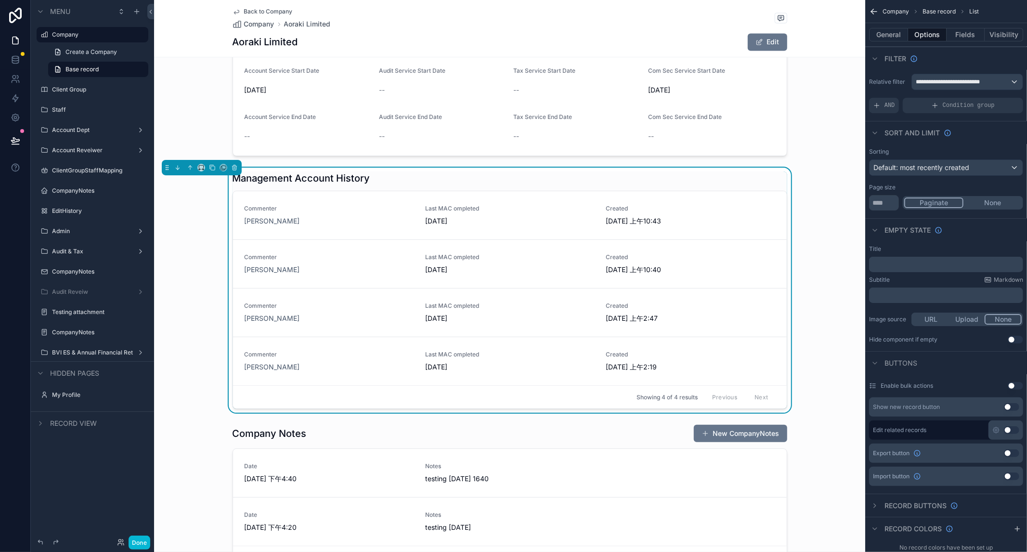
click at [753, 252] on div "Management Account History Commenter Yoyo Yau Last MAC ompleted 2025/6/30 Creat…" at bounding box center [509, 290] width 711 height 245
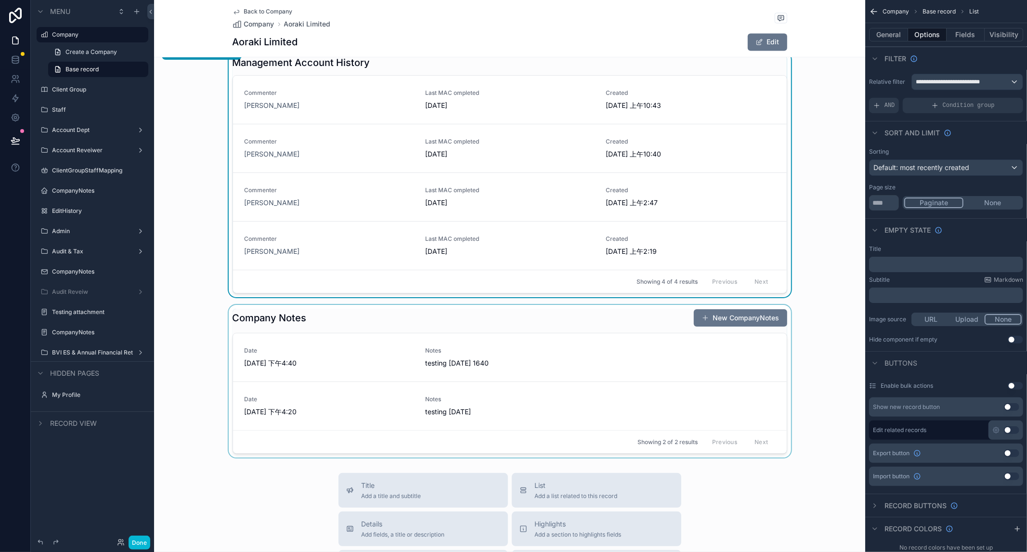
scroll to position [1765, 0]
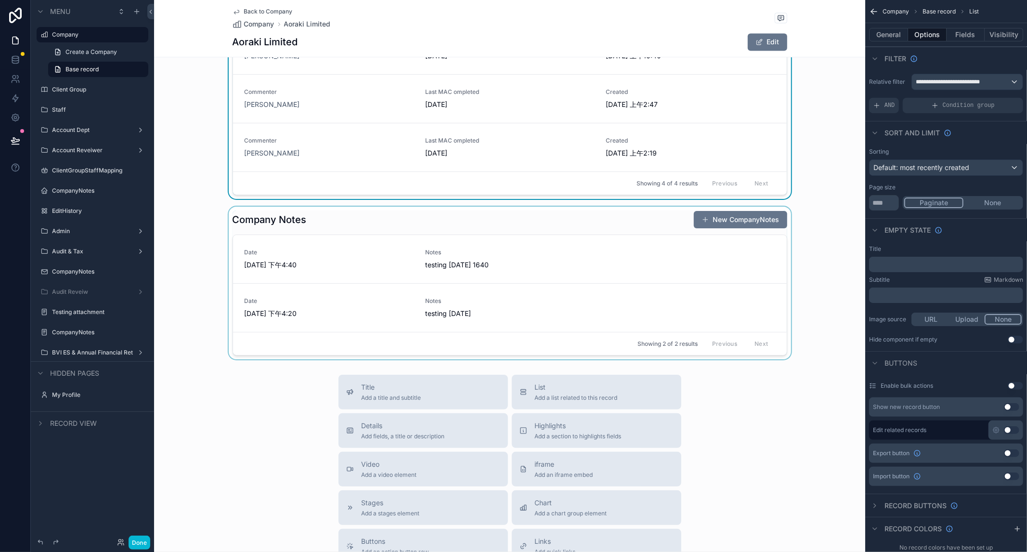
click at [550, 220] on div "scrollable content" at bounding box center [509, 282] width 711 height 153
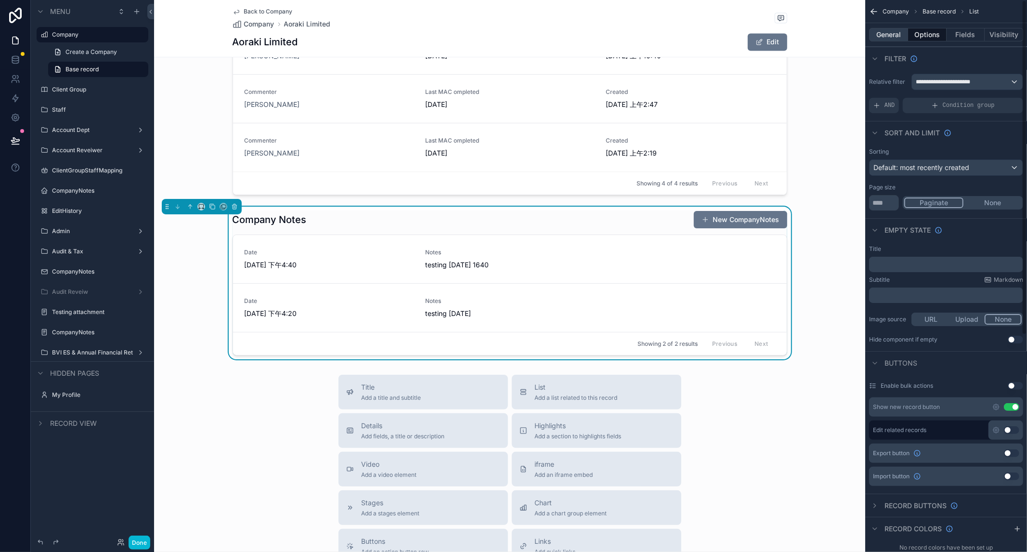
click at [753, 34] on button "General" at bounding box center [888, 34] width 39 height 13
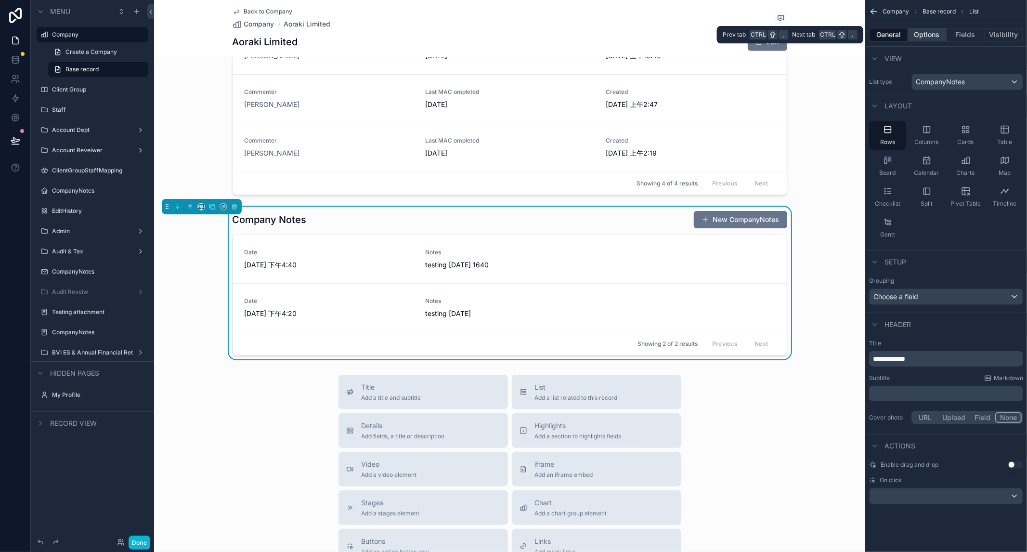
click at [753, 33] on button "Options" at bounding box center [927, 34] width 39 height 13
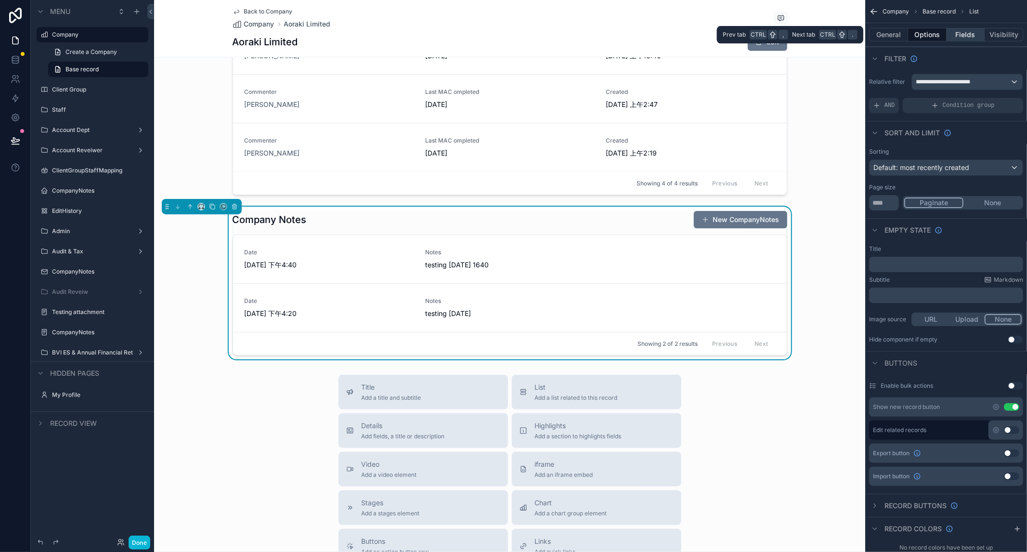
click at [753, 34] on button "Fields" at bounding box center [965, 34] width 39 height 13
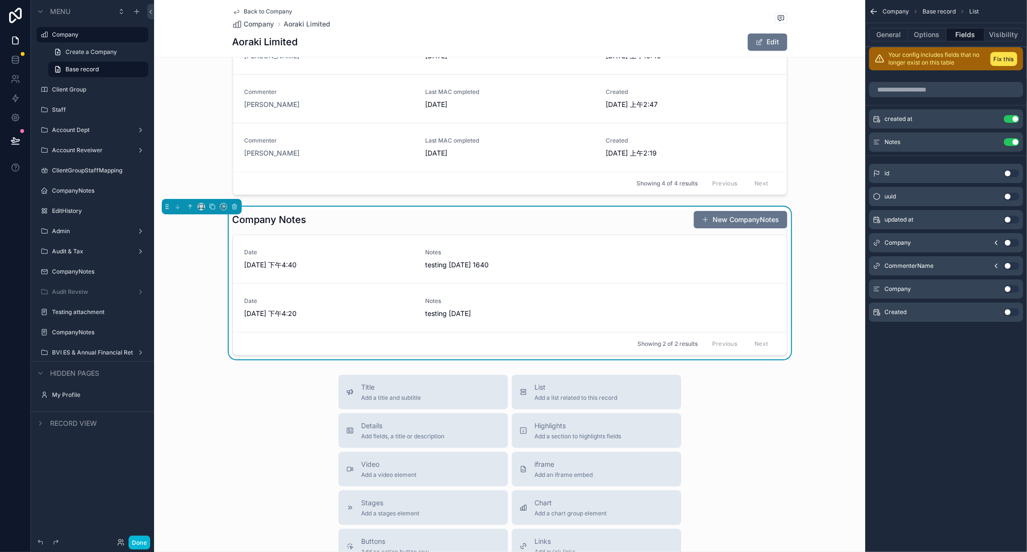
drag, startPoint x: 840, startPoint y: 279, endPoint x: 837, endPoint y: 288, distance: 9.6
click at [753, 280] on div "Company Notes New CompanyNotes Date 2024/12/10 下午4:40 Notes testing 2024.12.10 …" at bounding box center [509, 282] width 711 height 153
click at [10, 81] on link at bounding box center [15, 78] width 30 height 19
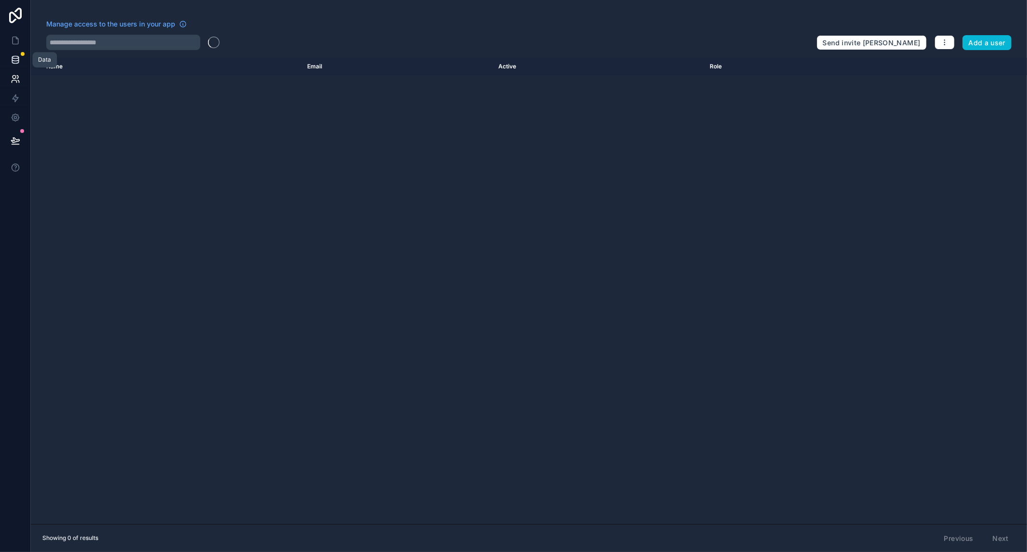
click at [15, 60] on icon at bounding box center [16, 60] width 10 height 10
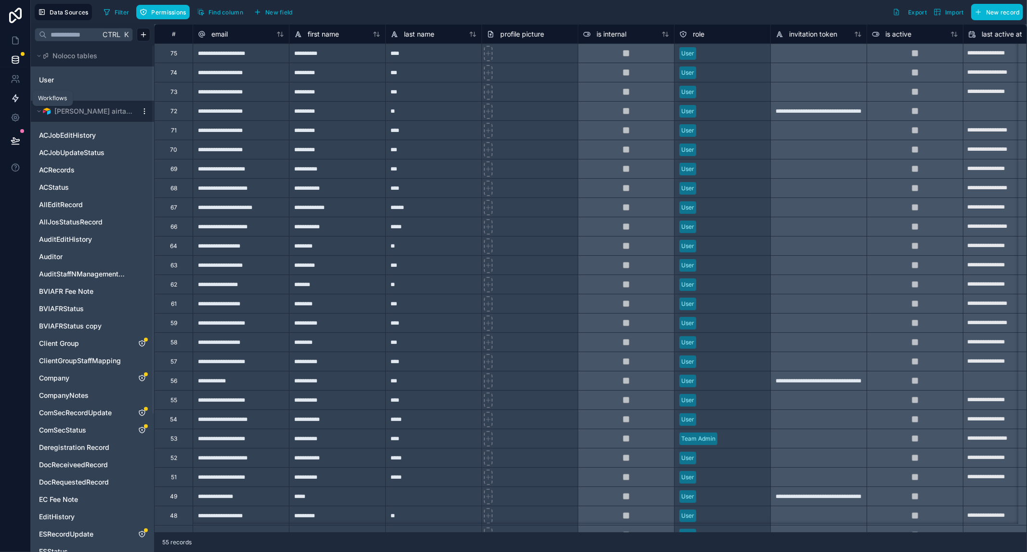
click at [13, 104] on link at bounding box center [15, 98] width 30 height 19
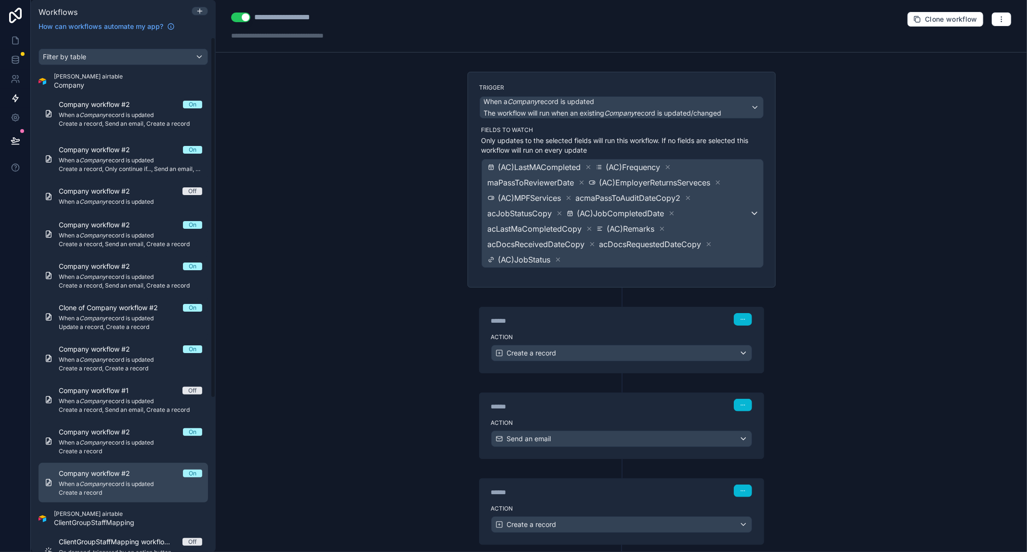
click at [109, 482] on span "When a Company record is updated" at bounding box center [130, 484] width 143 height 8
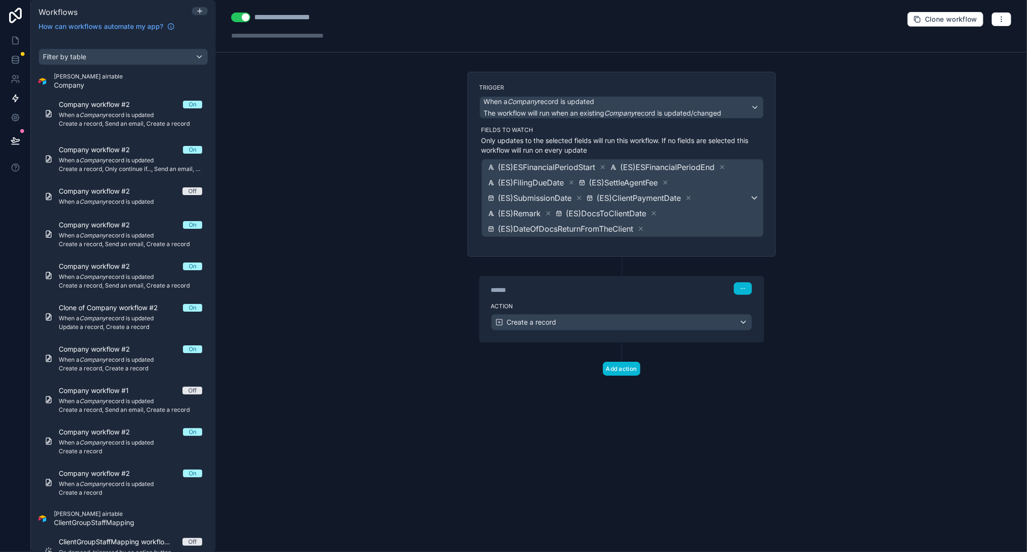
click at [586, 302] on label "Action" at bounding box center [621, 306] width 261 height 8
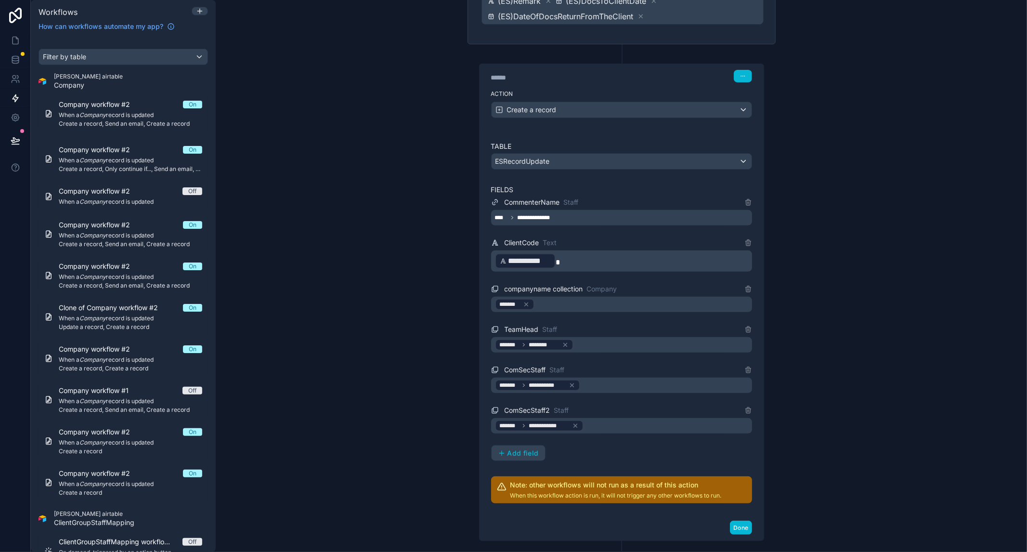
scroll to position [214, 0]
click at [664, 210] on div "**********" at bounding box center [621, 215] width 261 height 15
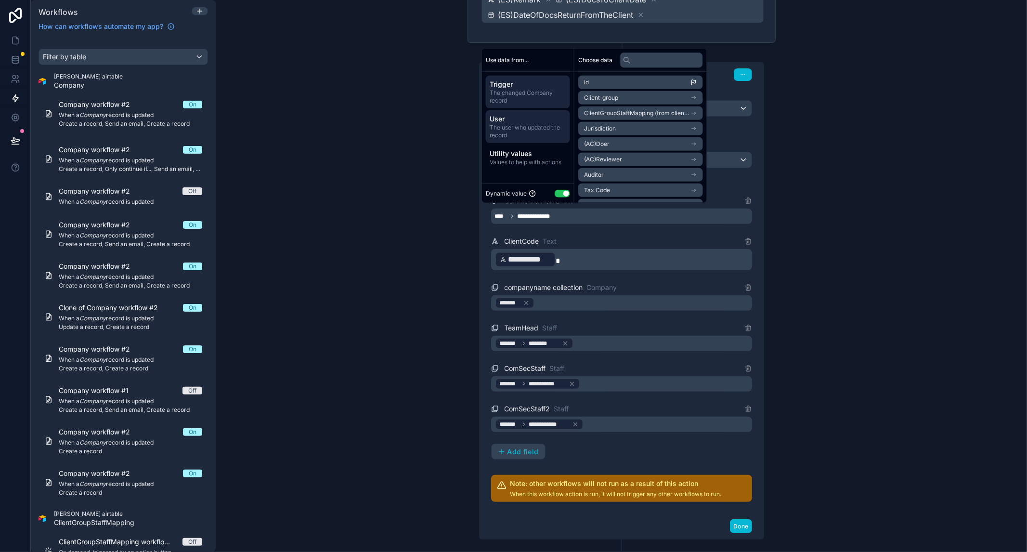
click at [530, 130] on span "The user who updated the record" at bounding box center [528, 131] width 77 height 15
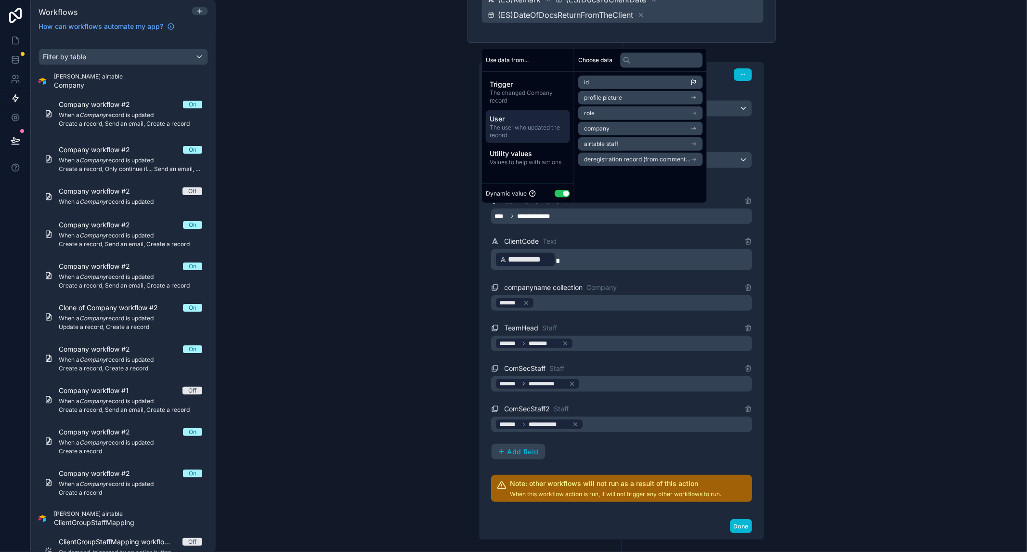
click at [647, 147] on li "airtable staff" at bounding box center [640, 143] width 125 height 13
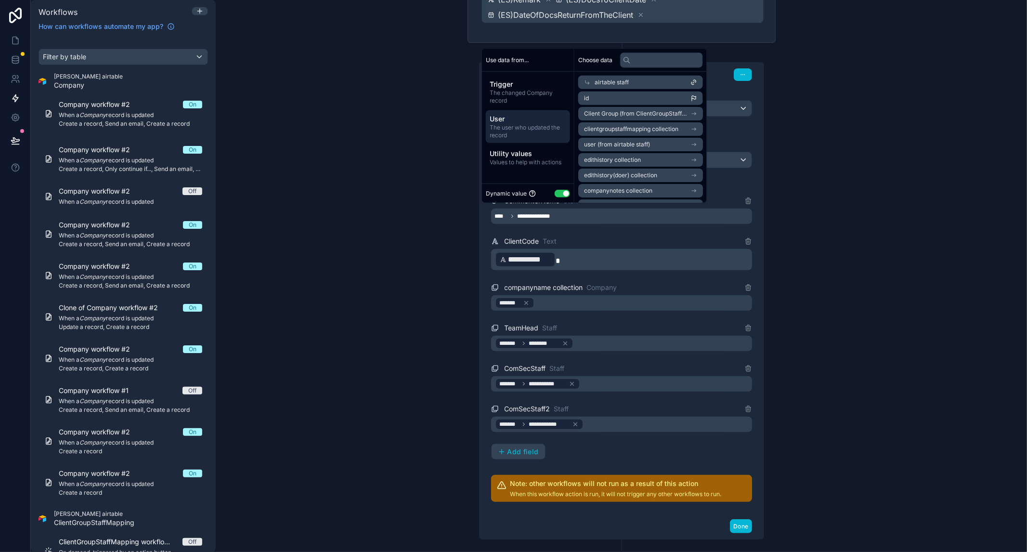
scroll to position [0, 0]
click at [644, 101] on li "id" at bounding box center [640, 99] width 125 height 13
click at [597, 103] on li "id" at bounding box center [640, 99] width 125 height 13
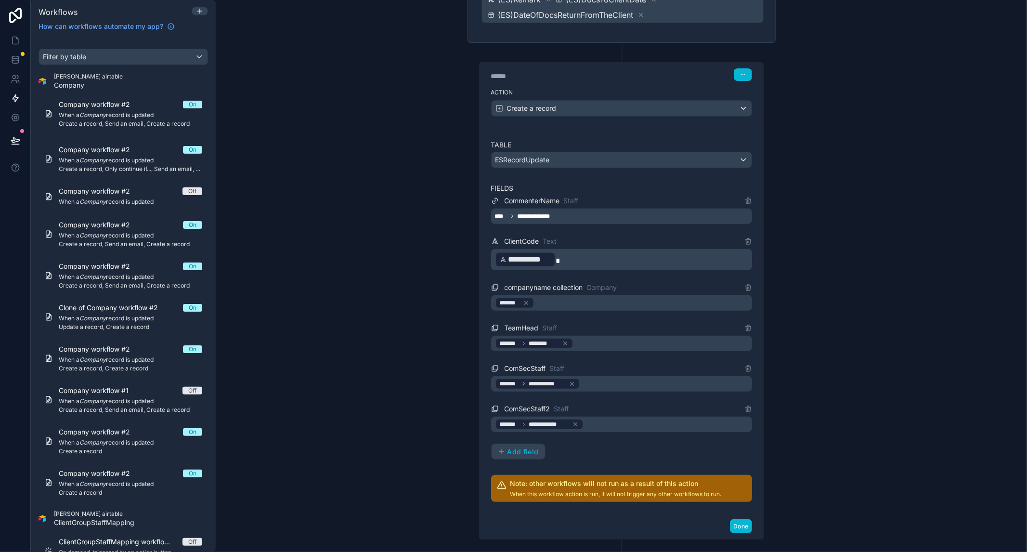
drag, startPoint x: 910, startPoint y: 190, endPoint x: 903, endPoint y: 186, distance: 7.3
click at [753, 190] on div "**********" at bounding box center [621, 276] width 811 height 552
click at [741, 526] on button "Done" at bounding box center [741, 526] width 22 height 14
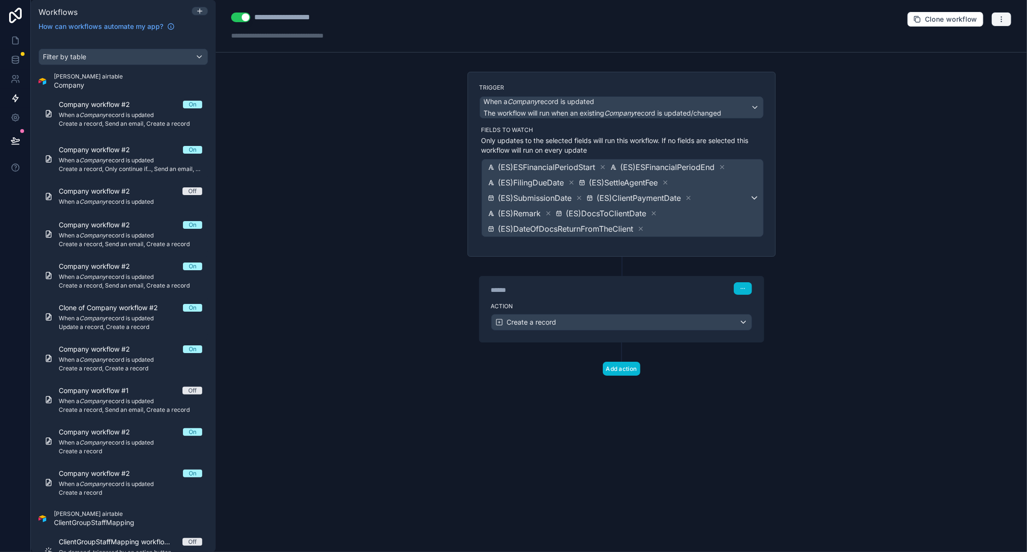
click at [753, 24] on button "button" at bounding box center [1001, 19] width 20 height 14
click at [753, 56] on span "Run history" at bounding box center [976, 57] width 46 height 8
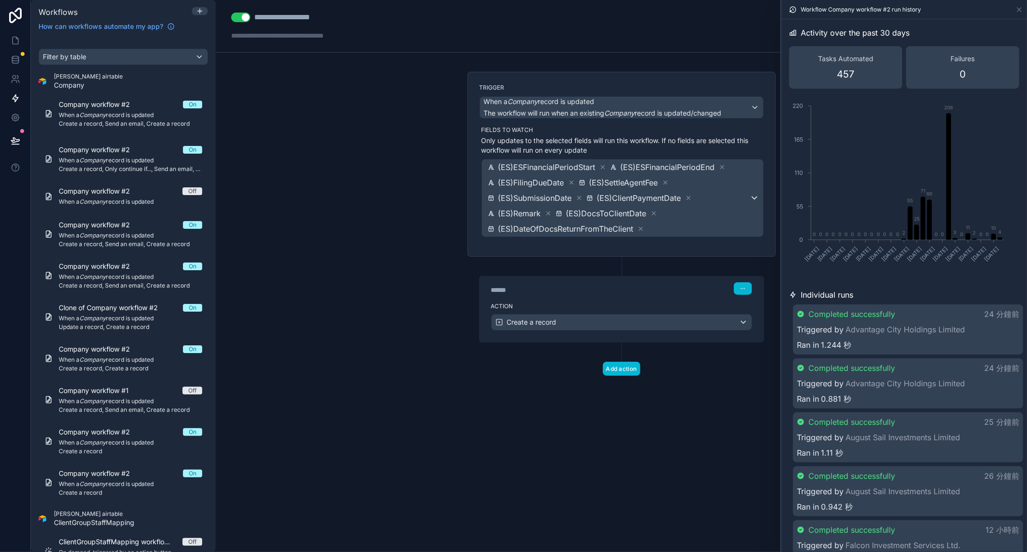
click at [702, 440] on div "**********" at bounding box center [621, 276] width 811 height 552
click at [753, 13] on icon at bounding box center [1019, 10] width 8 height 8
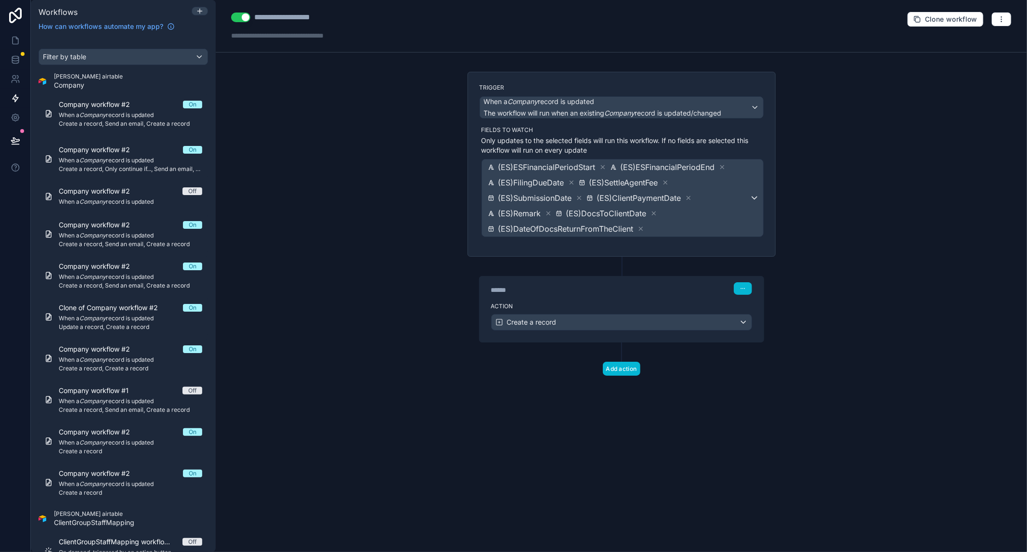
click at [665, 310] on div "Action Create a record" at bounding box center [621, 319] width 284 height 43
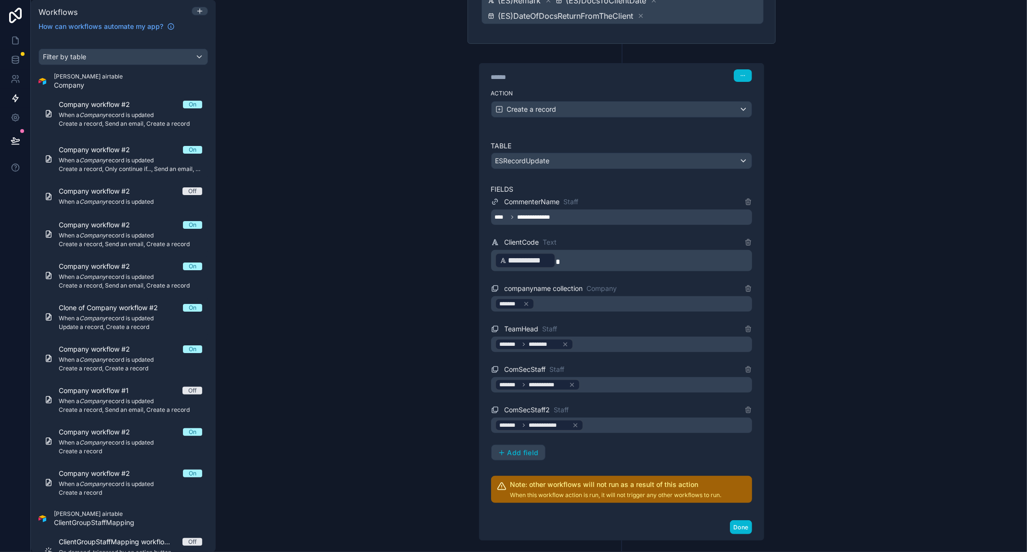
scroll to position [214, 0]
